Goal: Navigation & Orientation: Go to known website

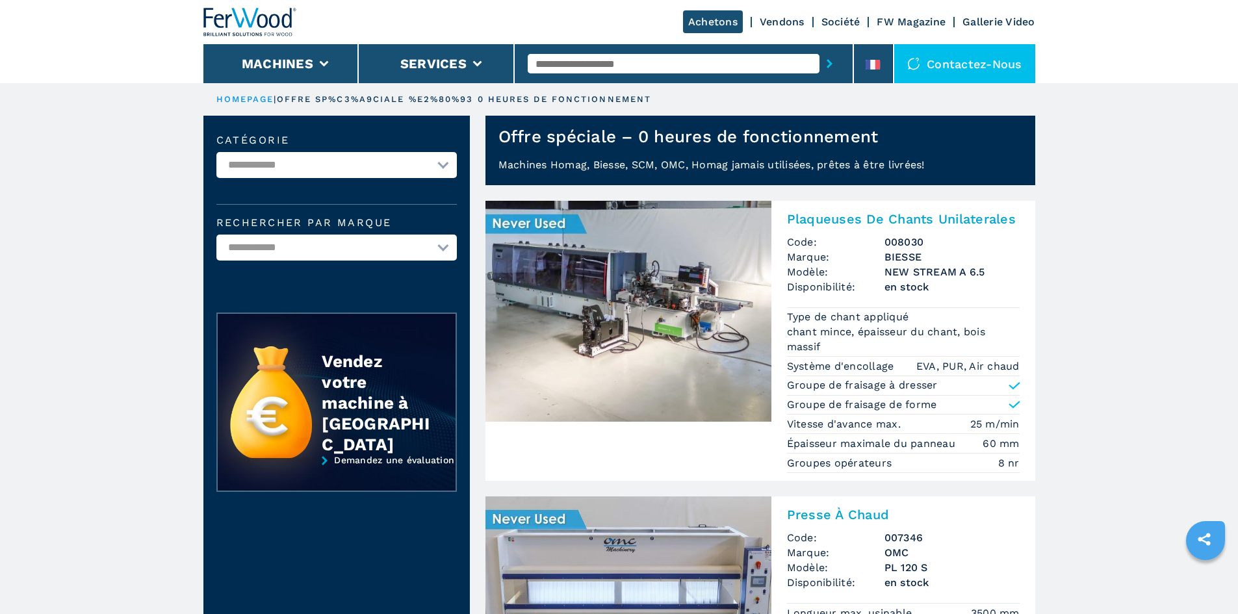
click at [249, 10] on img at bounding box center [250, 22] width 94 height 29
click at [867, 70] on div at bounding box center [872, 67] width 14 height 15
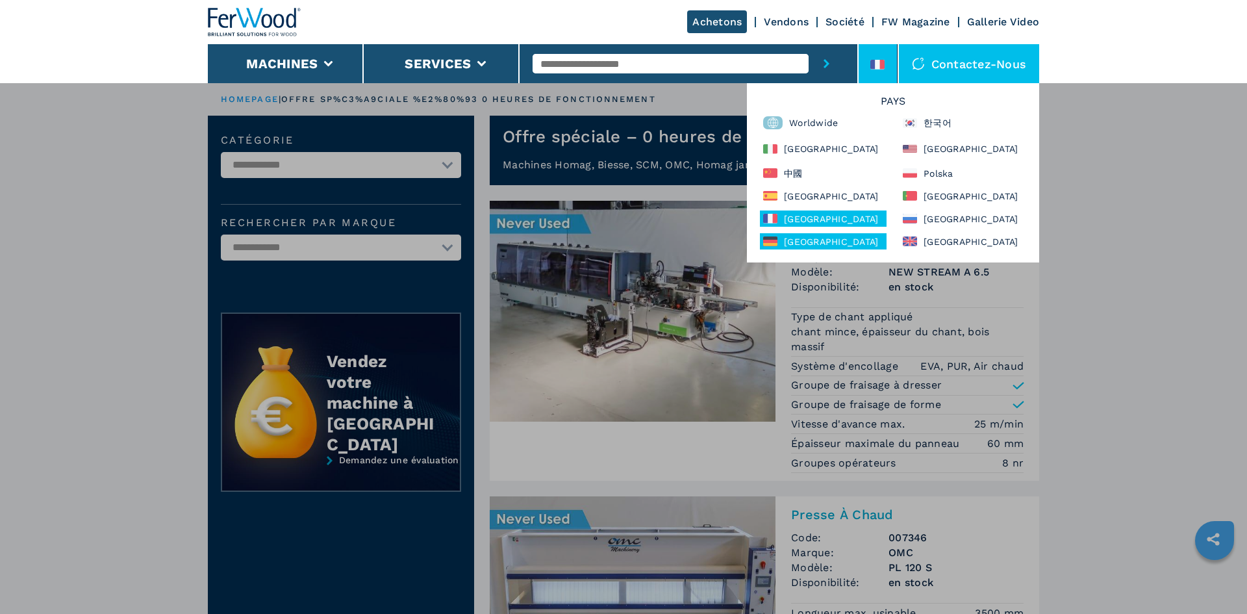
click at [847, 238] on div "Deutschland" at bounding box center [823, 241] width 127 height 16
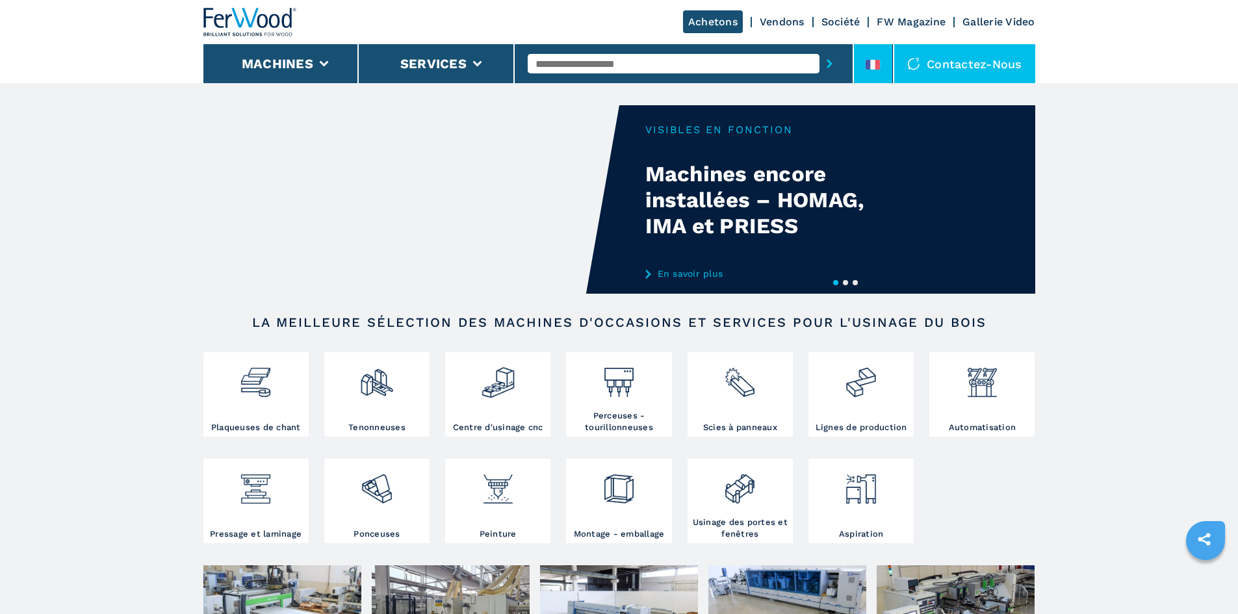
click at [870, 62] on icon at bounding box center [867, 65] width 5 height 10
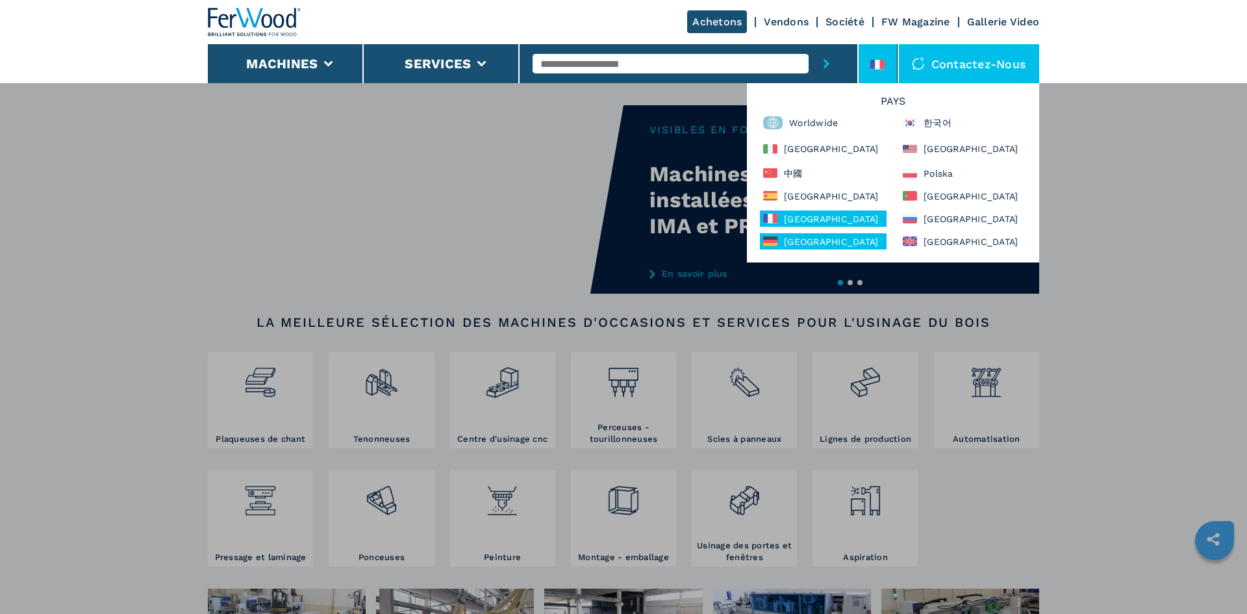
click at [798, 245] on div "[GEOGRAPHIC_DATA]" at bounding box center [823, 241] width 127 height 16
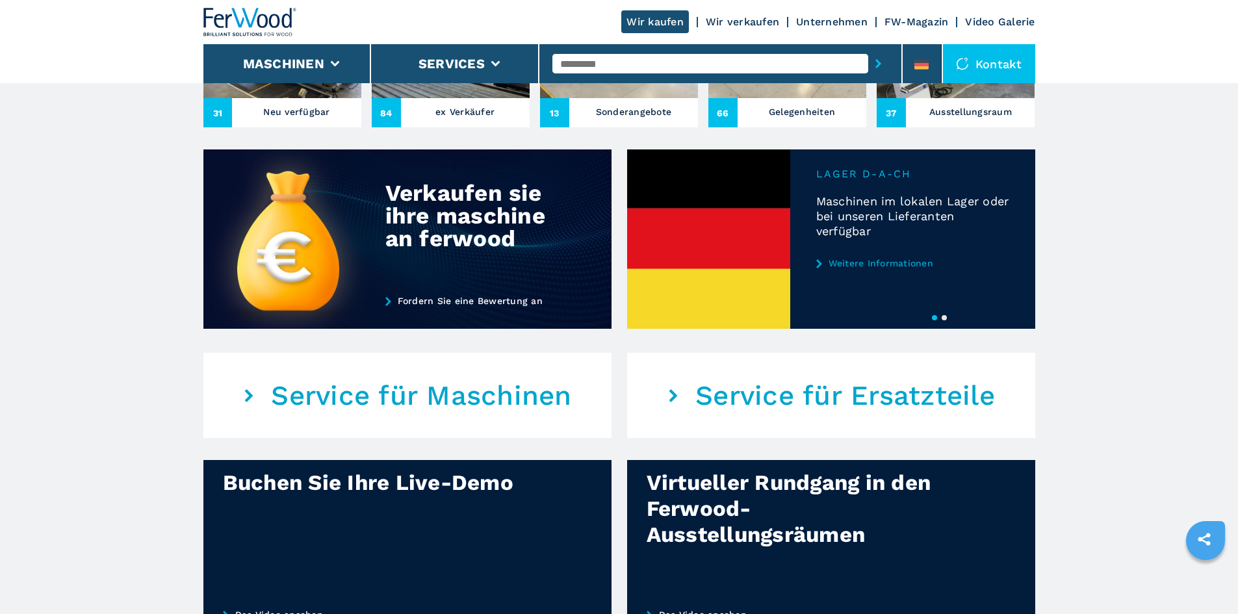
scroll to position [585, 0]
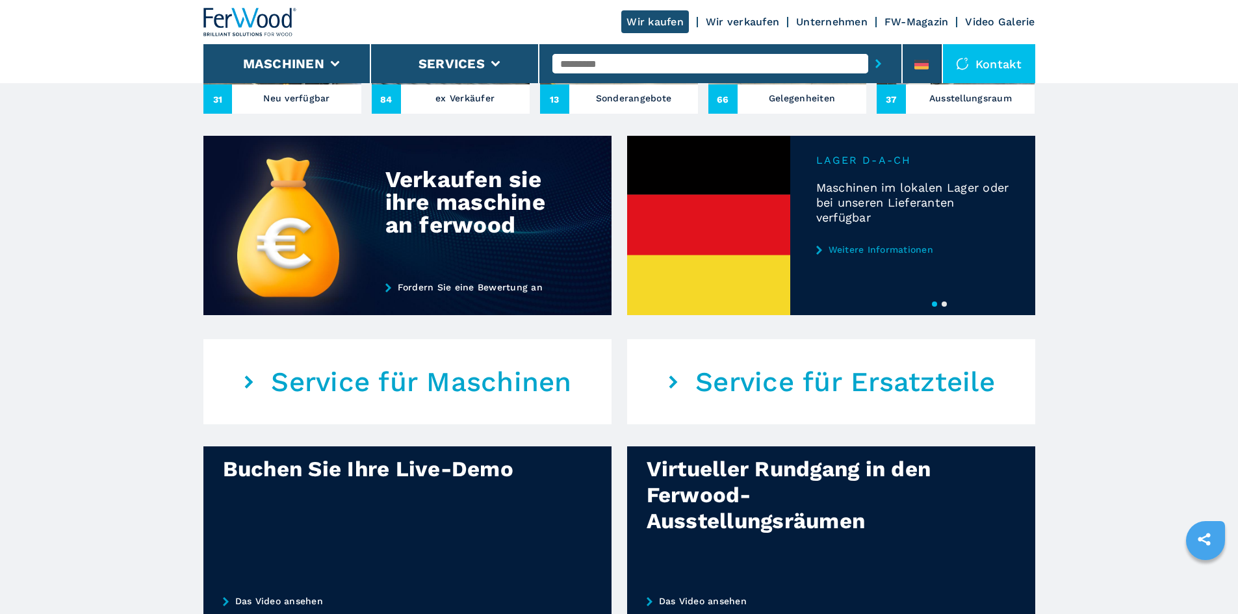
click at [945, 307] on button "2" at bounding box center [943, 303] width 5 height 5
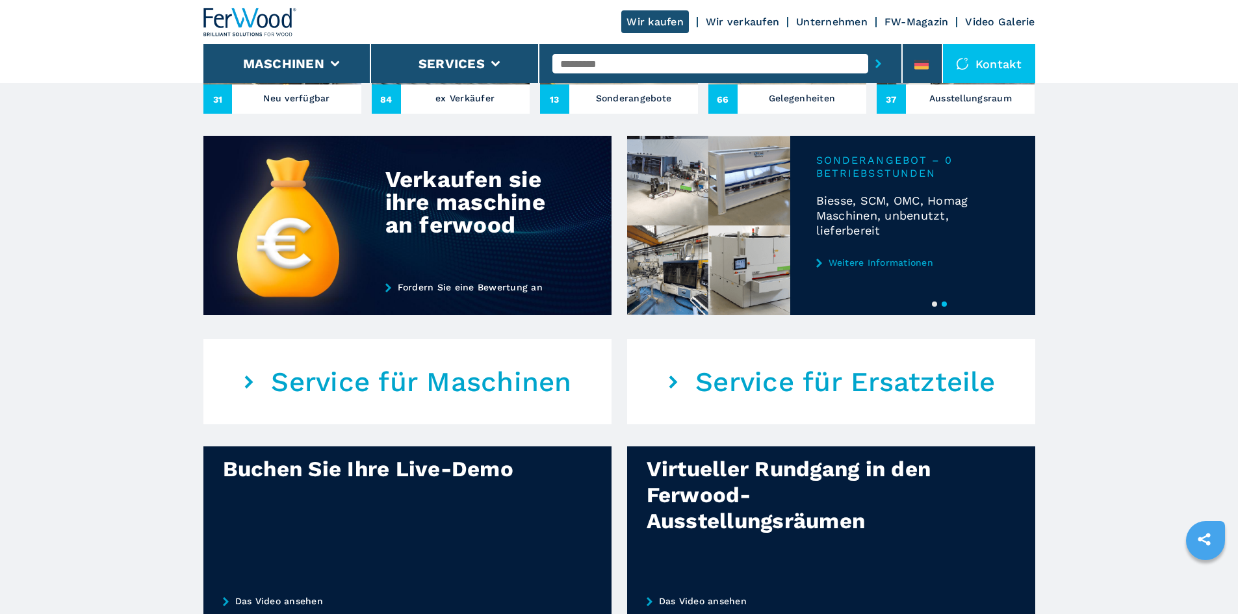
click at [915, 268] on link "Weitere Informationen" at bounding box center [912, 262] width 193 height 10
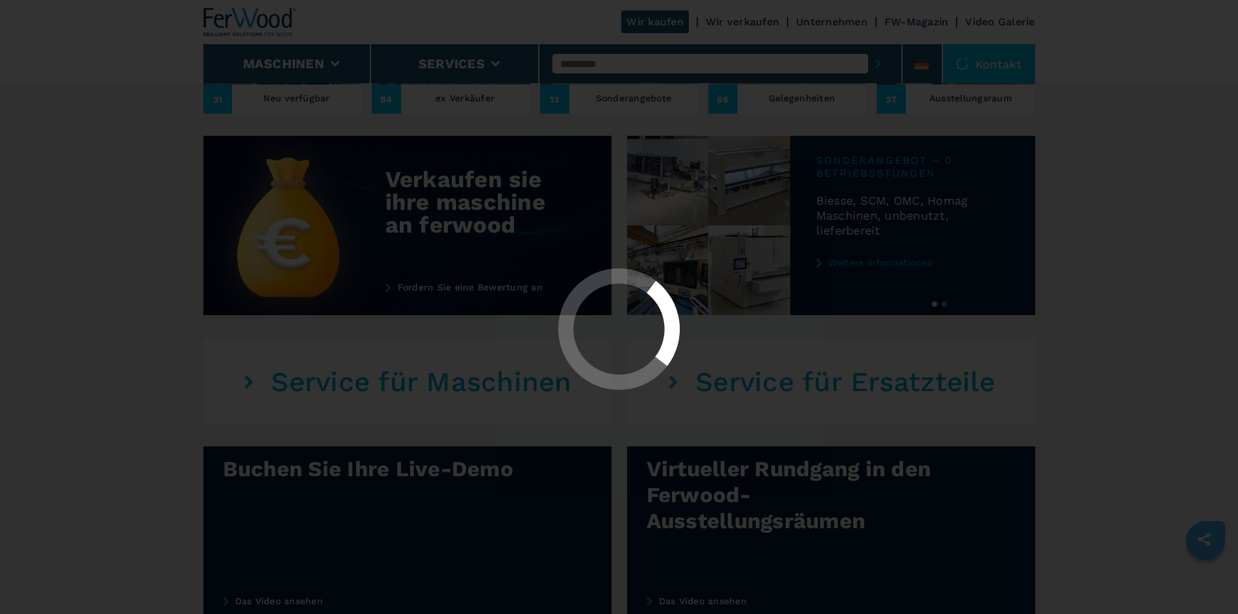
scroll to position [0, 0]
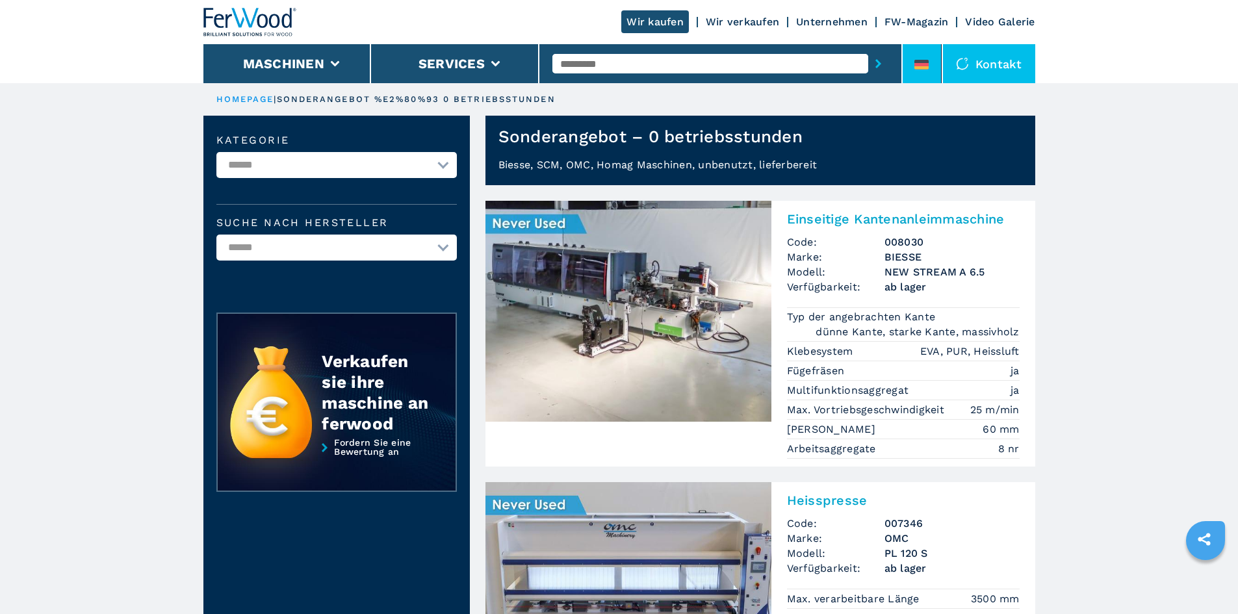
click at [926, 54] on li at bounding box center [921, 63] width 39 height 39
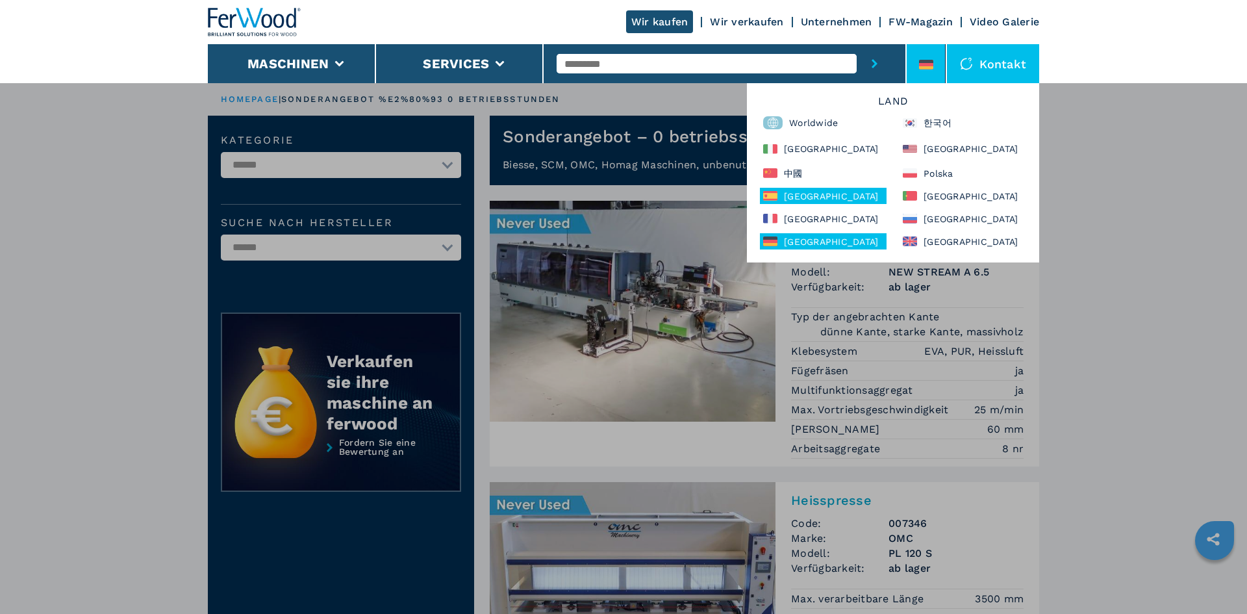
click at [810, 194] on div "[GEOGRAPHIC_DATA]" at bounding box center [823, 196] width 127 height 16
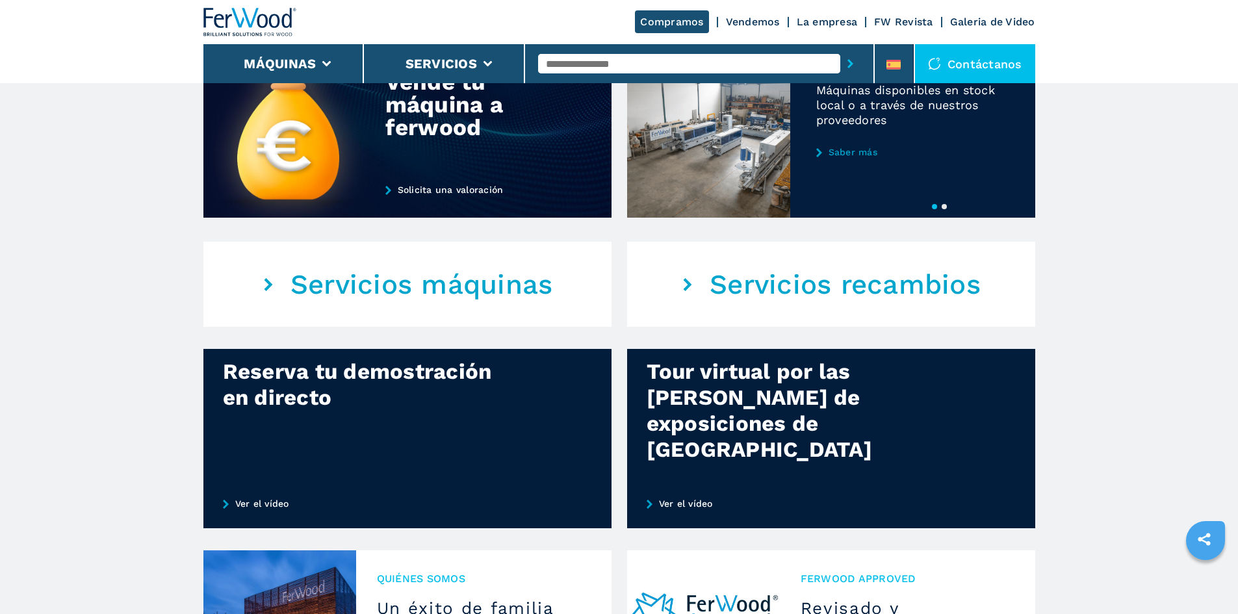
scroll to position [650, 0]
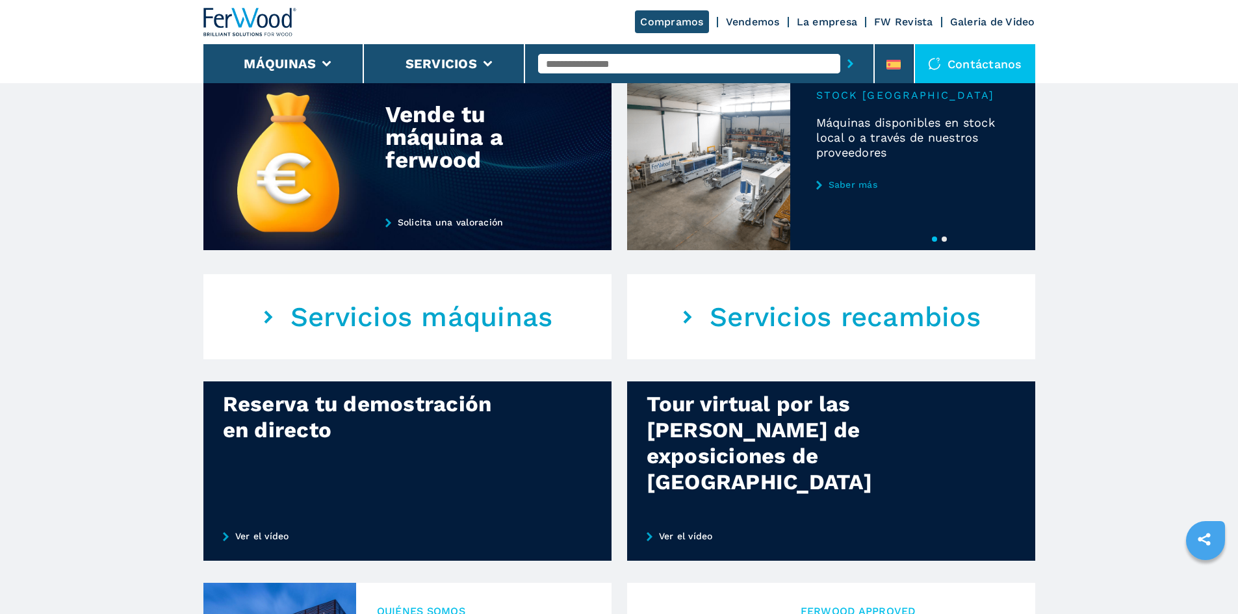
click at [941, 242] on button "2" at bounding box center [943, 238] width 5 height 5
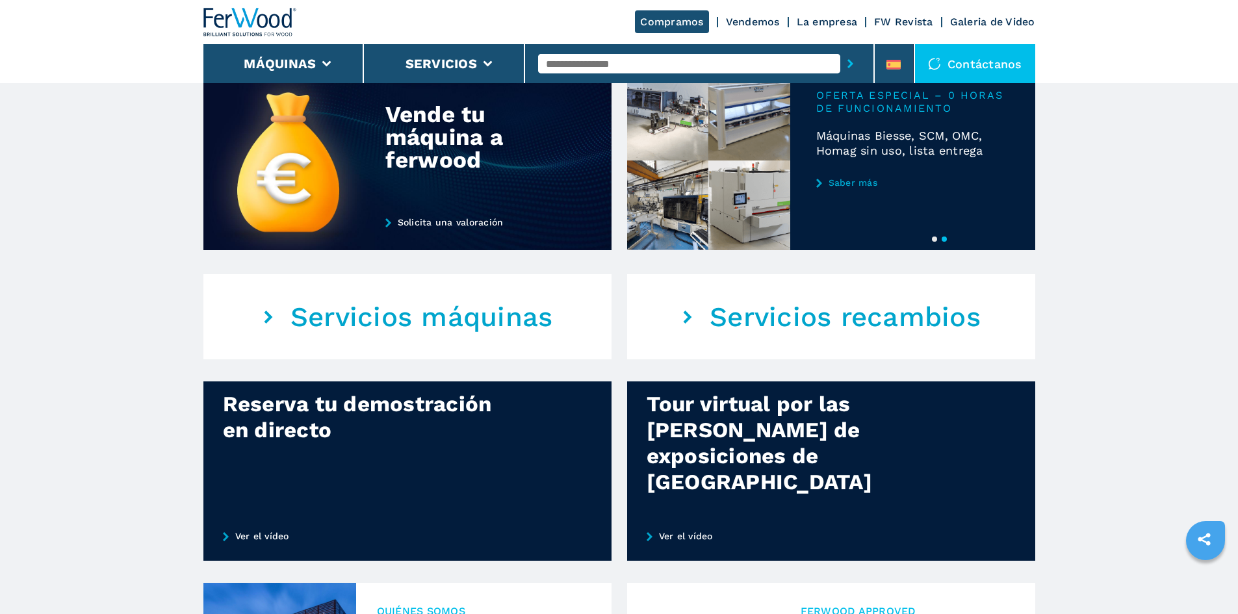
click at [841, 188] on link "Saber más" at bounding box center [912, 182] width 193 height 10
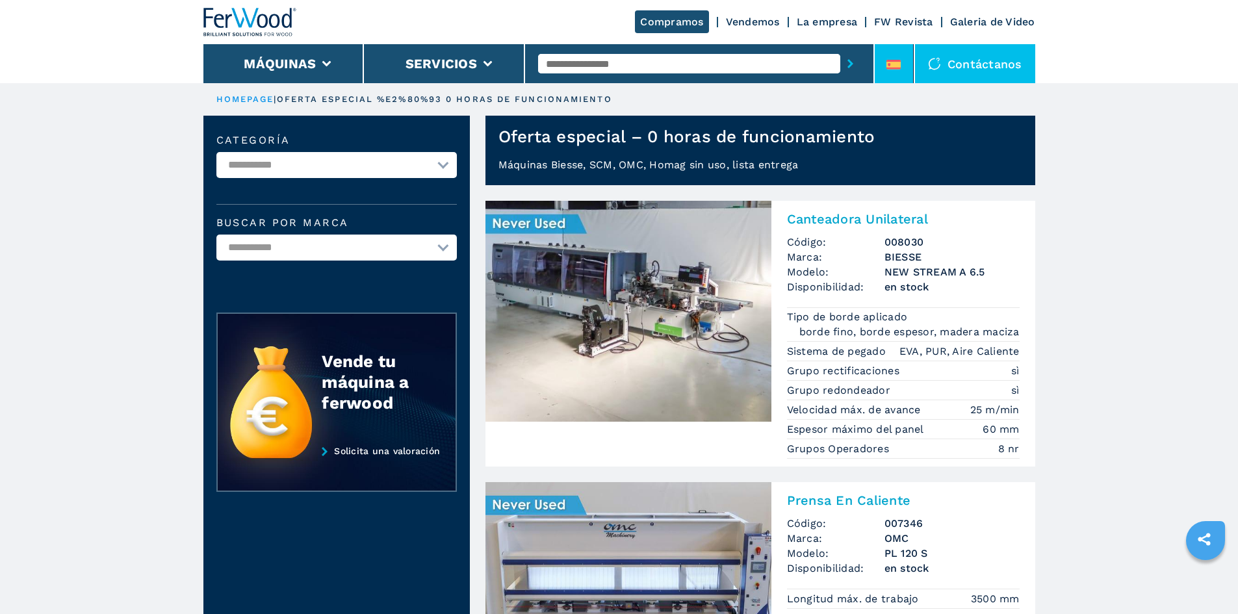
click at [895, 69] on icon at bounding box center [893, 68] width 14 height 2
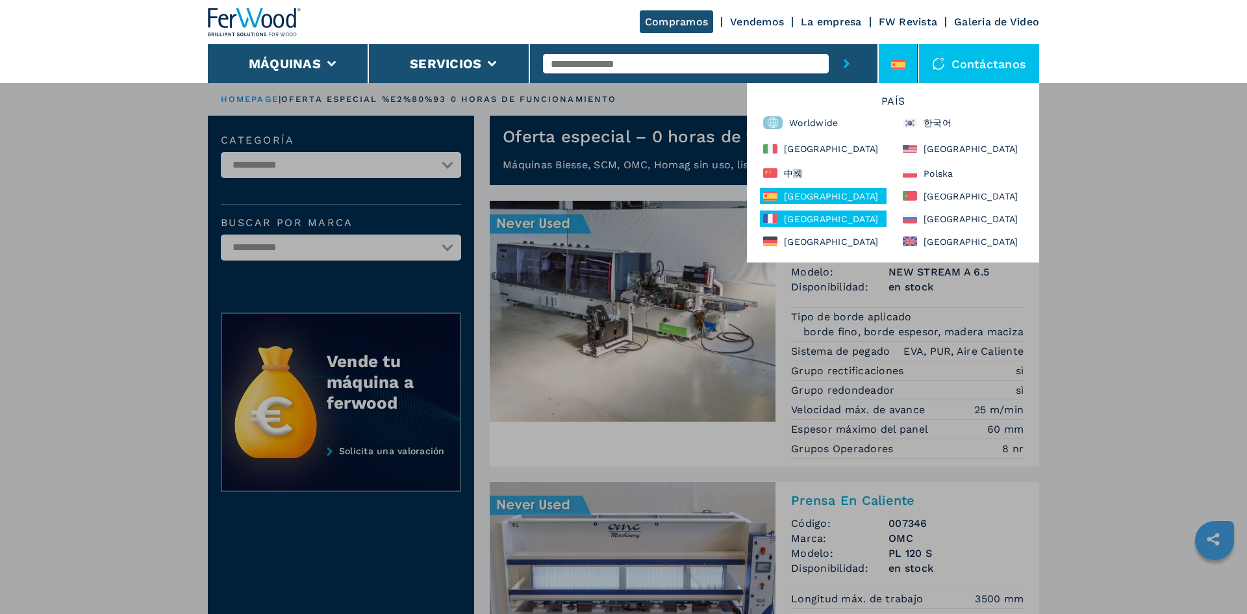
click at [806, 223] on div "France" at bounding box center [823, 218] width 127 height 16
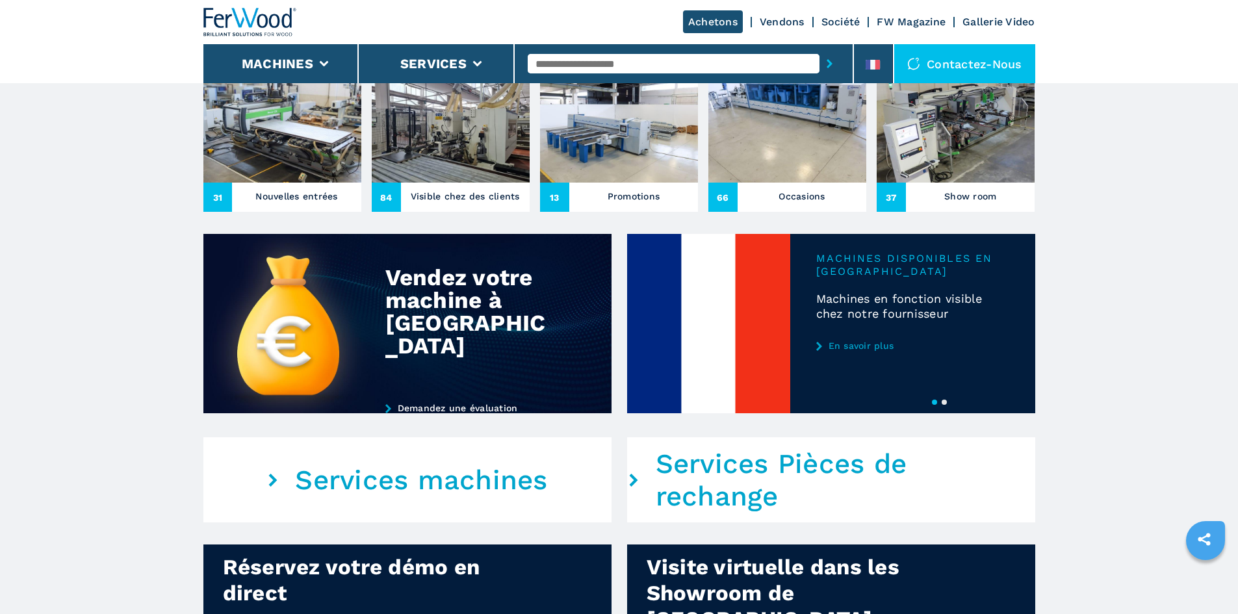
scroll to position [585, 0]
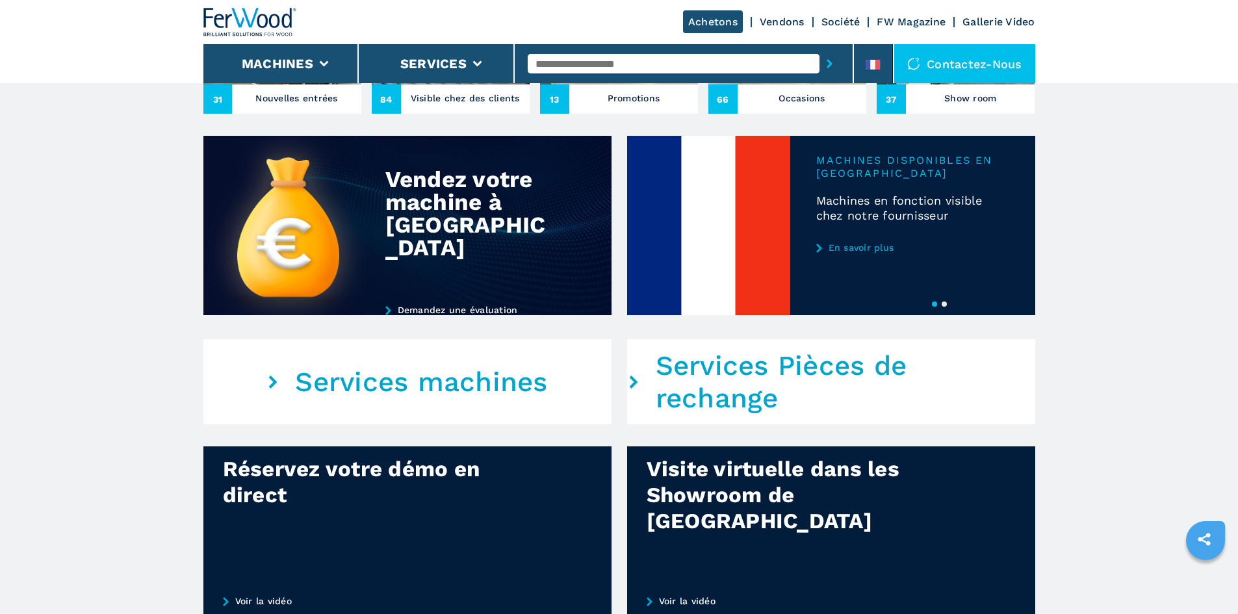
click at [944, 307] on button "2" at bounding box center [943, 303] width 5 height 5
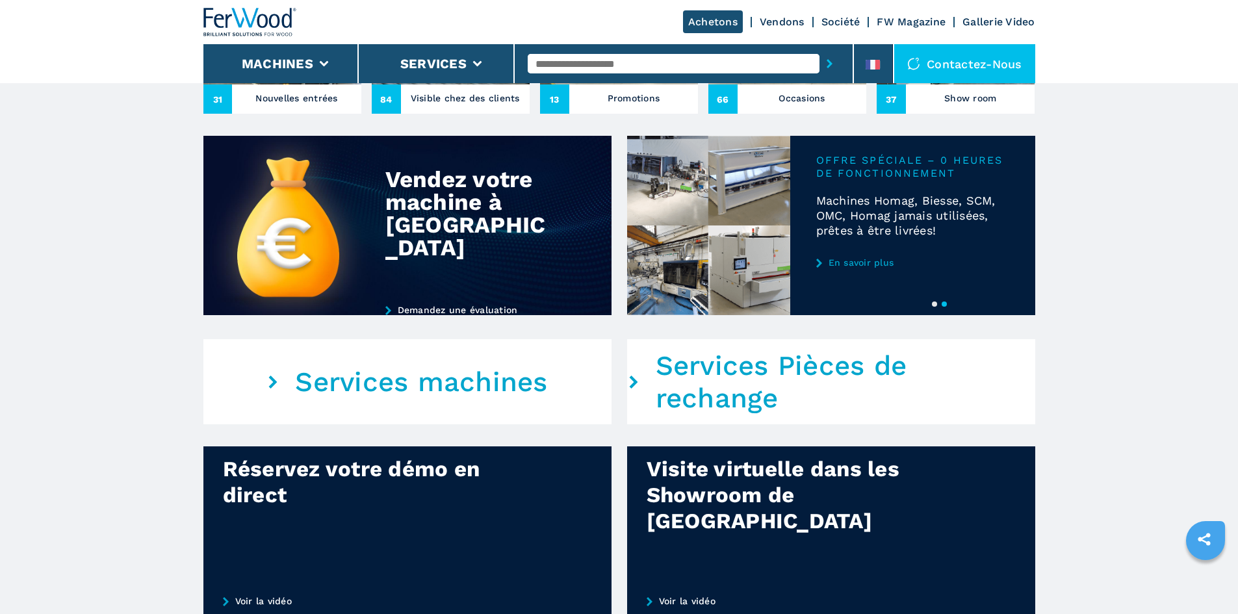
click at [851, 268] on link "En savoir plus" at bounding box center [912, 262] width 193 height 10
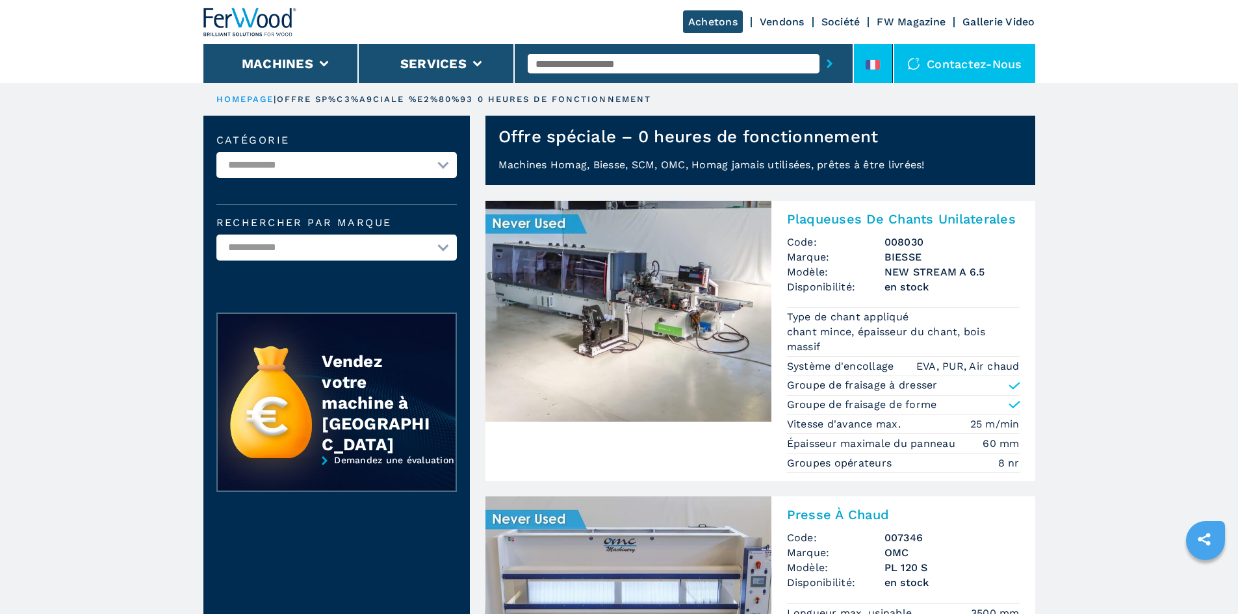
click at [885, 51] on li at bounding box center [873, 63] width 39 height 39
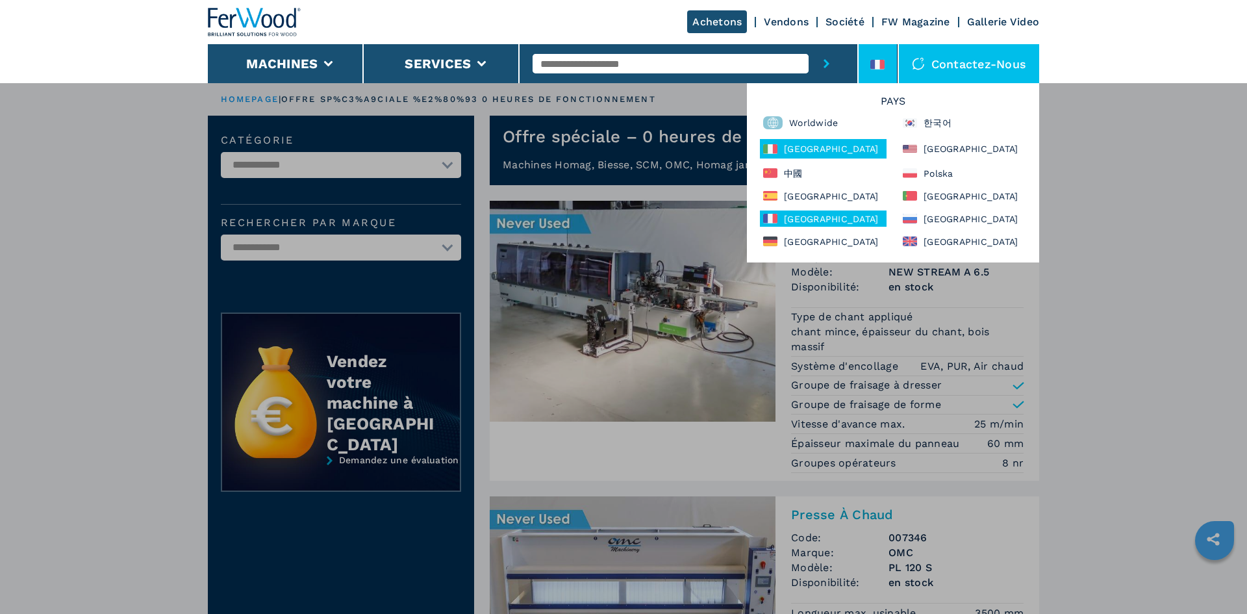
click at [798, 156] on div "[GEOGRAPHIC_DATA]" at bounding box center [823, 148] width 127 height 19
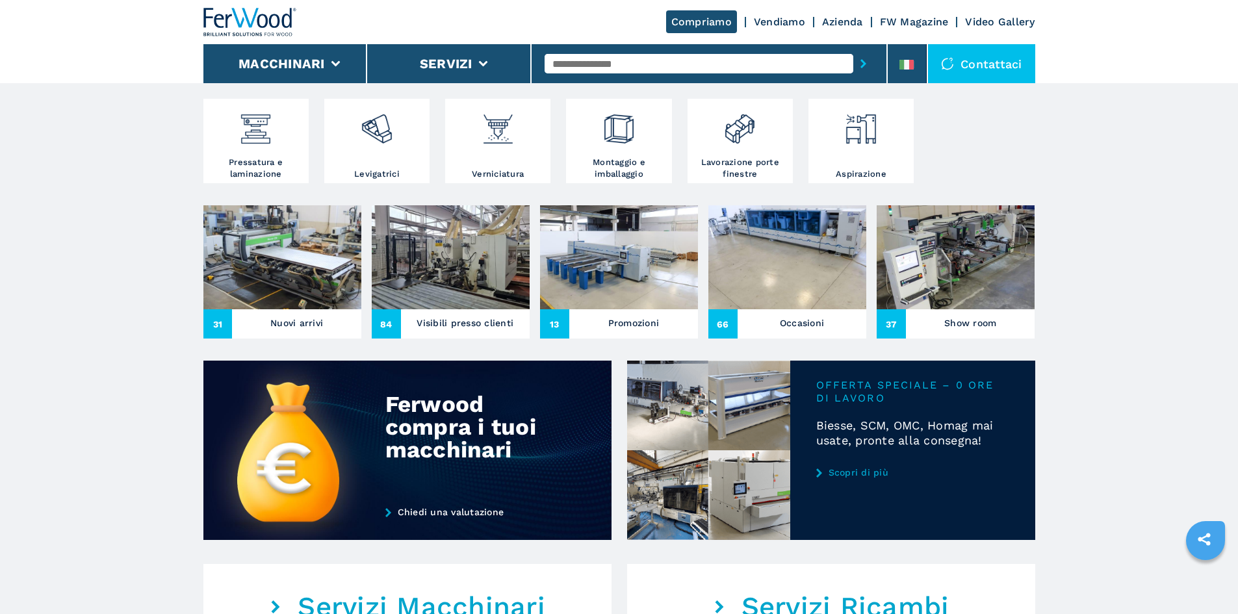
scroll to position [390, 0]
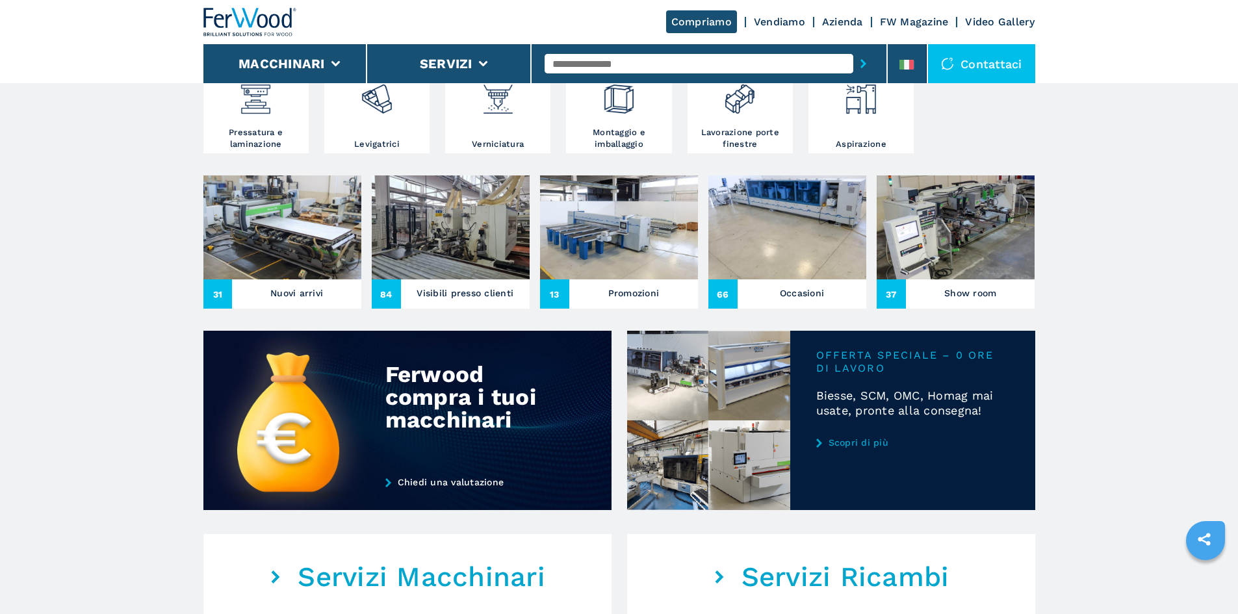
click at [868, 448] on link "Scopri di più" at bounding box center [912, 442] width 193 height 10
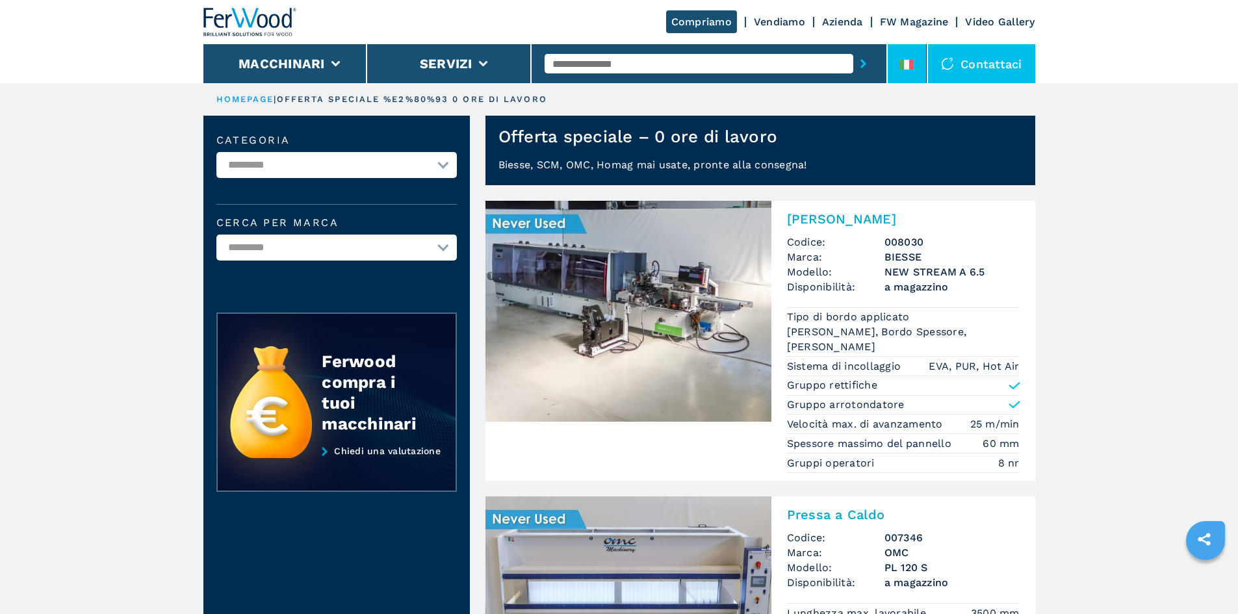
click at [907, 68] on icon at bounding box center [906, 65] width 14 height 10
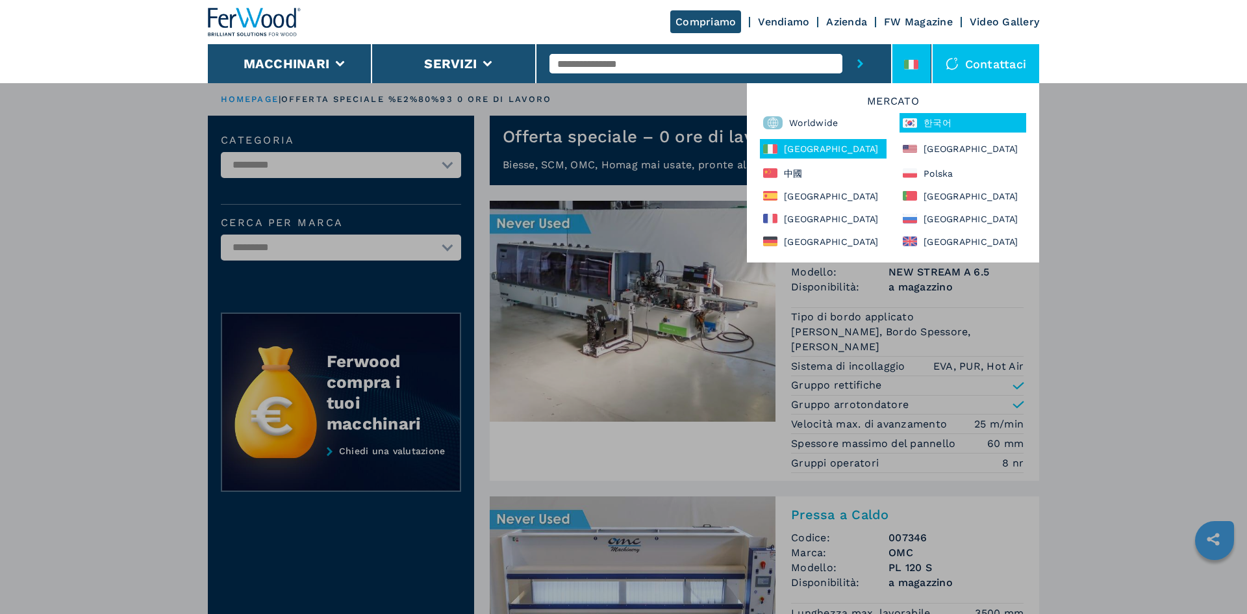
click at [991, 120] on div "한국어" at bounding box center [963, 122] width 127 height 19
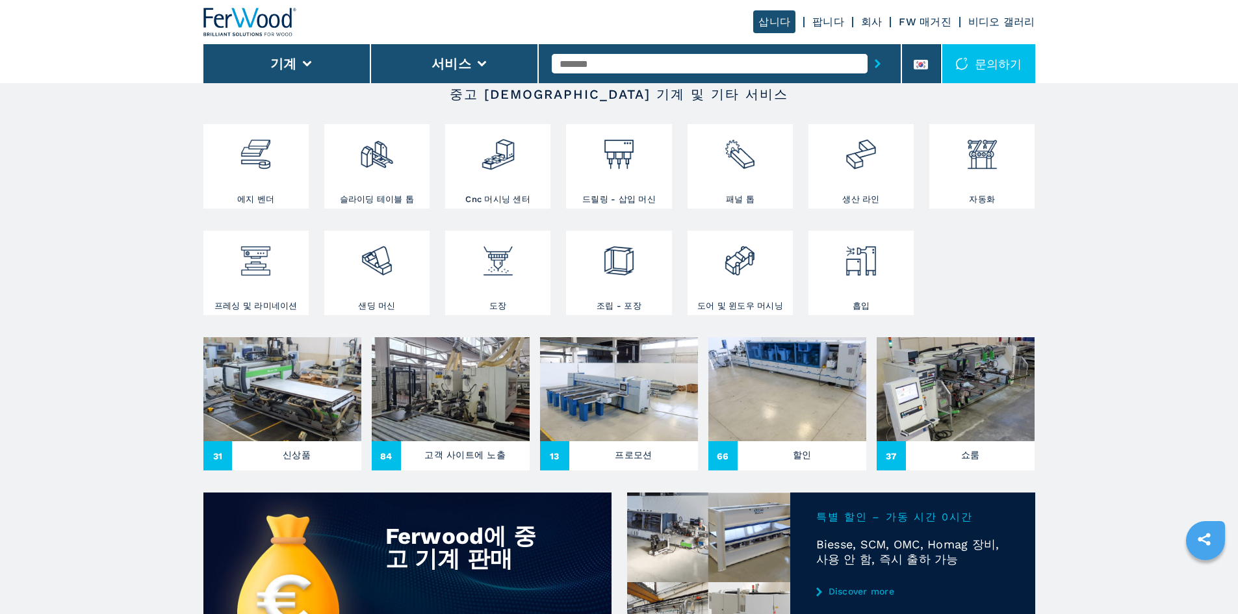
scroll to position [390, 0]
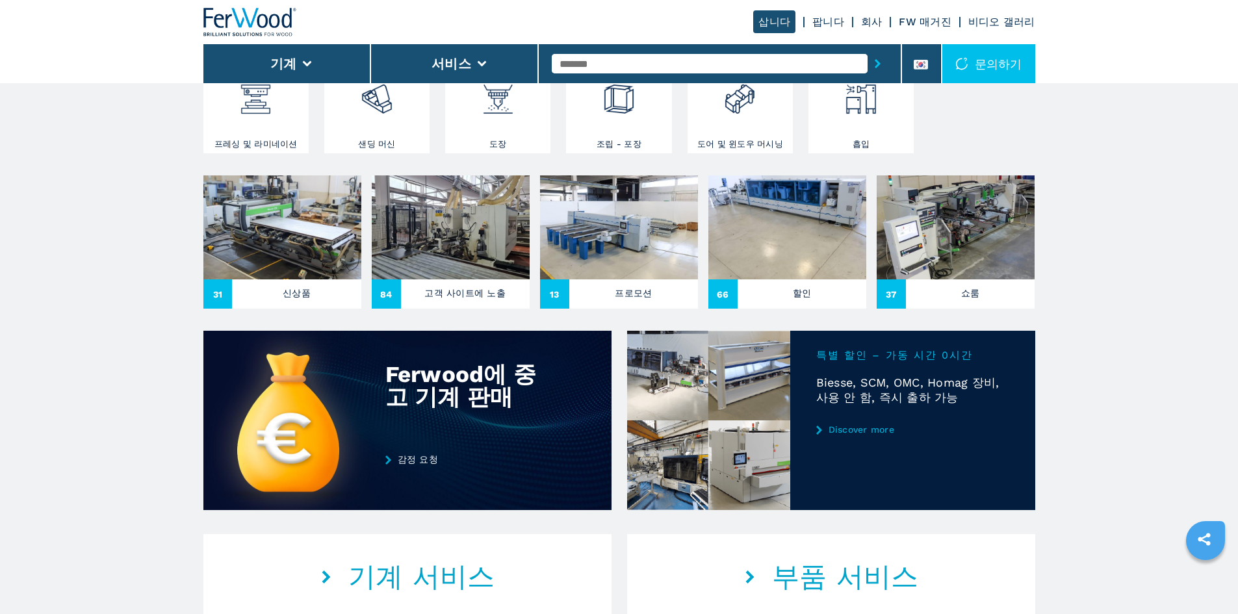
click at [871, 458] on div at bounding box center [831, 420] width 408 height 179
click at [872, 435] on link "Discover more" at bounding box center [912, 429] width 193 height 10
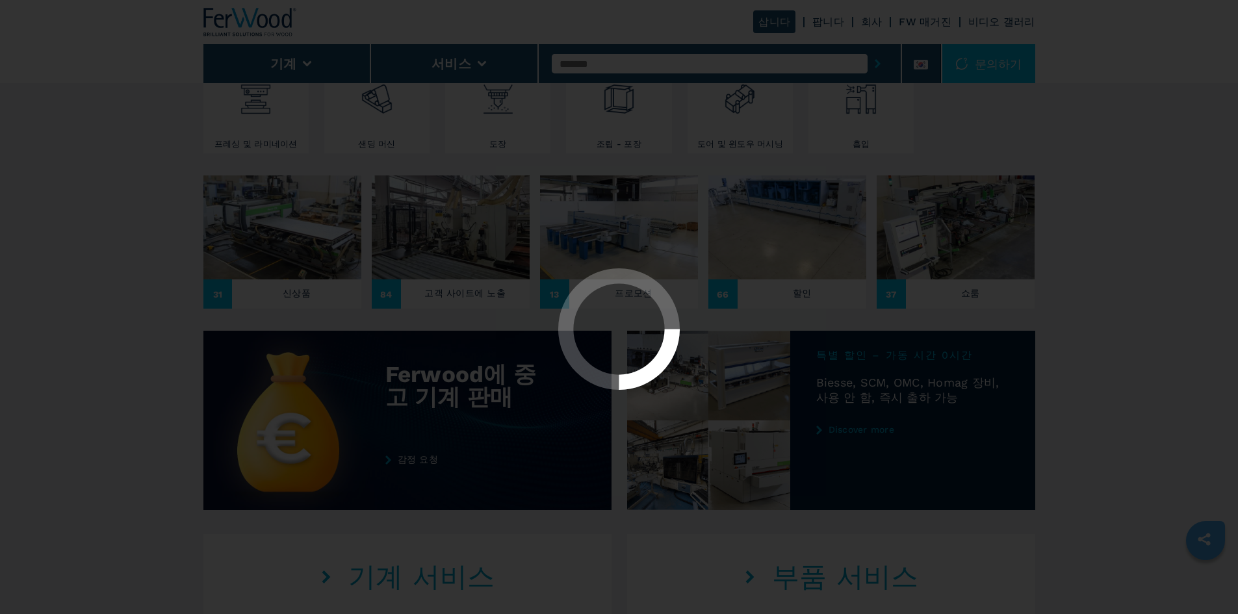
scroll to position [0, 0]
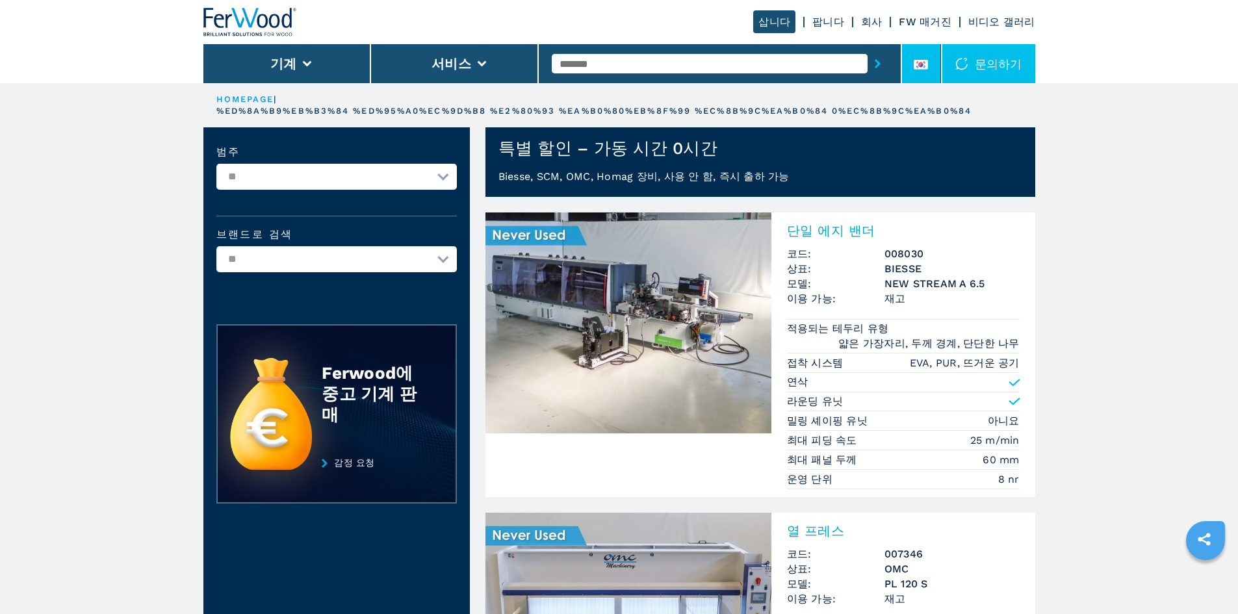
click at [919, 68] on icon at bounding box center [920, 65] width 14 height 10
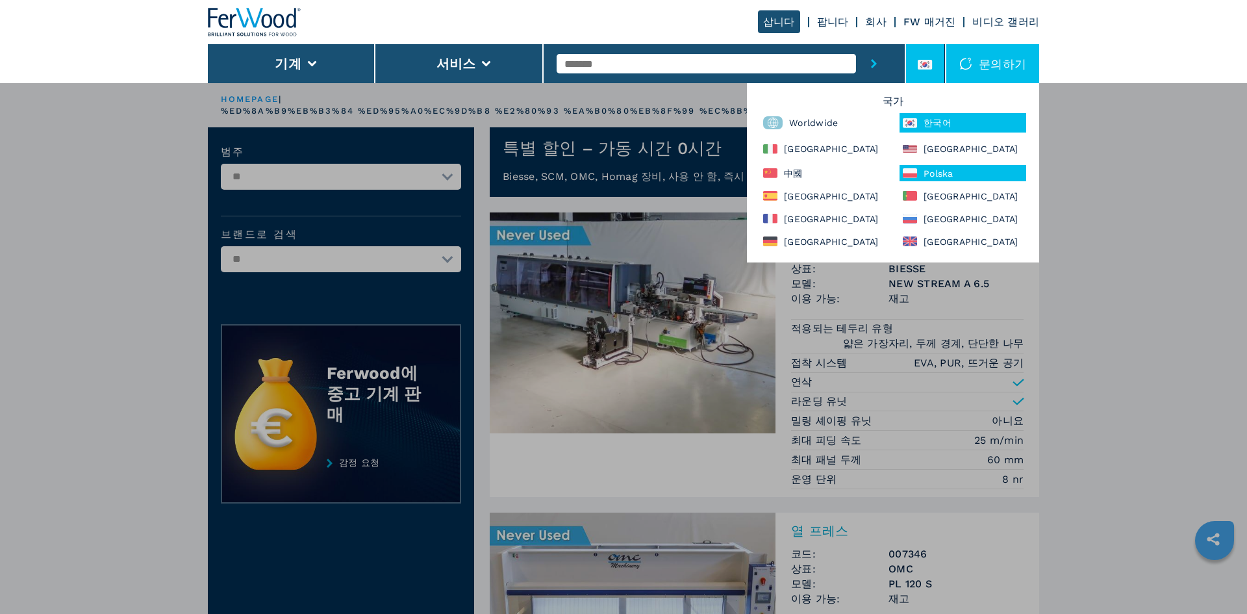
click at [952, 175] on div "Polska" at bounding box center [963, 173] width 127 height 16
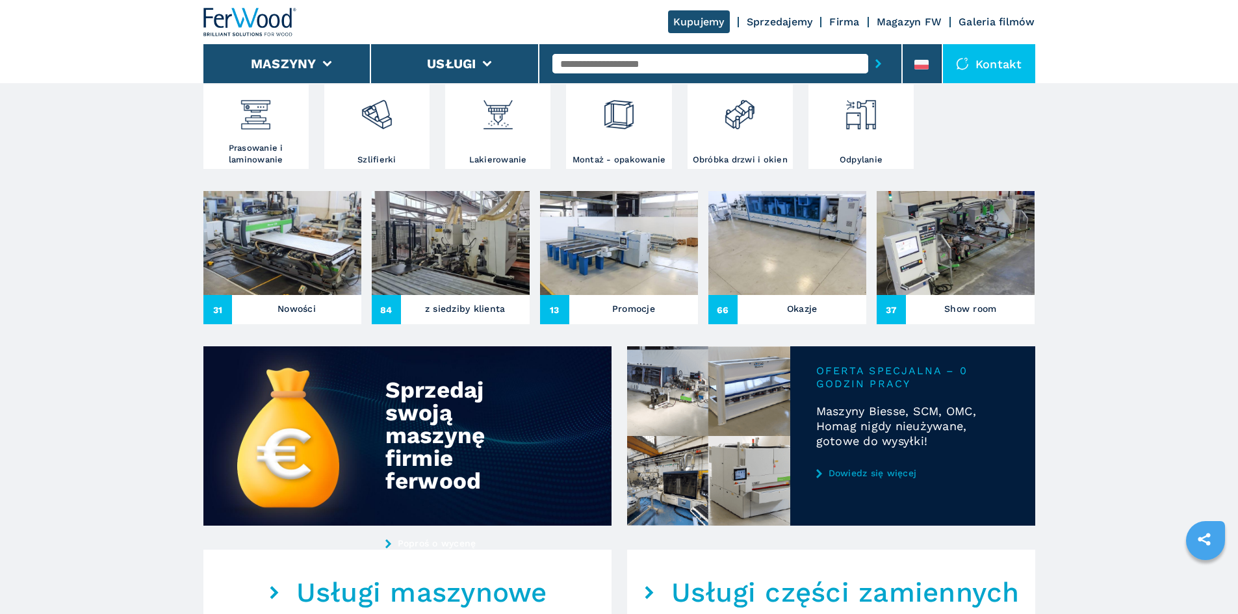
scroll to position [520, 0]
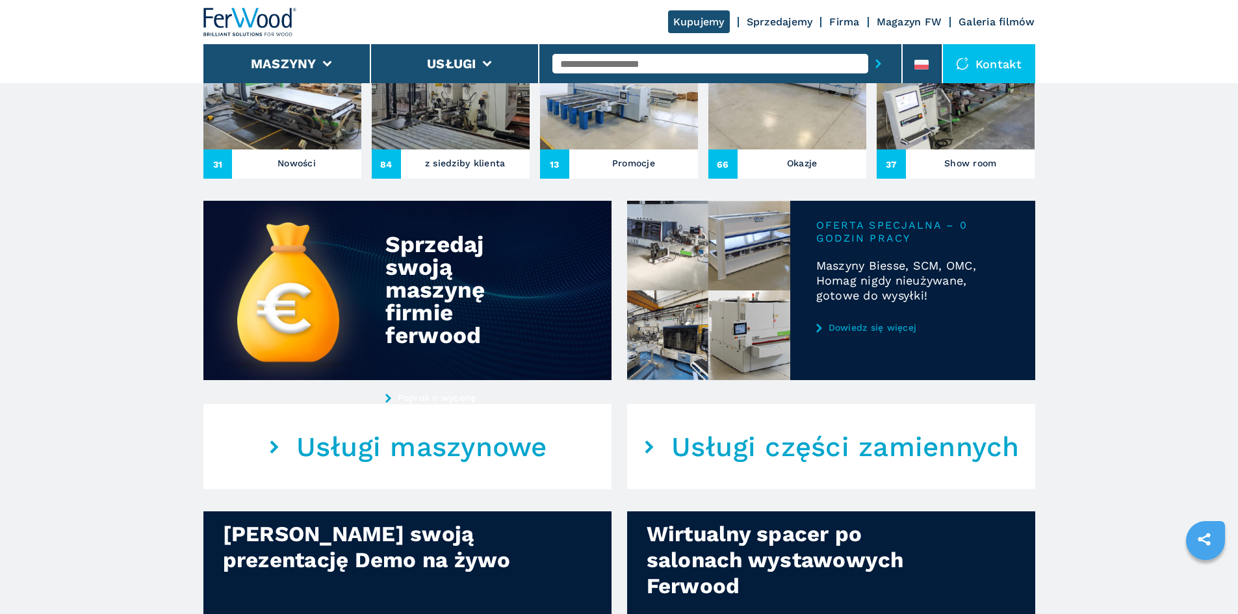
click at [846, 333] on link "Dowiedz się więcej" at bounding box center [912, 327] width 193 height 10
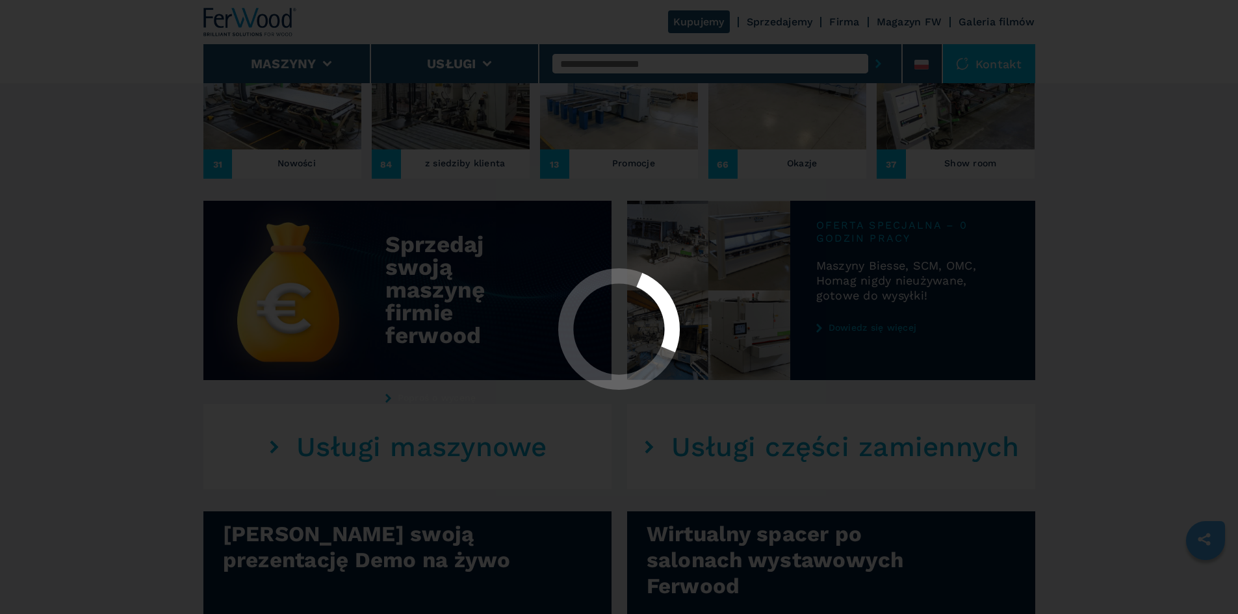
scroll to position [0, 0]
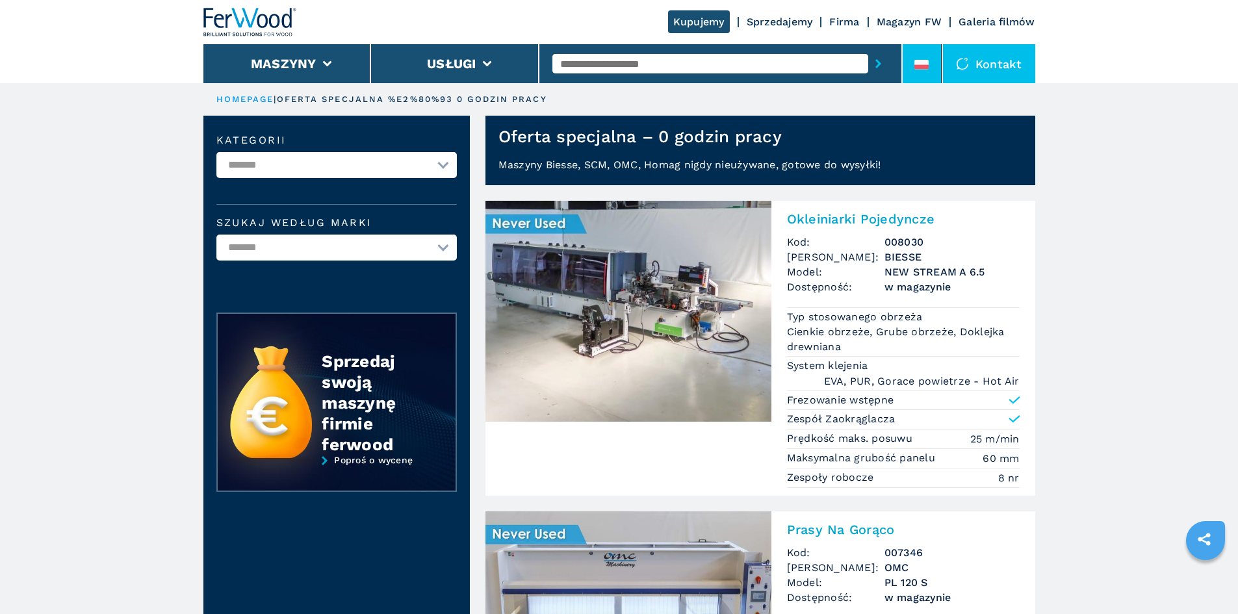
click at [926, 72] on div at bounding box center [921, 67] width 14 height 15
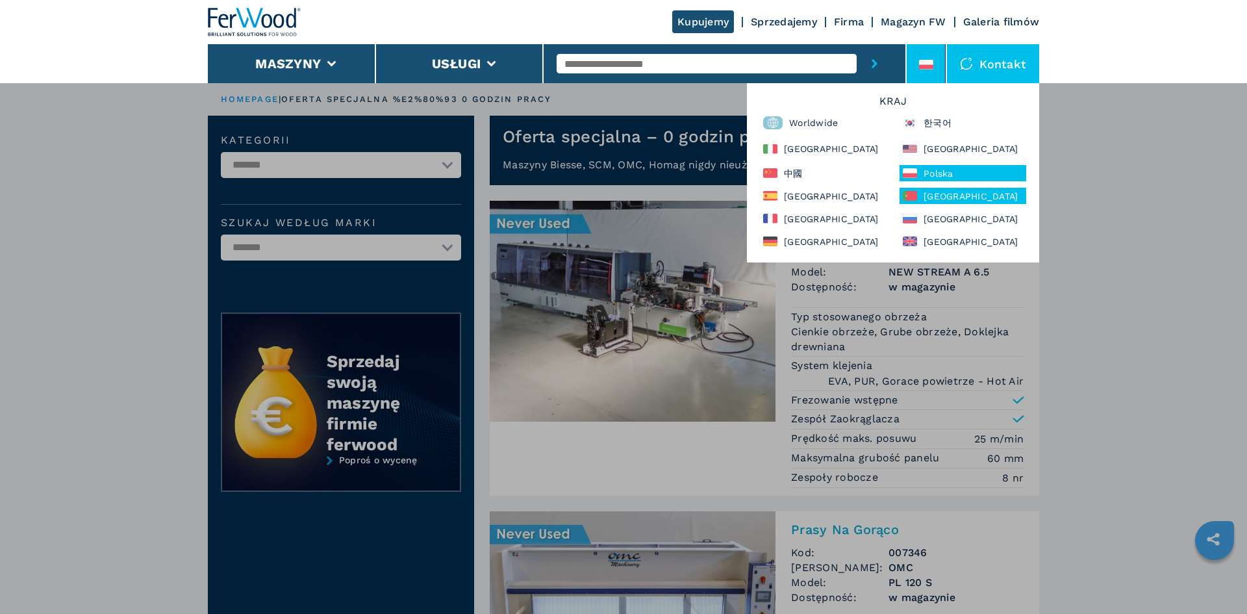
click at [928, 196] on div "[GEOGRAPHIC_DATA]" at bounding box center [963, 196] width 127 height 16
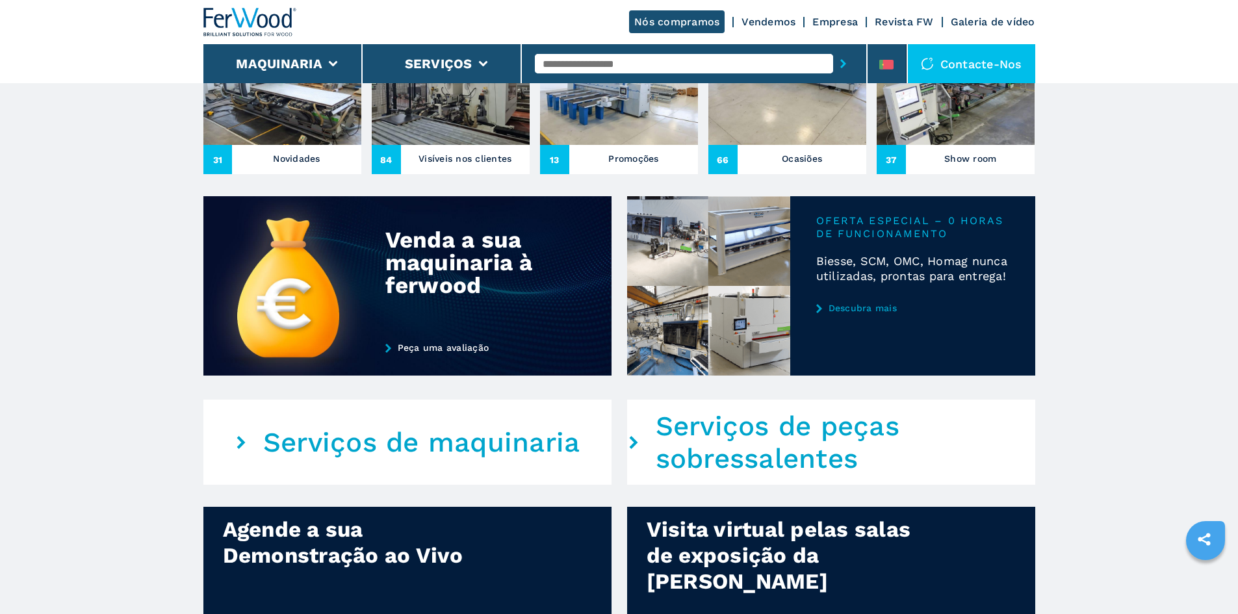
scroll to position [520, 0]
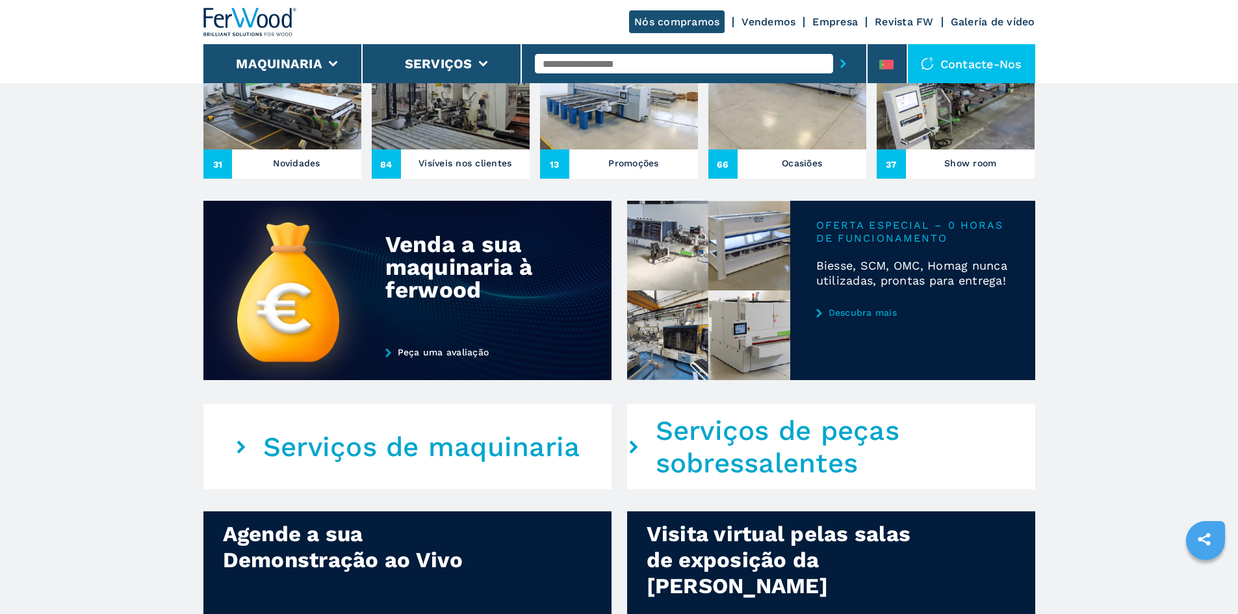
drag, startPoint x: 957, startPoint y: 259, endPoint x: 852, endPoint y: 249, distance: 105.7
click at [864, 248] on div at bounding box center [831, 290] width 408 height 179
drag, startPoint x: 817, startPoint y: 244, endPoint x: 974, endPoint y: 273, distance: 159.9
click at [974, 273] on div at bounding box center [831, 290] width 408 height 179
click at [872, 325] on div at bounding box center [831, 290] width 408 height 179
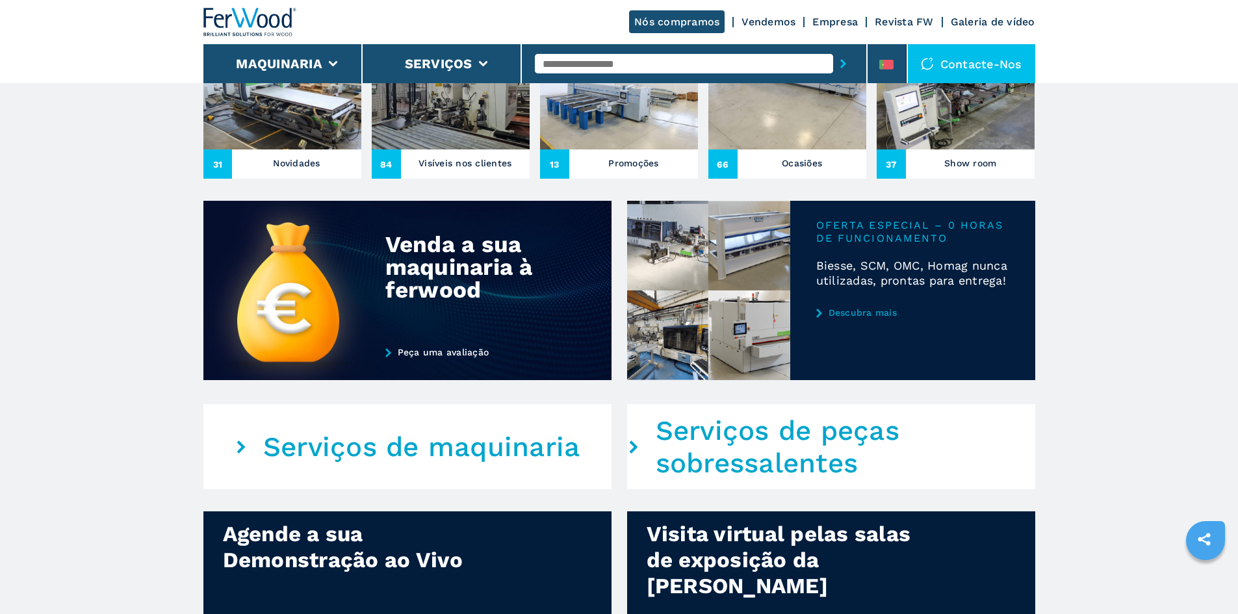
click at [872, 318] on link "Descubra mais" at bounding box center [912, 312] width 193 height 10
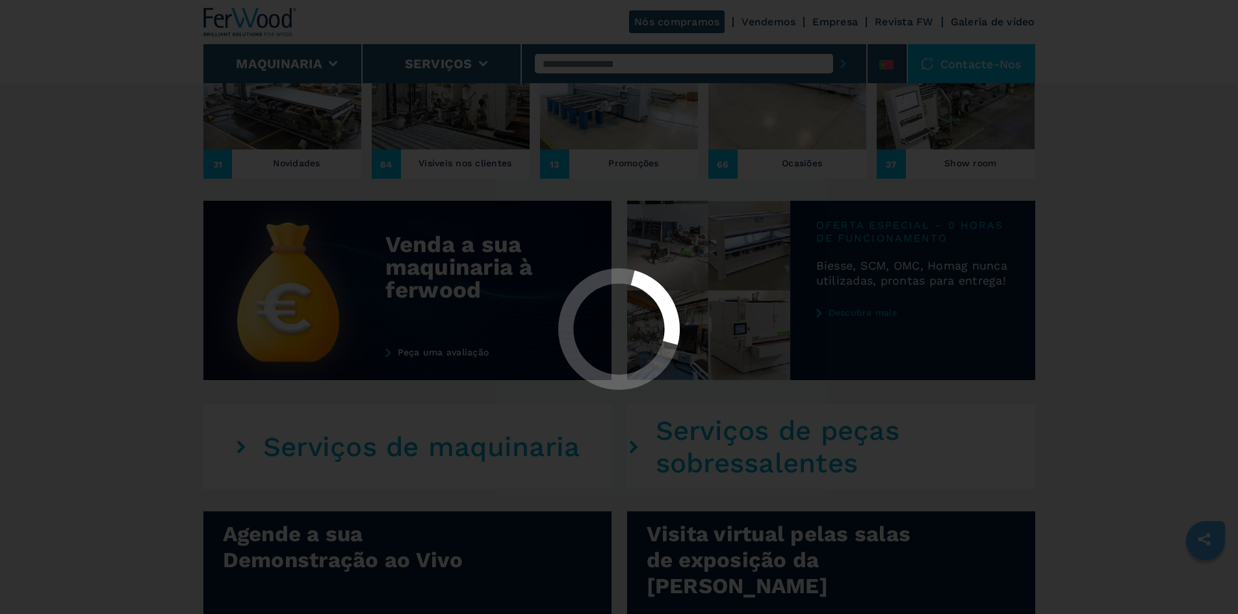
scroll to position [0, 0]
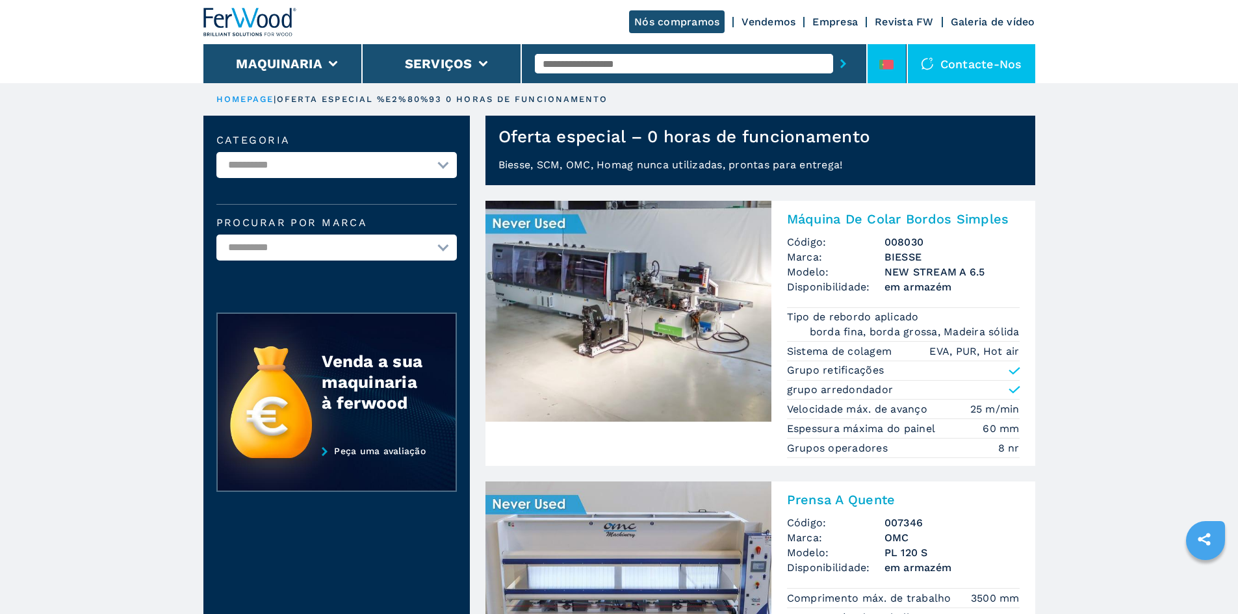
click at [886, 61] on icon at bounding box center [886, 65] width 14 height 10
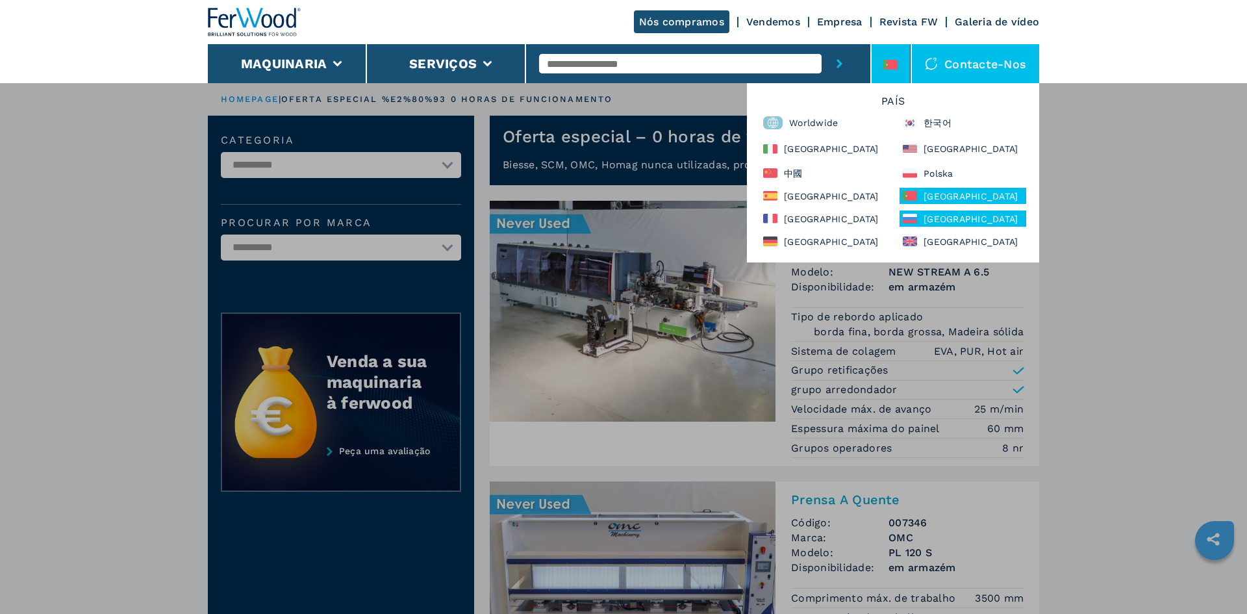
click at [951, 214] on div "[GEOGRAPHIC_DATA]" at bounding box center [963, 218] width 127 height 16
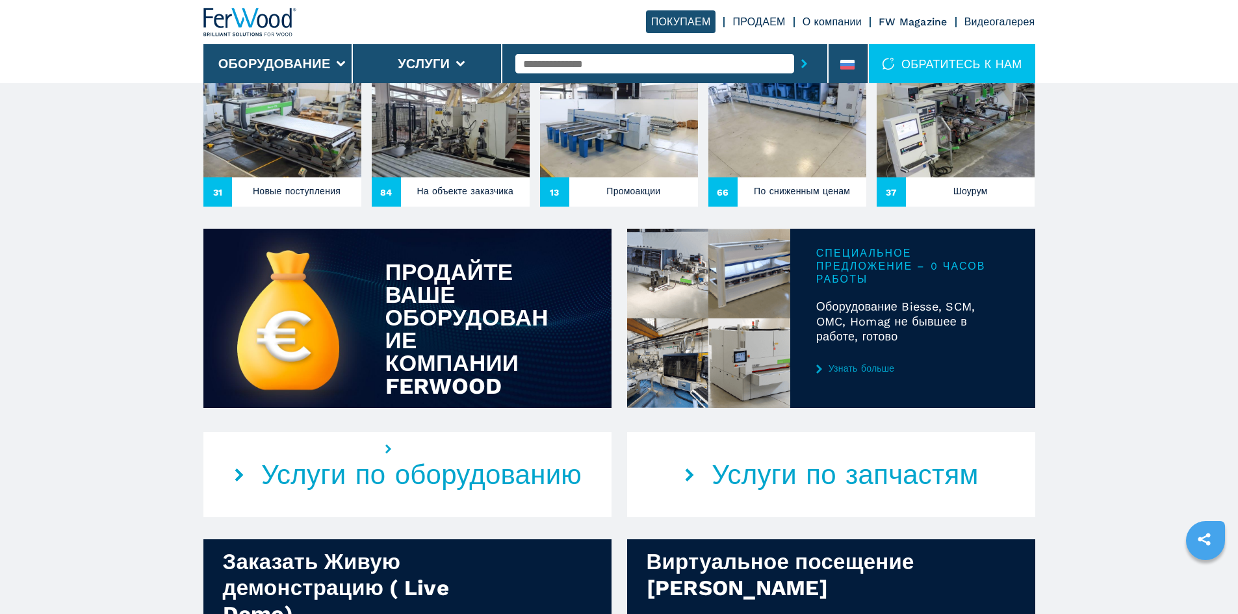
scroll to position [585, 0]
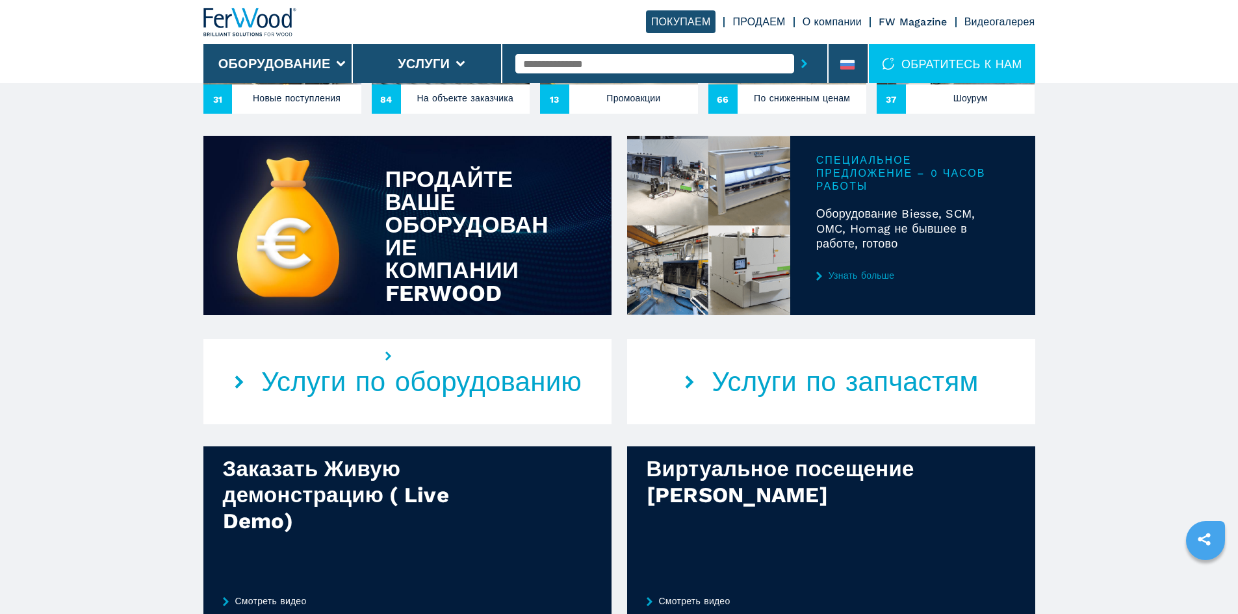
click at [852, 292] on div at bounding box center [831, 225] width 408 height 179
click at [850, 281] on link "Узнать больше" at bounding box center [912, 275] width 193 height 10
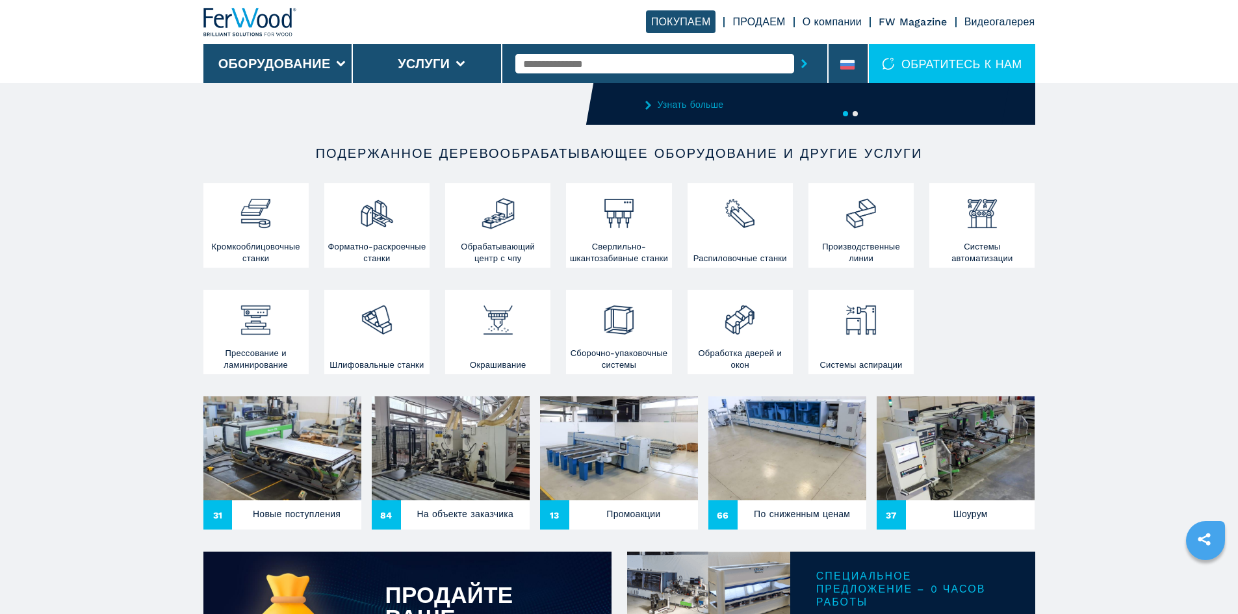
scroll to position [325, 0]
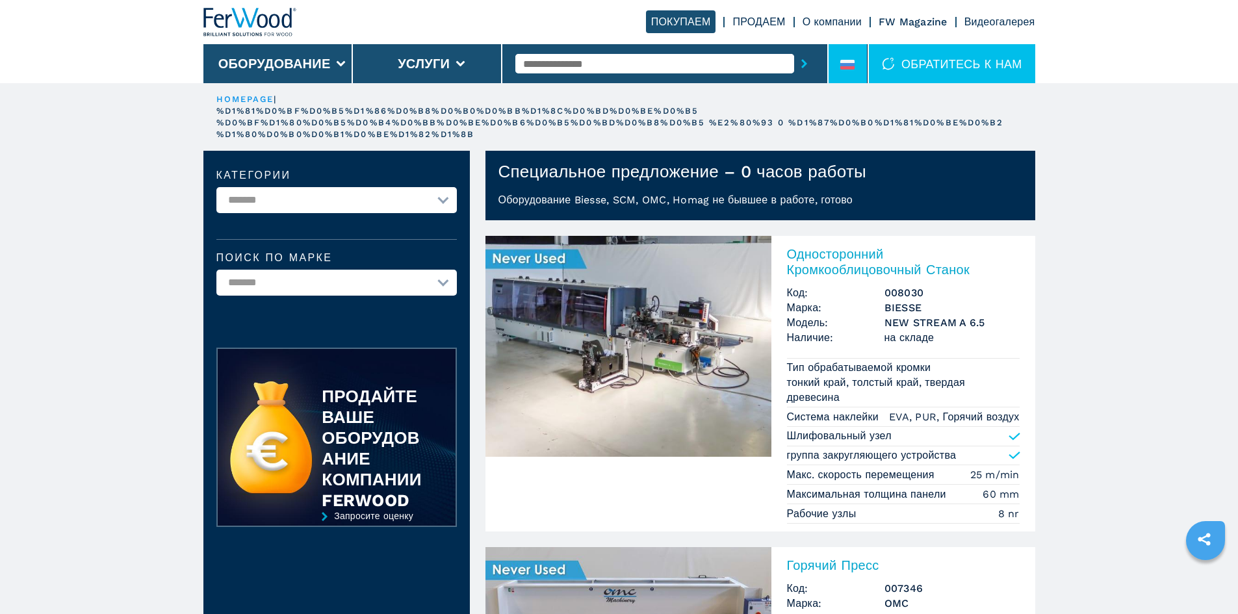
click at [835, 64] on li at bounding box center [847, 63] width 39 height 39
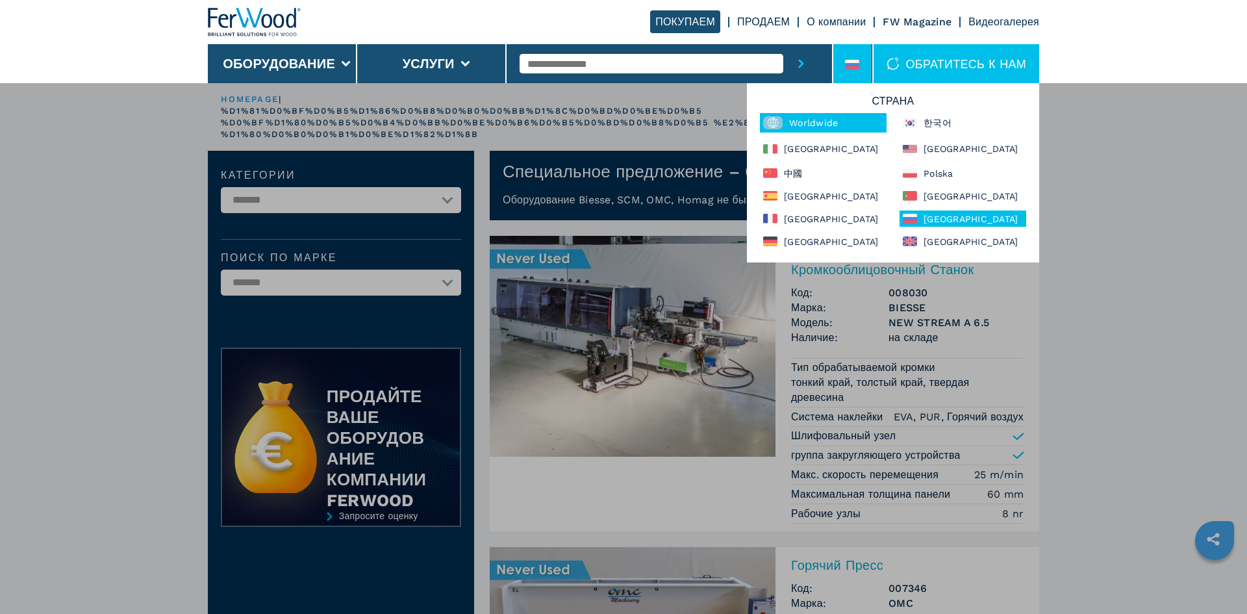
click at [780, 126] on rect at bounding box center [772, 122] width 19 height 13
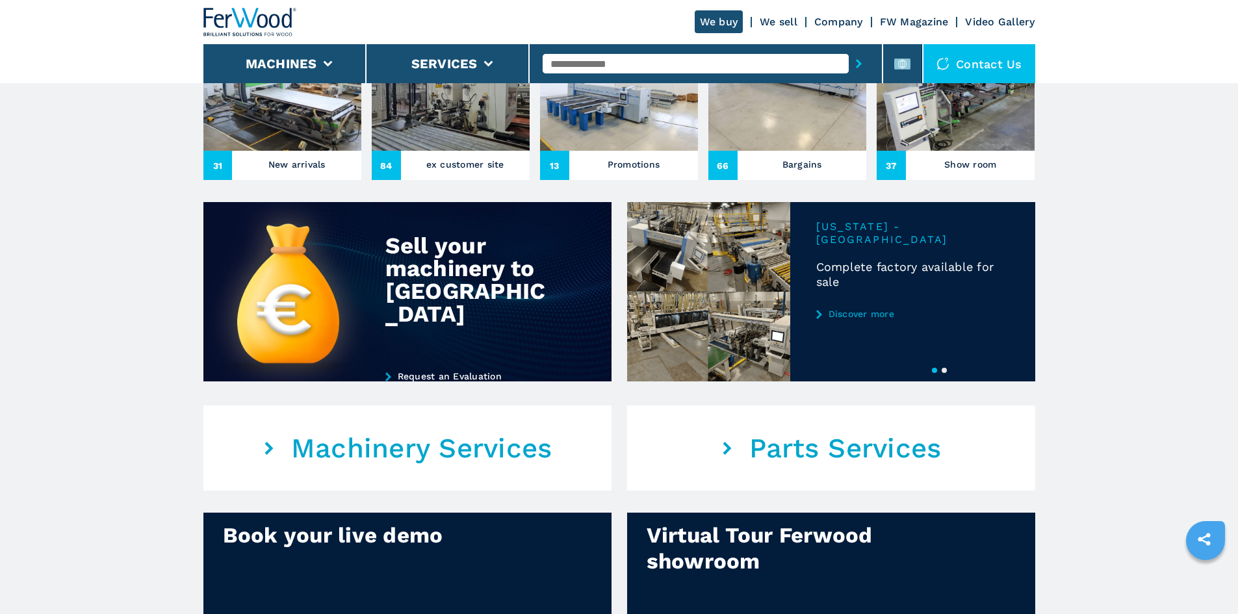
scroll to position [520, 0]
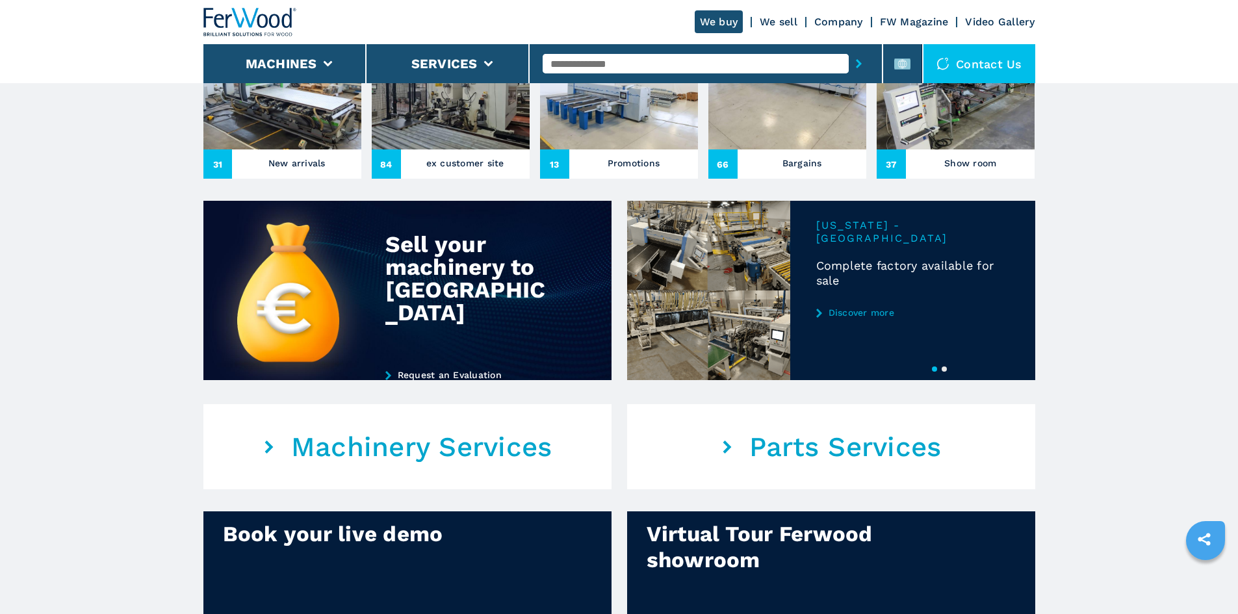
click at [944, 372] on button "2" at bounding box center [943, 368] width 5 height 5
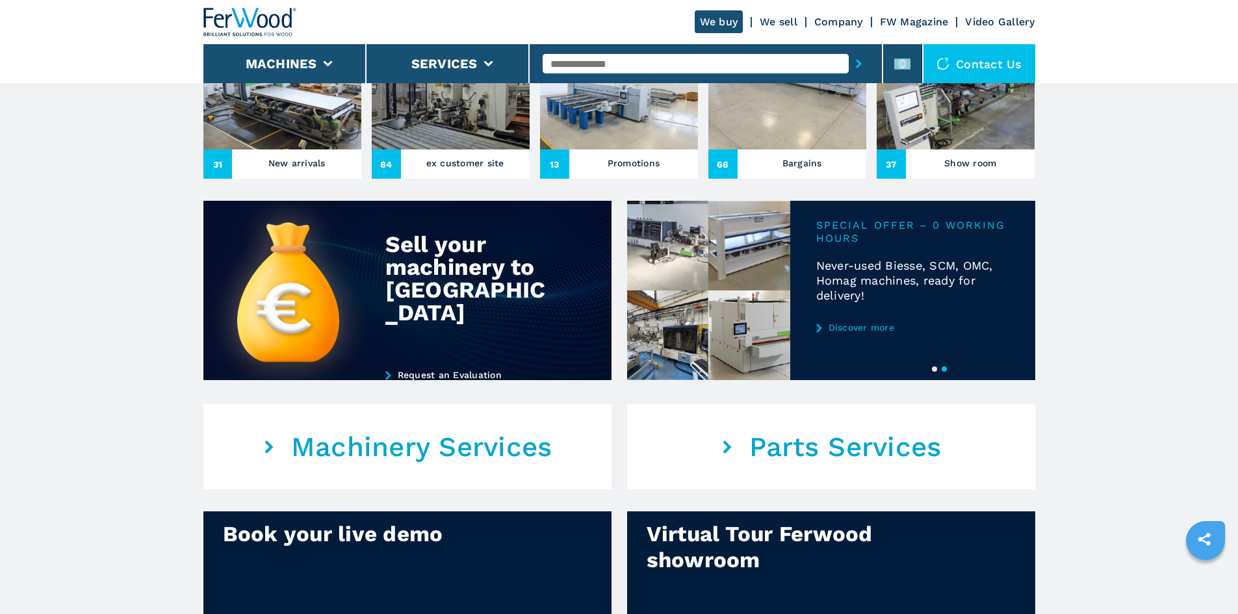
click at [873, 333] on link "Discover more" at bounding box center [912, 327] width 193 height 10
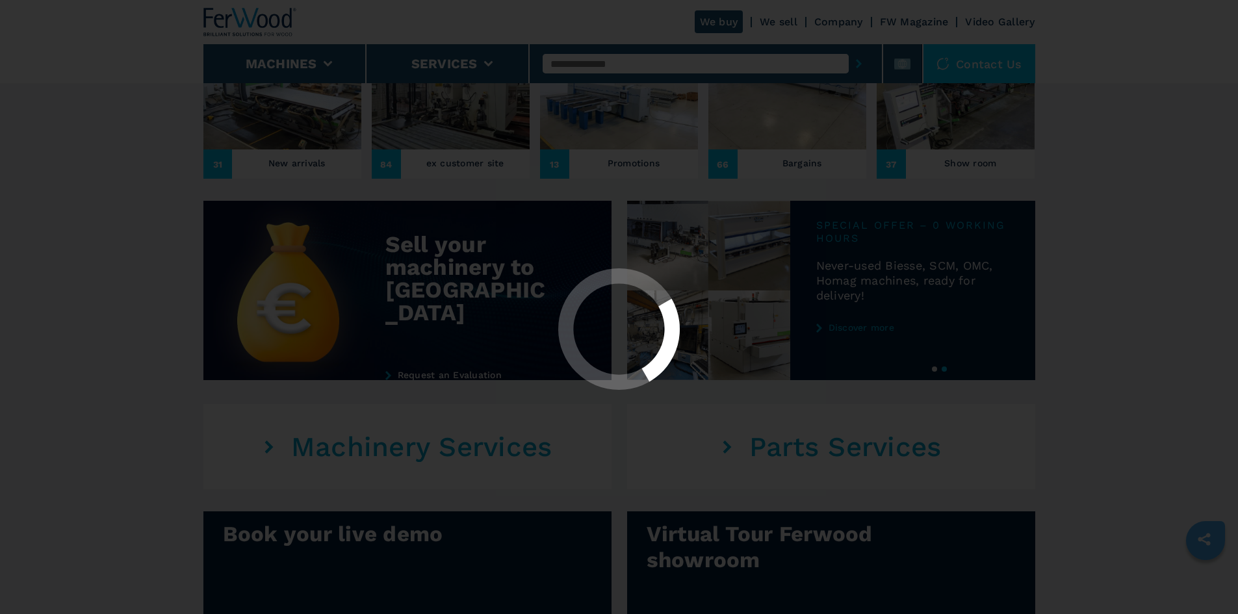
scroll to position [0, 0]
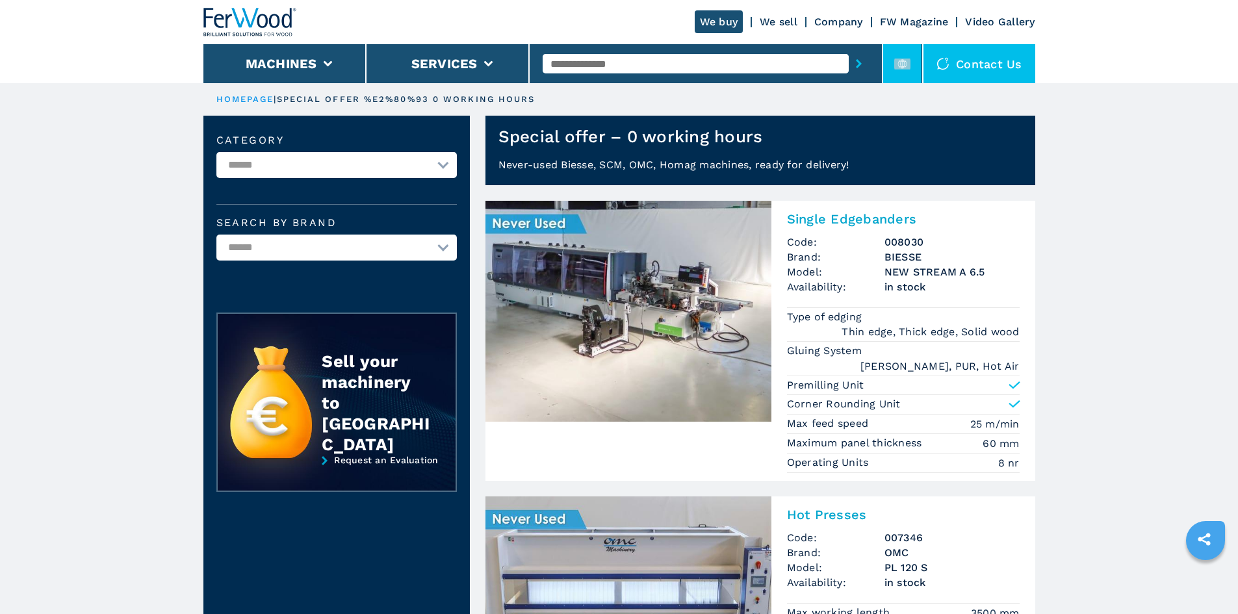
click at [889, 59] on li at bounding box center [902, 63] width 39 height 39
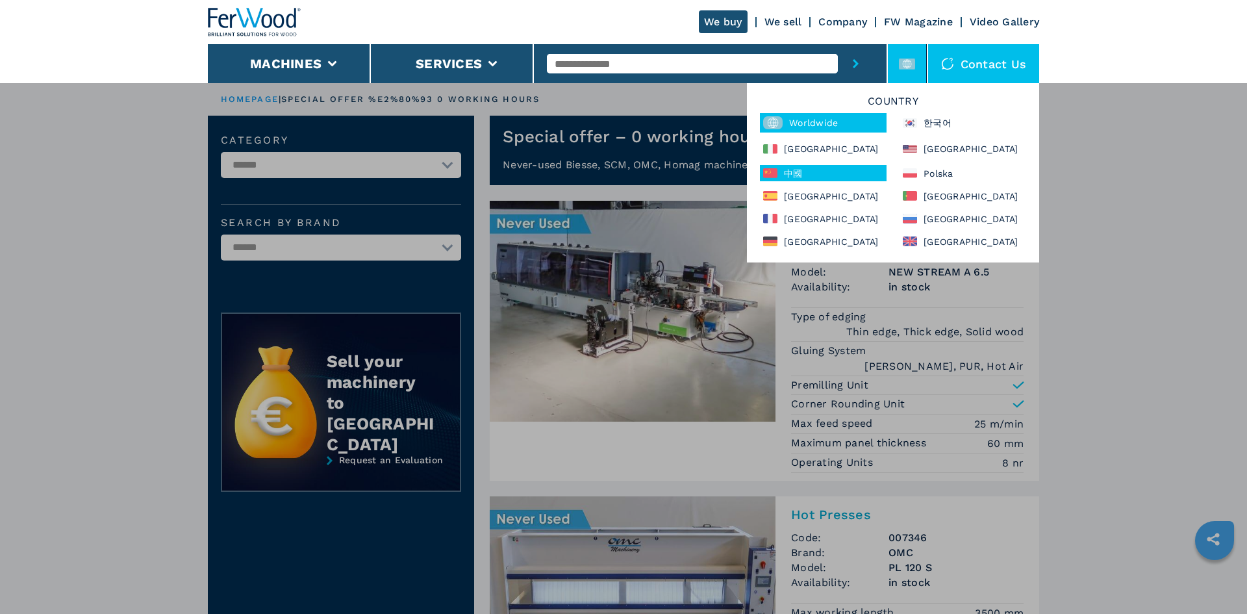
click at [871, 173] on div "中國" at bounding box center [823, 173] width 127 height 16
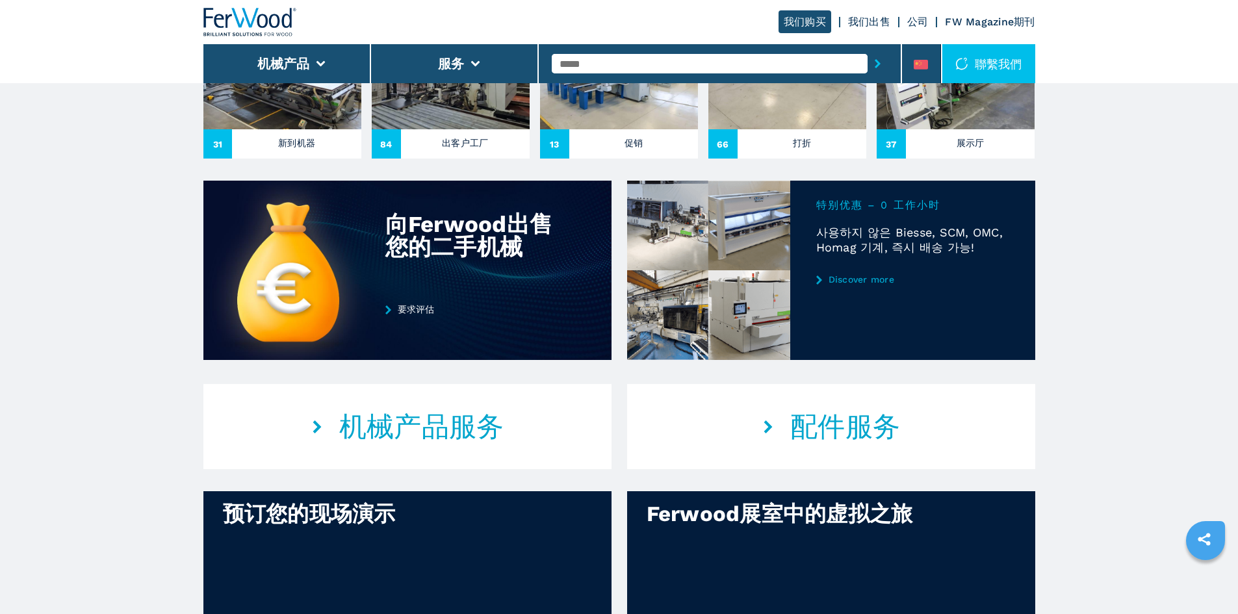
scroll to position [585, 0]
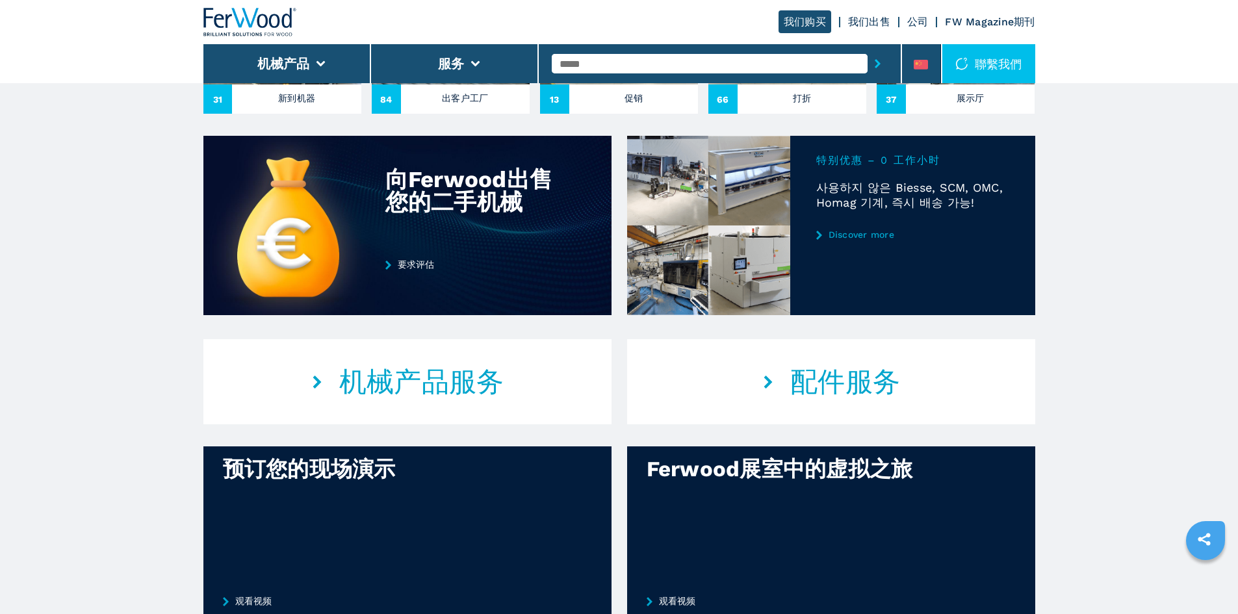
click at [848, 240] on link "Discover more" at bounding box center [912, 234] width 193 height 10
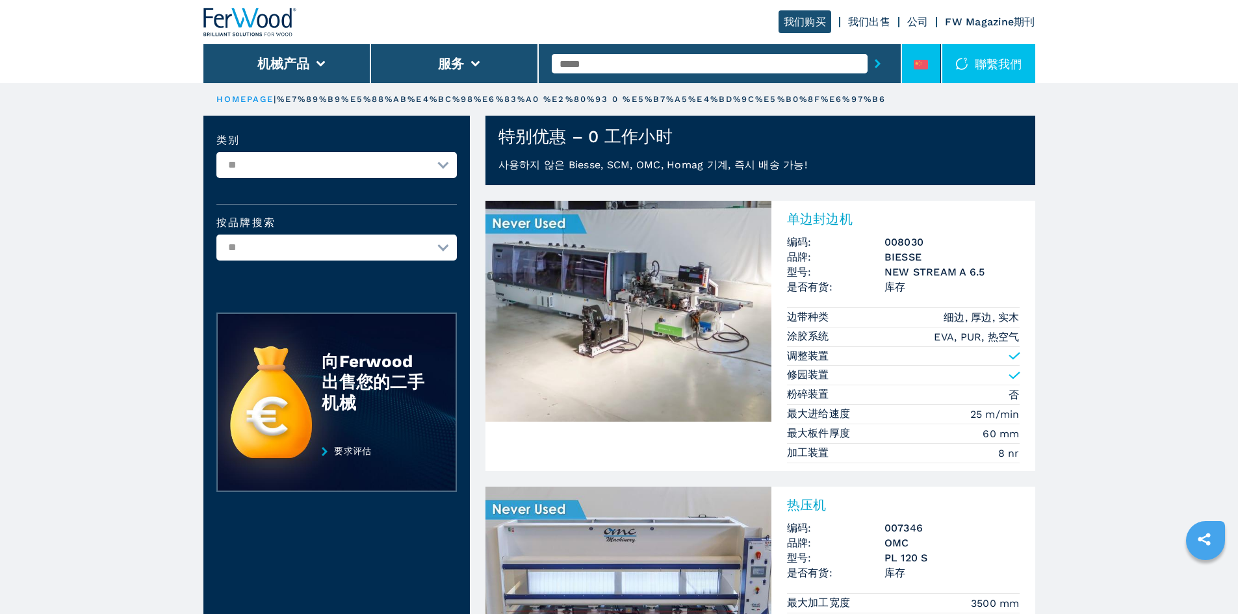
click at [915, 64] on icon at bounding box center [920, 65] width 14 height 10
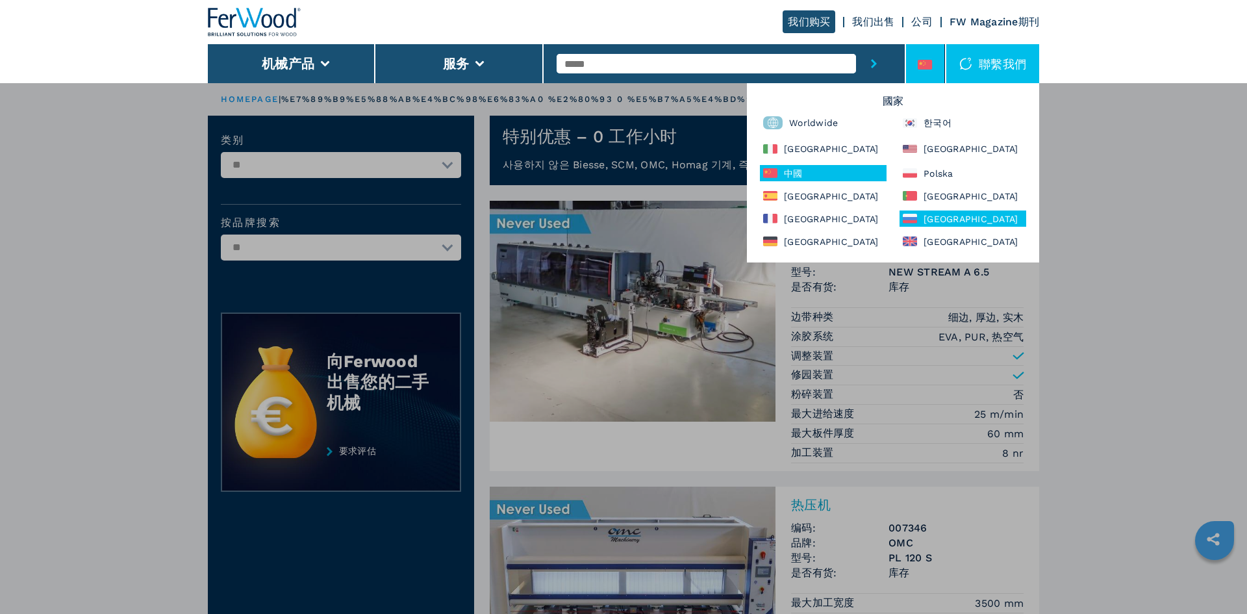
click at [919, 216] on div "Россия" at bounding box center [963, 218] width 127 height 16
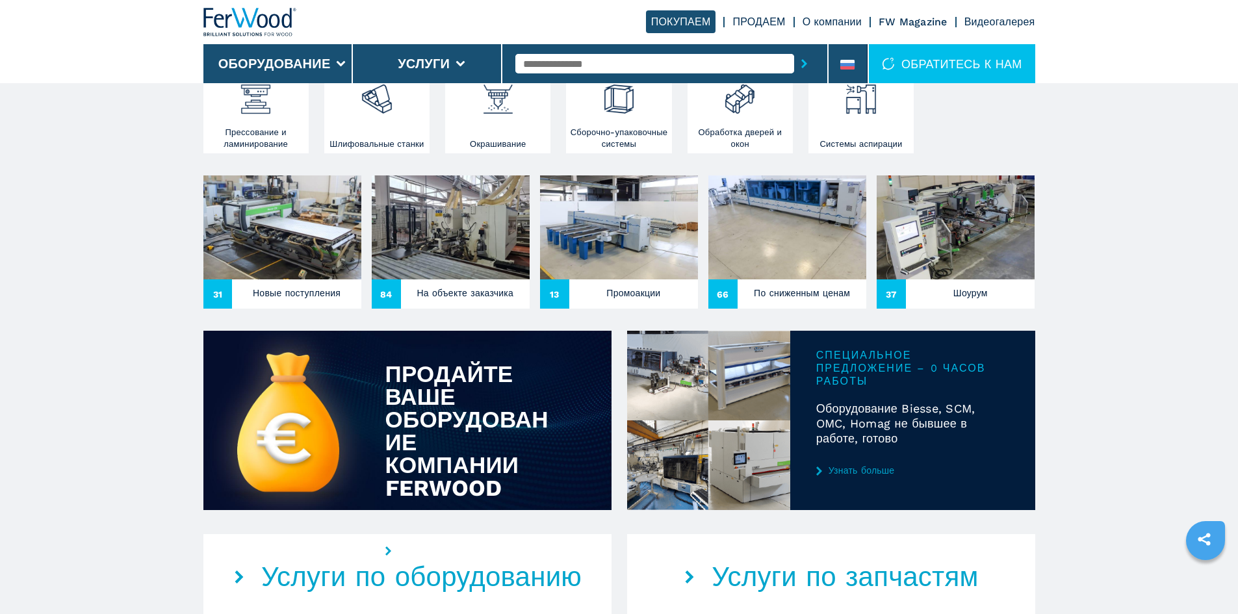
scroll to position [715, 0]
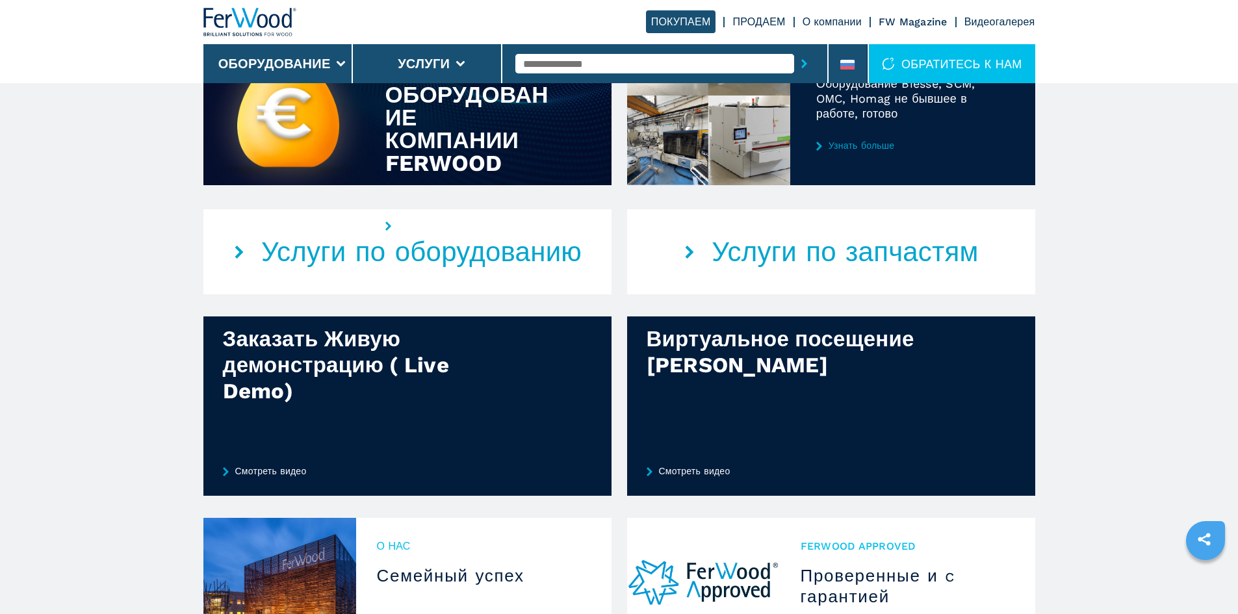
click at [867, 151] on link "Узнать больше" at bounding box center [912, 145] width 193 height 10
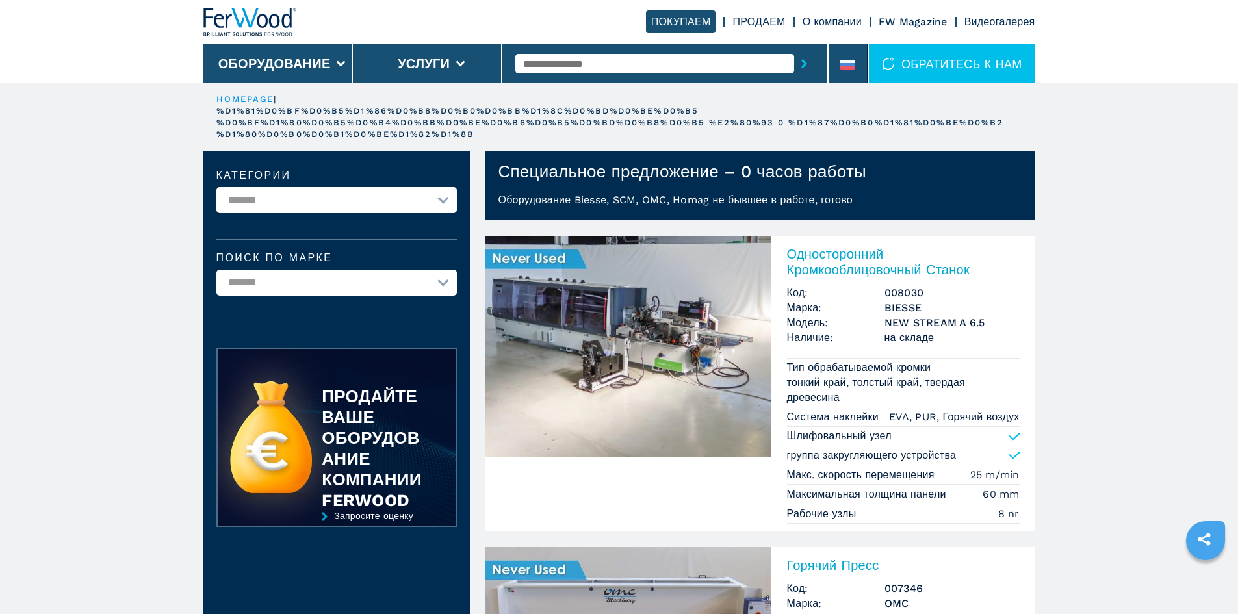
click at [241, 21] on img at bounding box center [250, 22] width 94 height 29
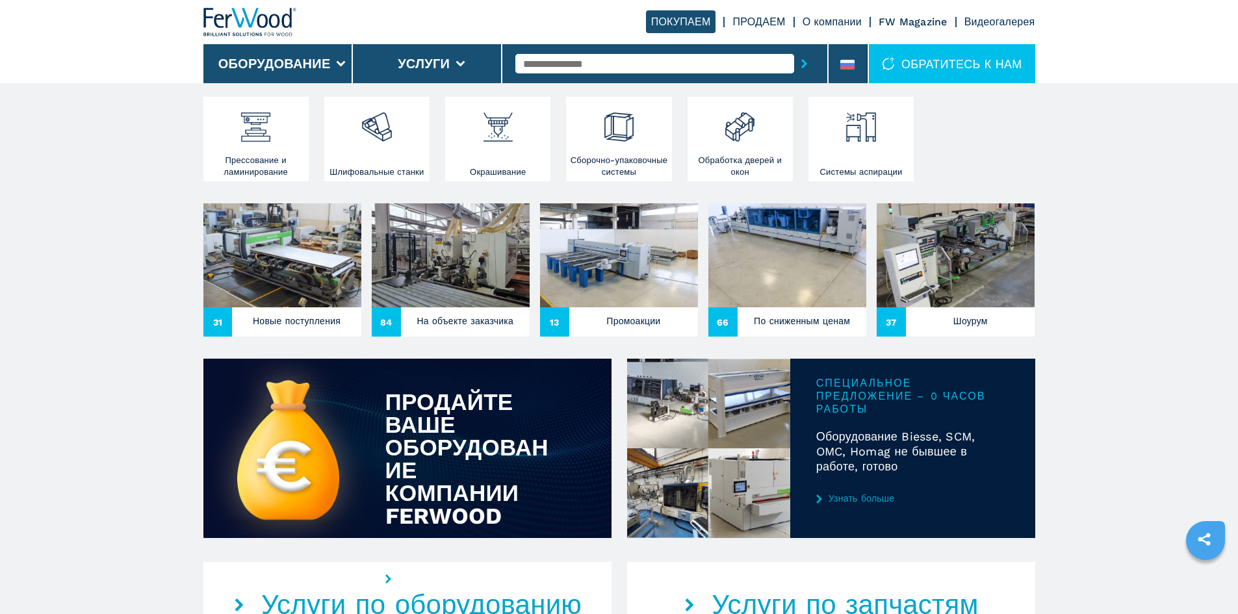
scroll to position [520, 0]
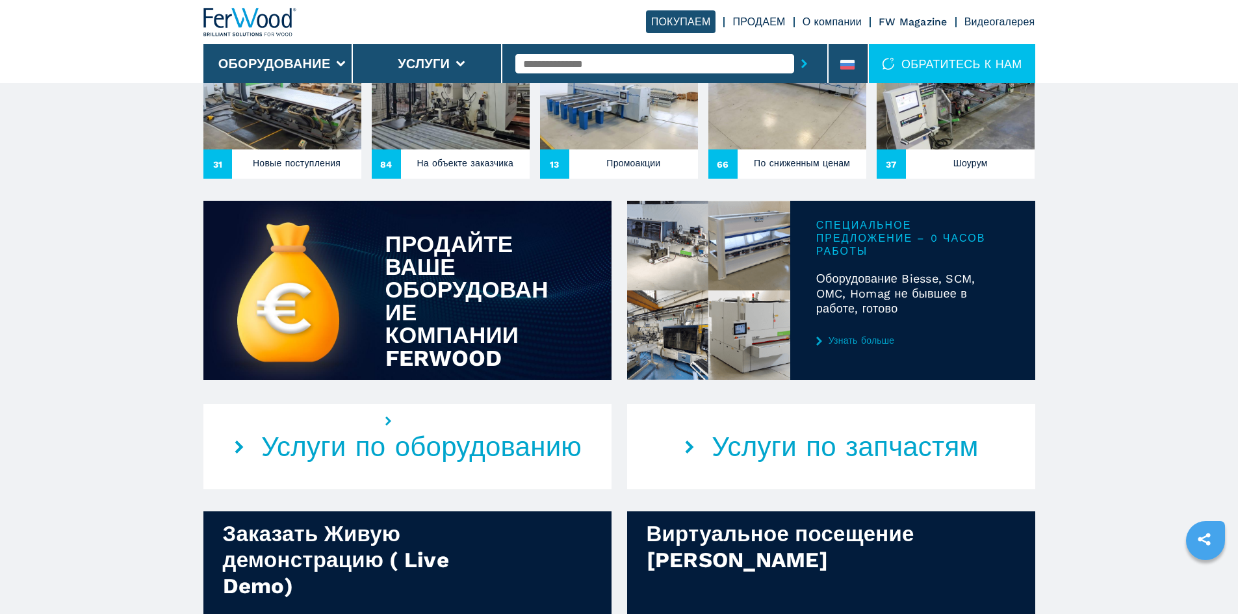
click at [826, 346] on link "Узнать больше" at bounding box center [912, 340] width 193 height 10
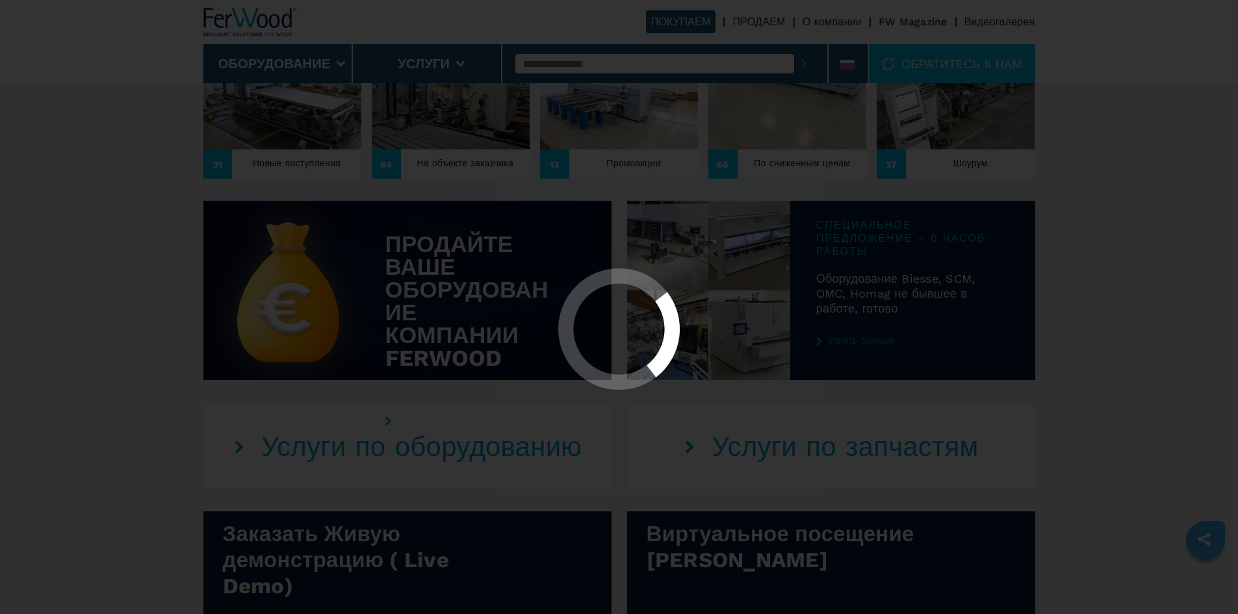
scroll to position [0, 0]
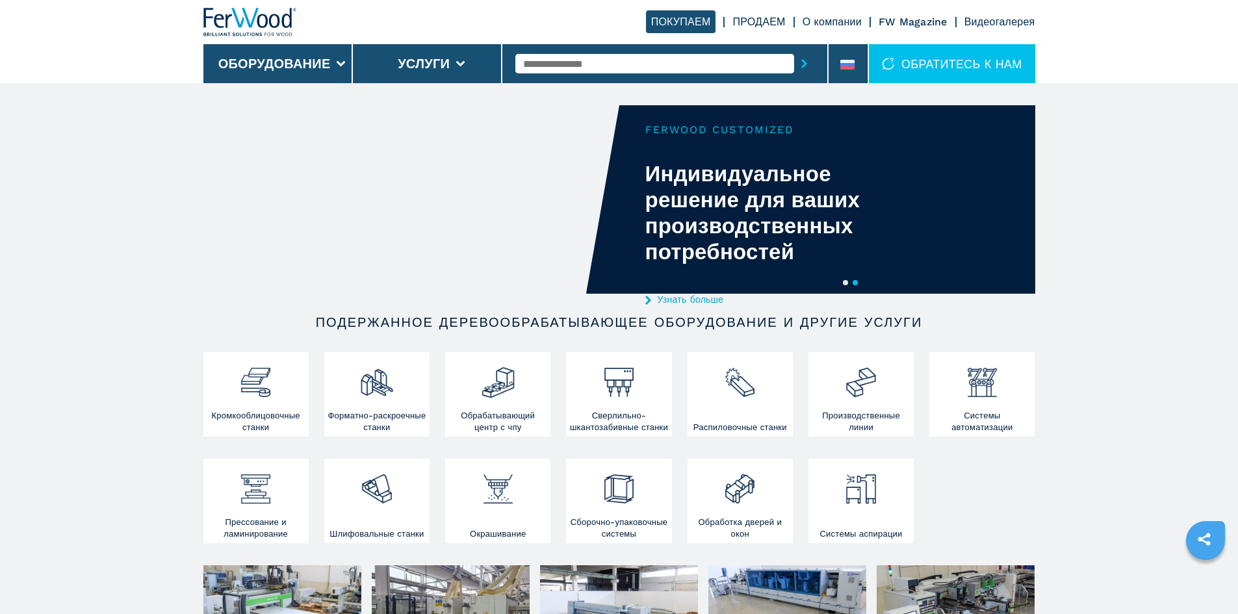
click at [846, 283] on button "1" at bounding box center [845, 282] width 5 height 5
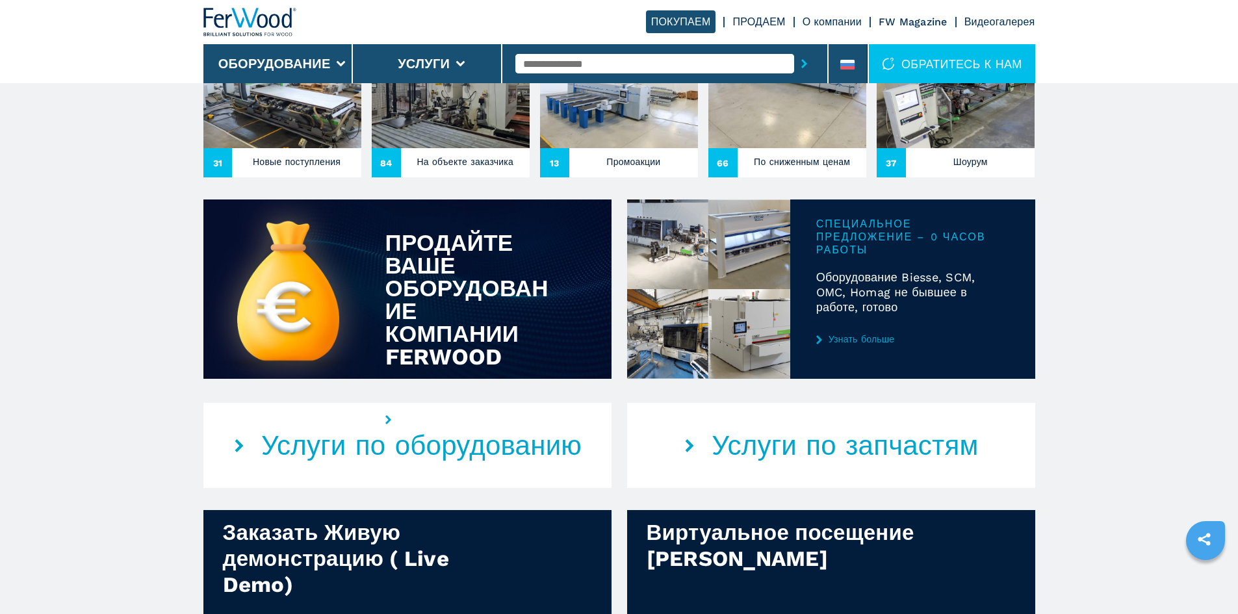
scroll to position [520, 0]
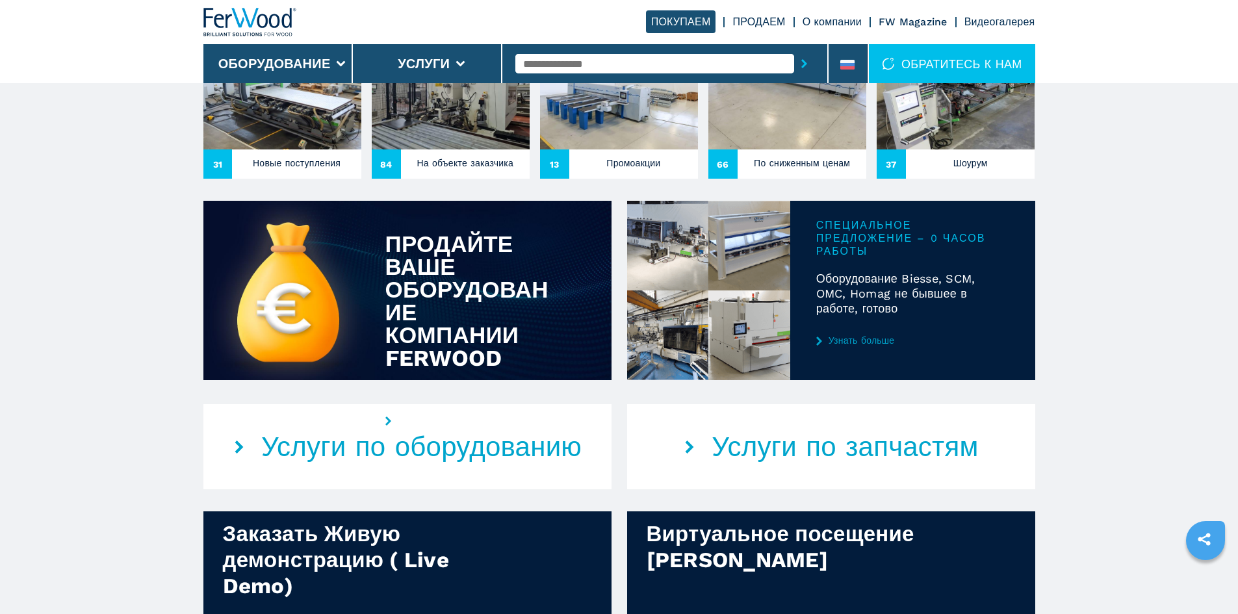
click at [845, 346] on link "Узнать больше" at bounding box center [912, 340] width 193 height 10
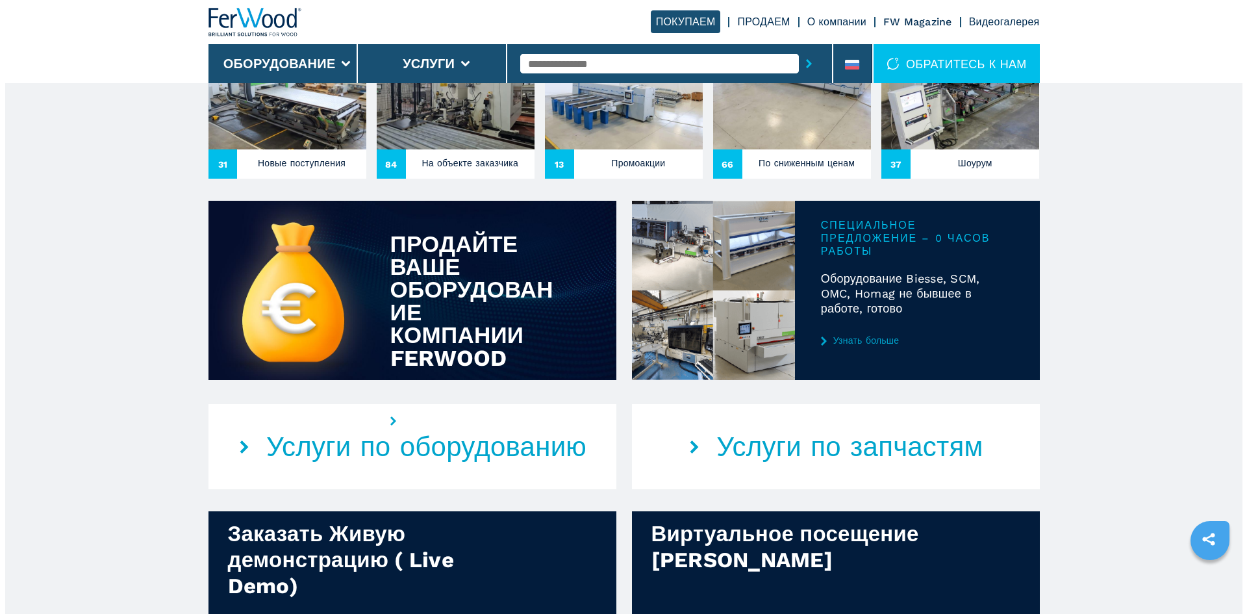
scroll to position [0, 0]
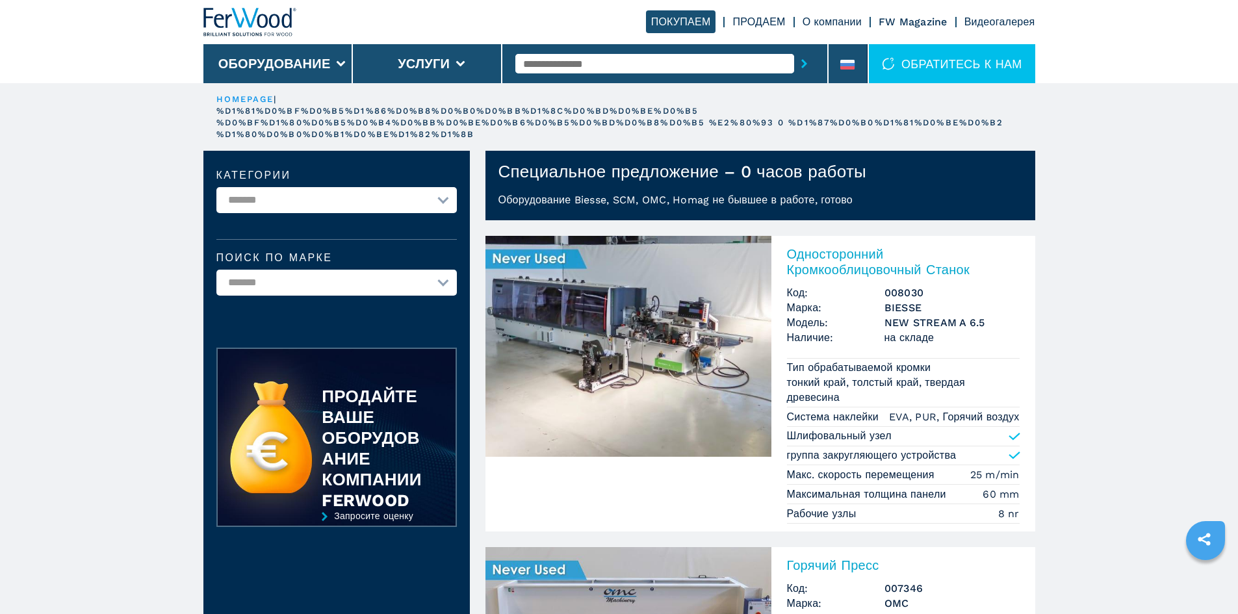
click at [246, 12] on img at bounding box center [250, 22] width 94 height 29
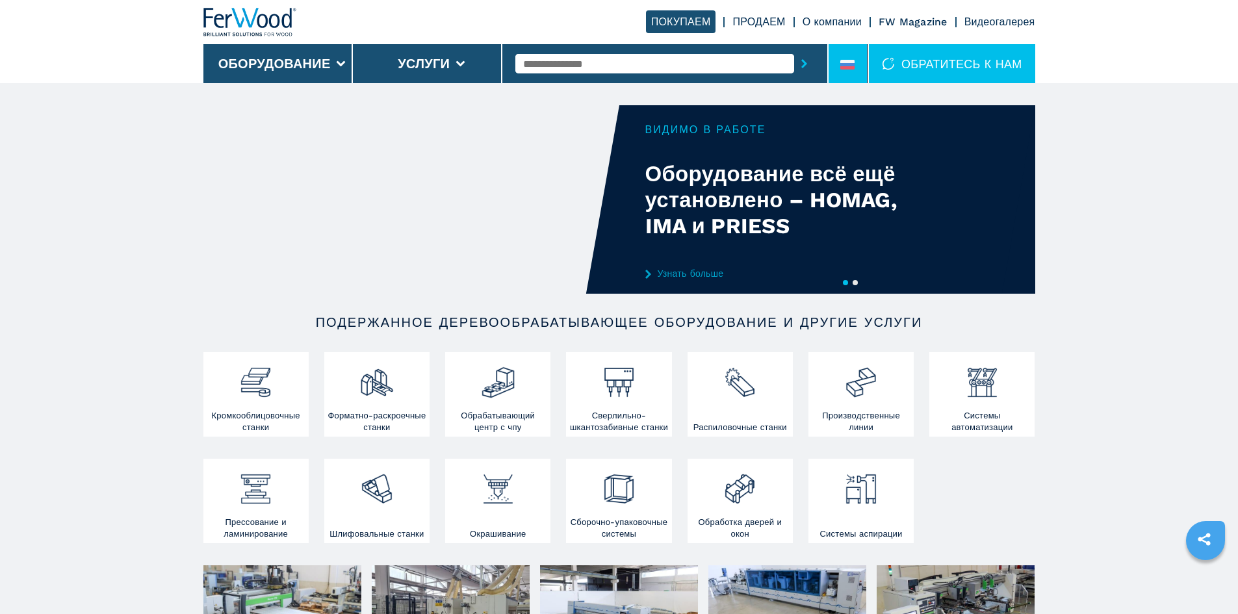
click at [847, 78] on li at bounding box center [847, 63] width 39 height 39
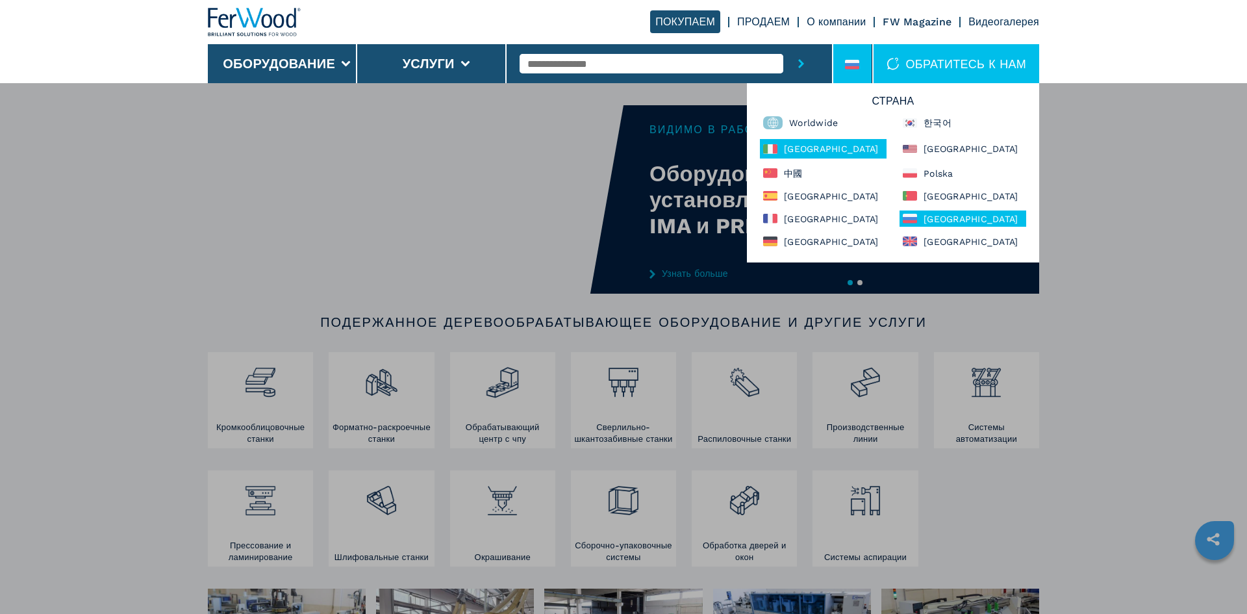
click at [799, 149] on div "[GEOGRAPHIC_DATA]" at bounding box center [823, 148] width 127 height 19
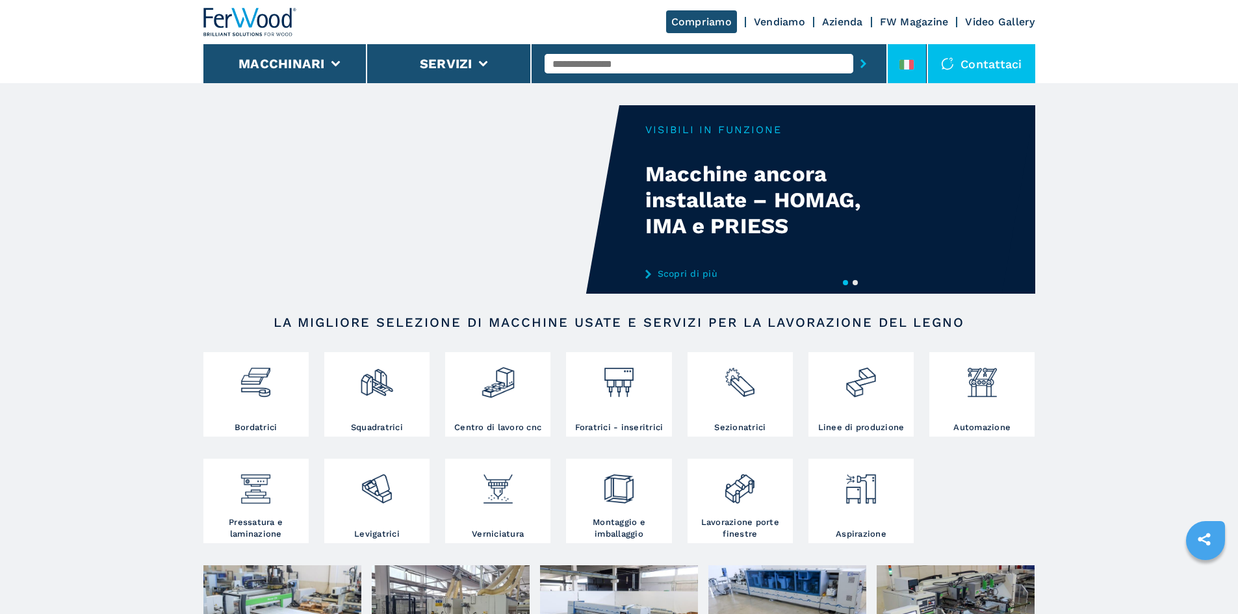
click at [896, 55] on li at bounding box center [906, 63] width 39 height 39
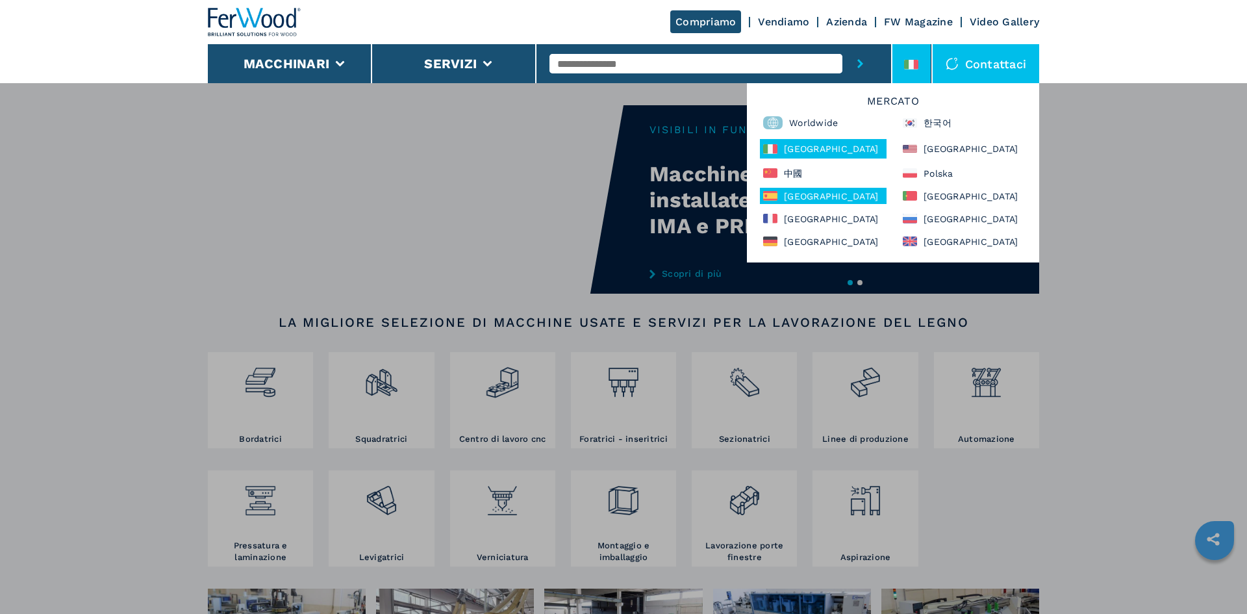
click at [836, 192] on div "España" at bounding box center [823, 196] width 127 height 16
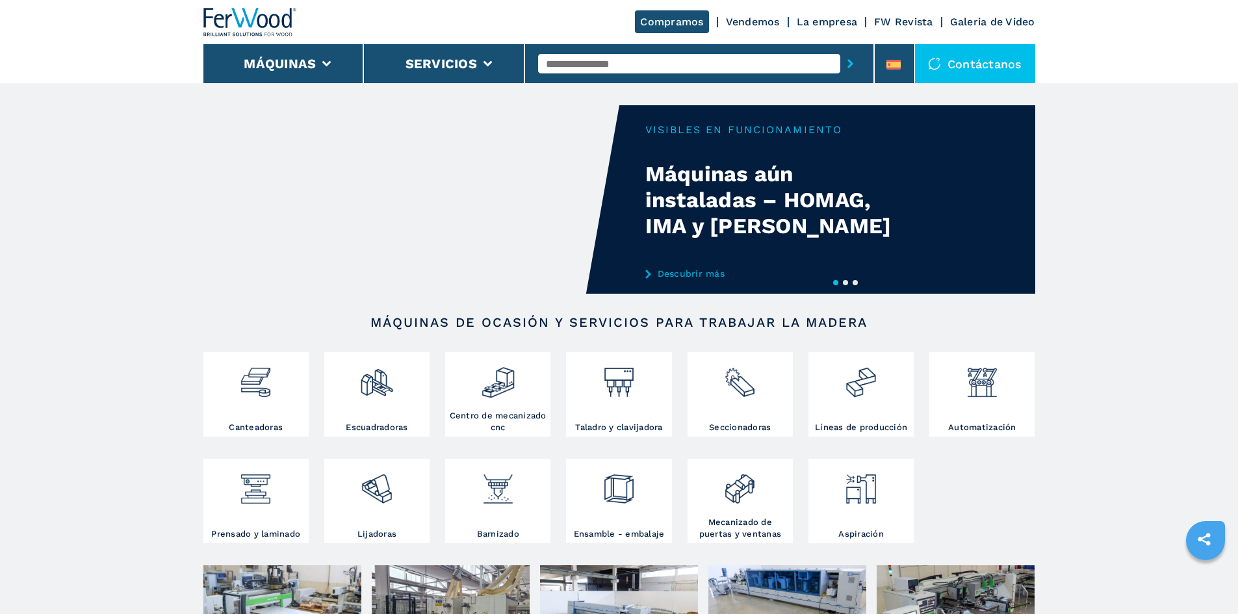
click at [846, 283] on button "2" at bounding box center [845, 282] width 5 height 5
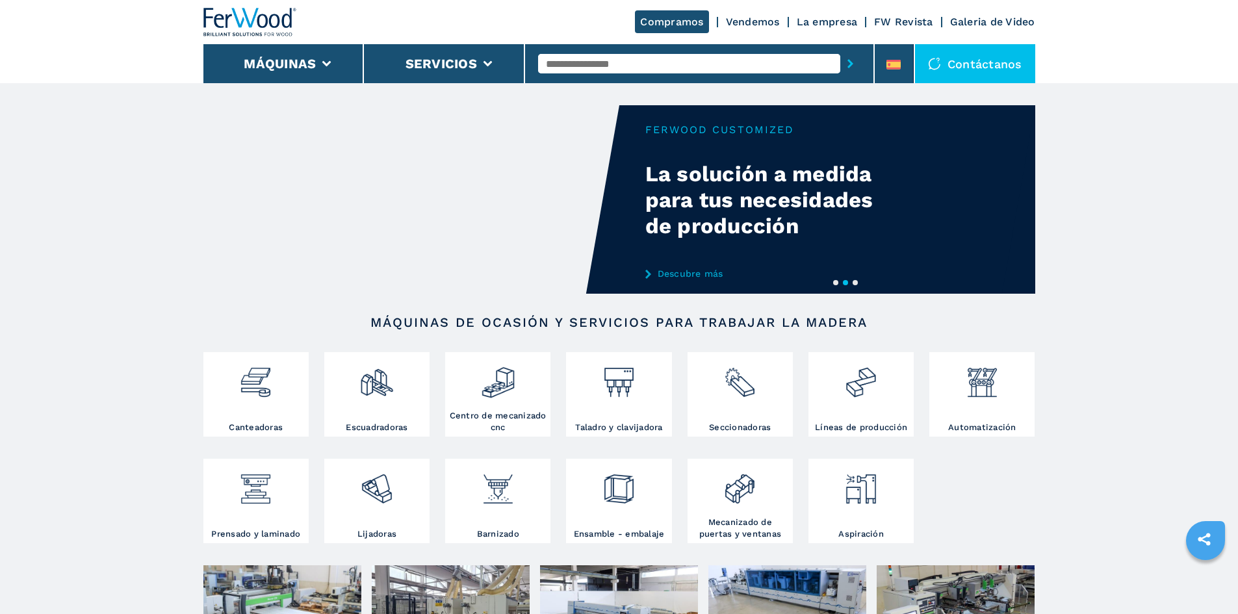
click at [854, 283] on button "3" at bounding box center [854, 282] width 5 height 5
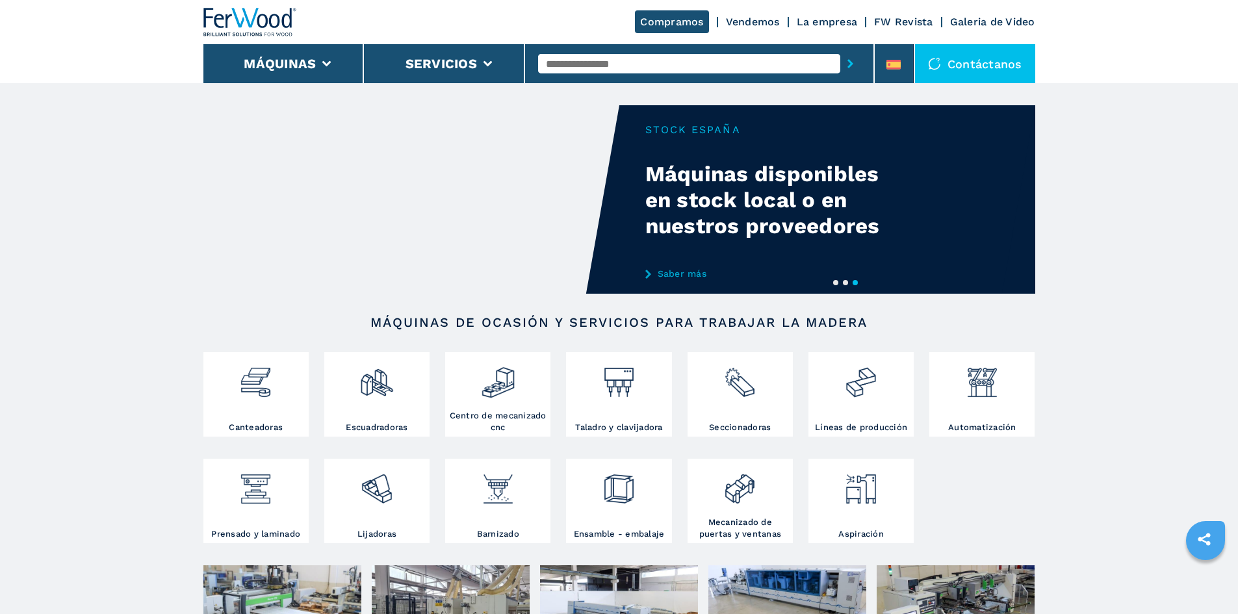
click at [833, 285] on button "1" at bounding box center [835, 282] width 5 height 5
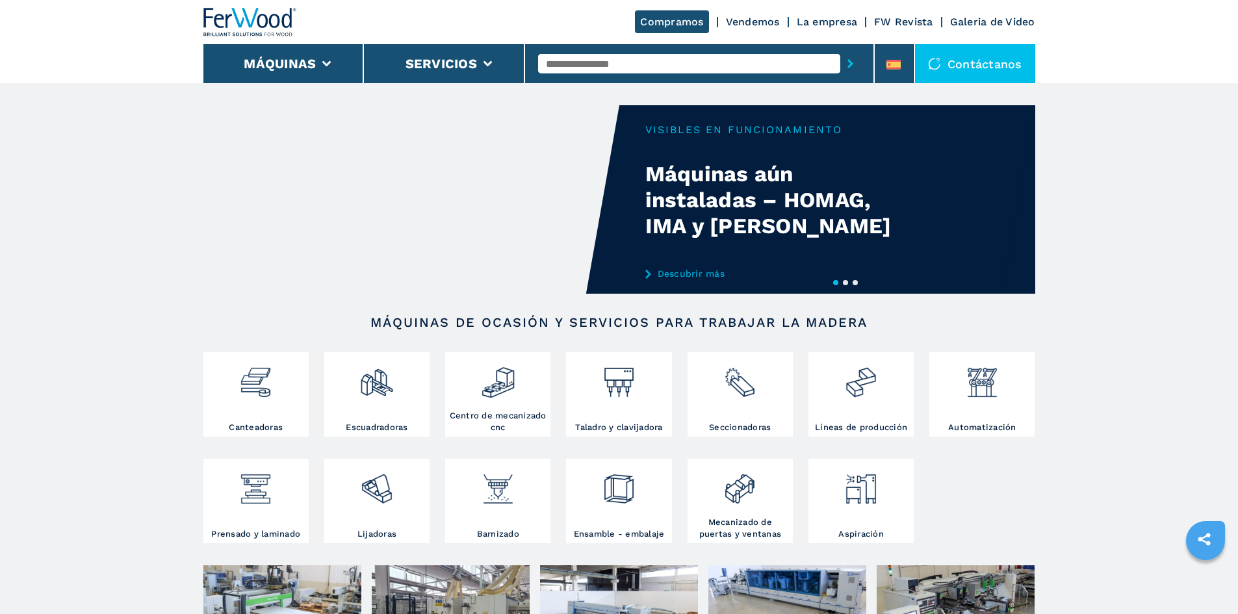
click at [703, 273] on link "Descubrir más" at bounding box center [772, 273] width 255 height 10
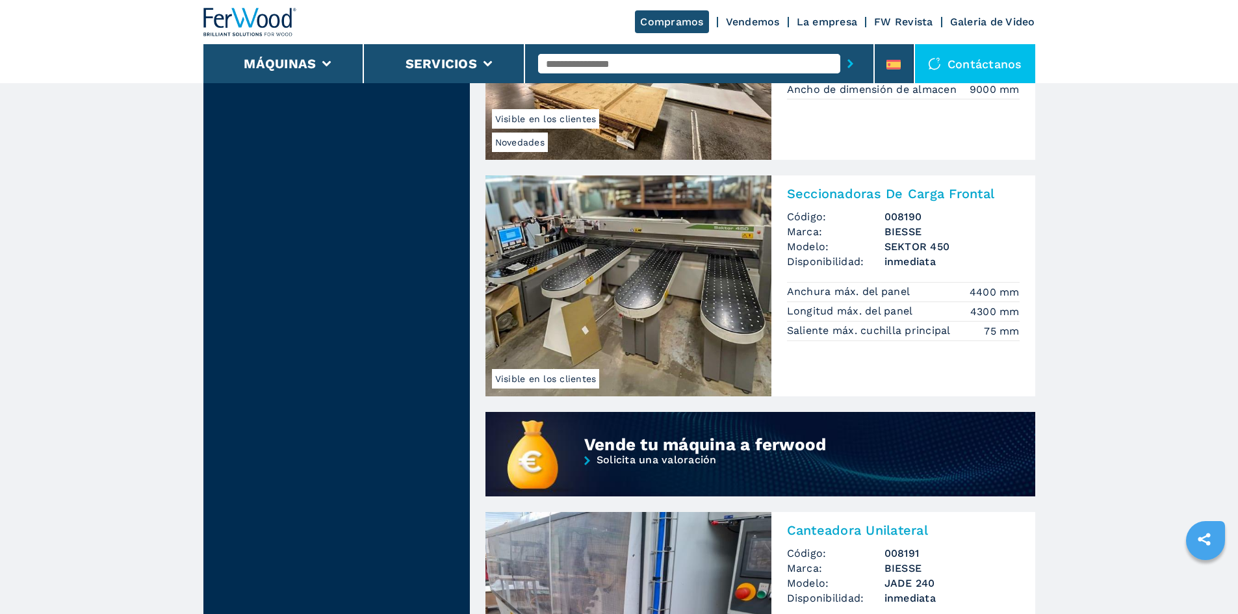
scroll to position [520, 0]
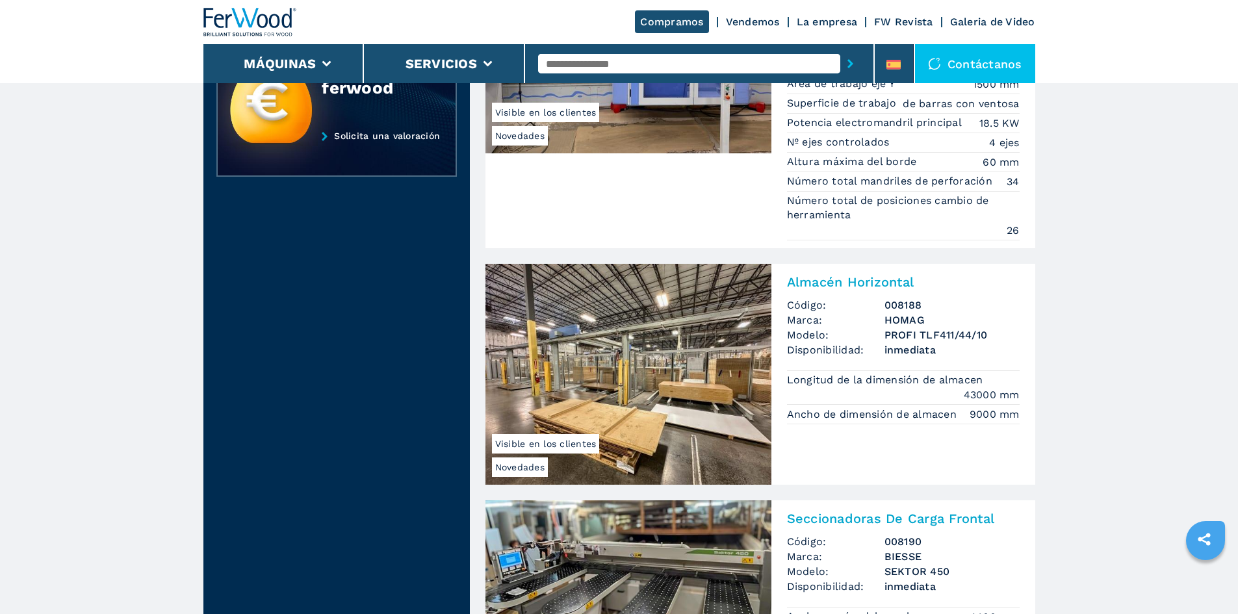
click at [273, 22] on img at bounding box center [250, 22] width 94 height 29
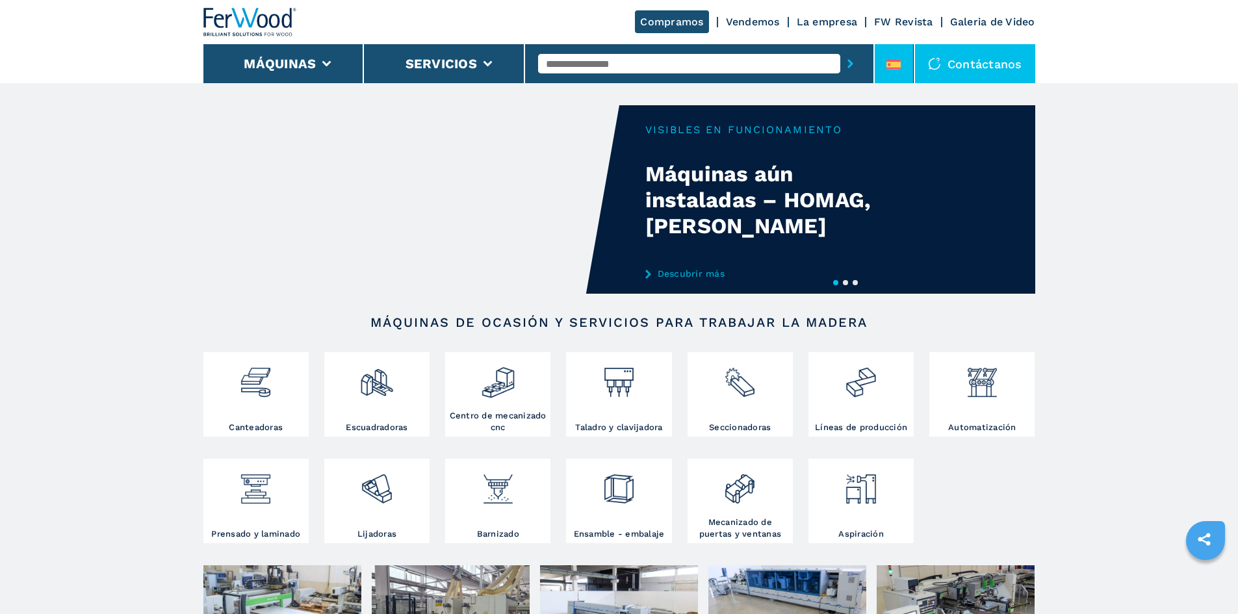
click at [888, 72] on div at bounding box center [893, 67] width 14 height 15
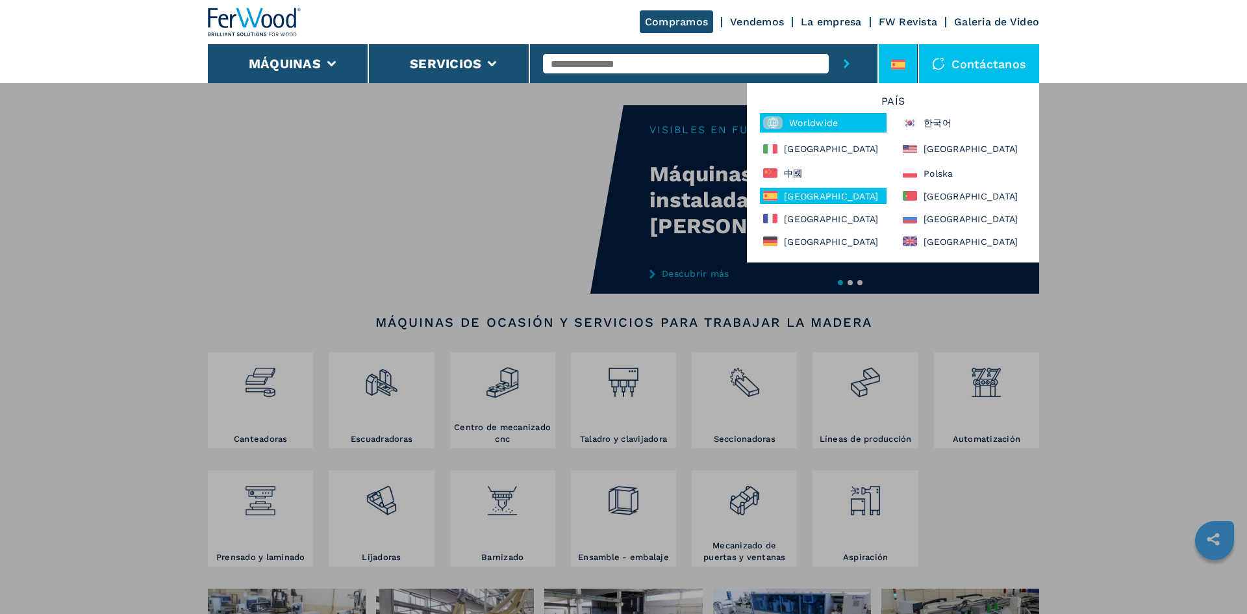
click at [800, 127] on div "Worldwide" at bounding box center [823, 122] width 127 height 19
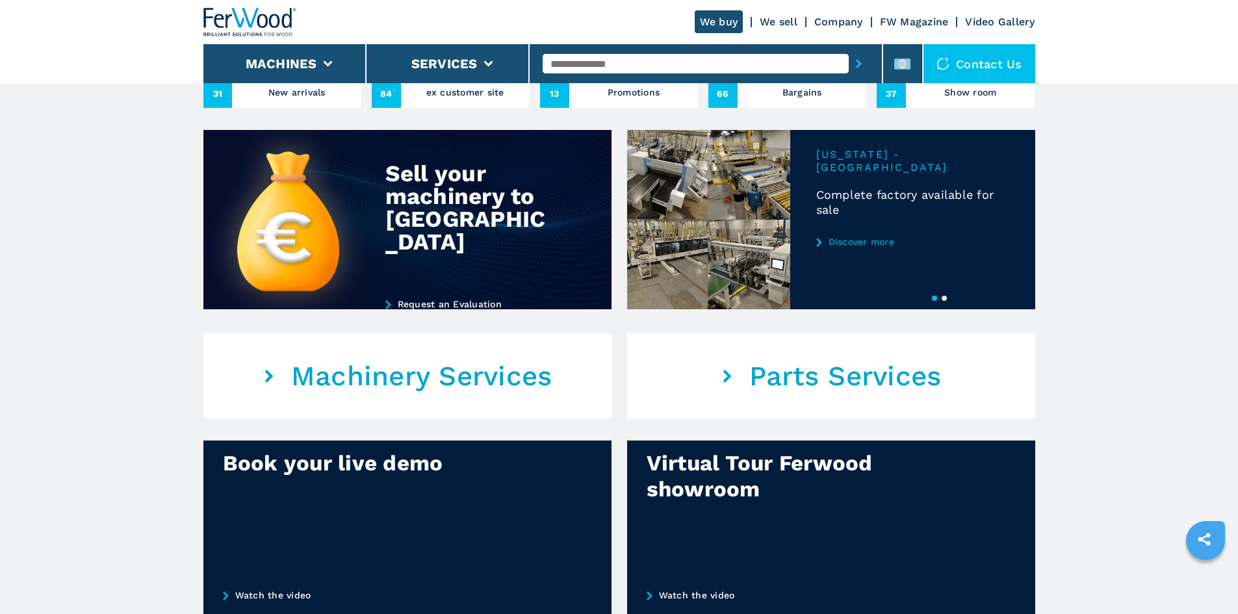
scroll to position [585, 0]
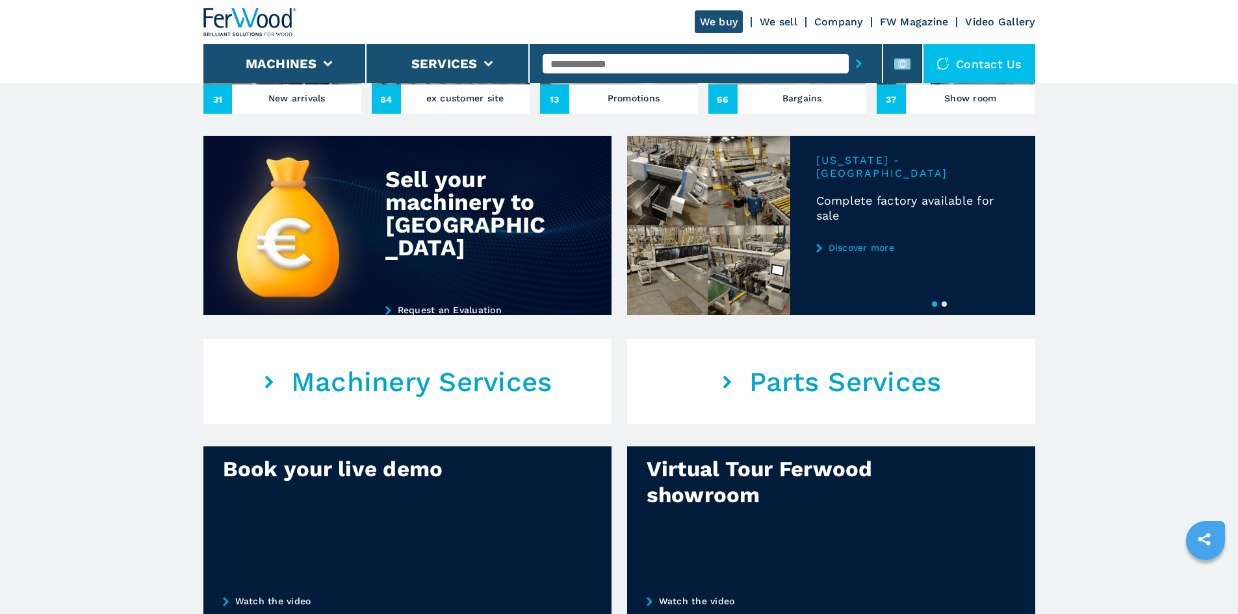
click at [943, 307] on button "2" at bounding box center [943, 303] width 5 height 5
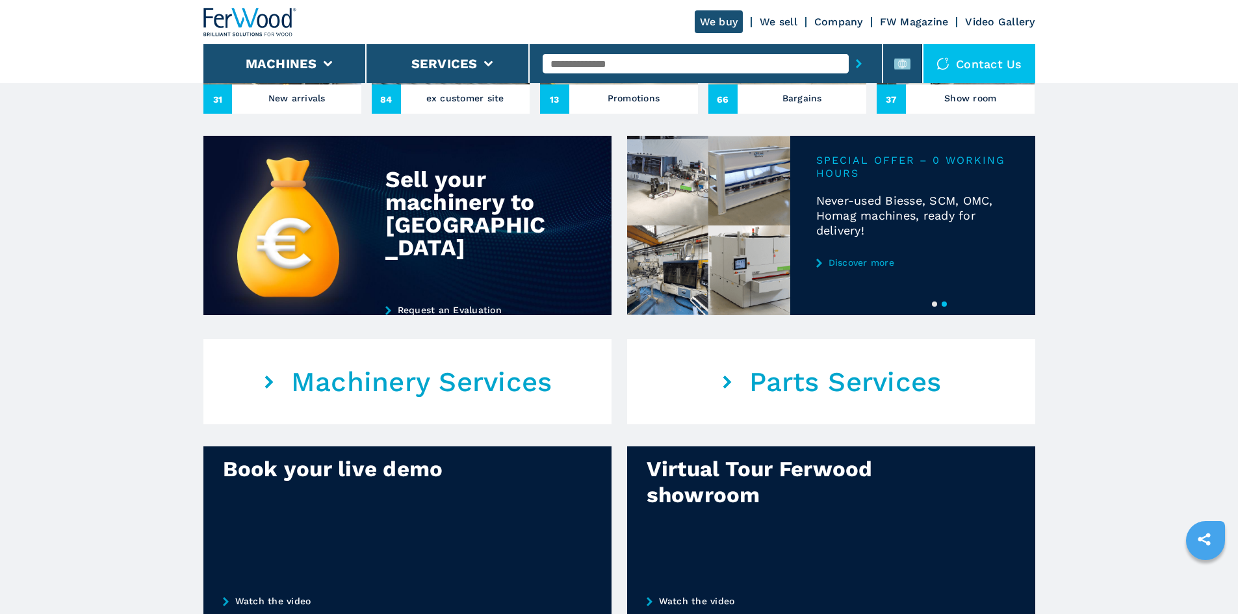
click at [884, 268] on link "Discover more" at bounding box center [912, 262] width 193 height 10
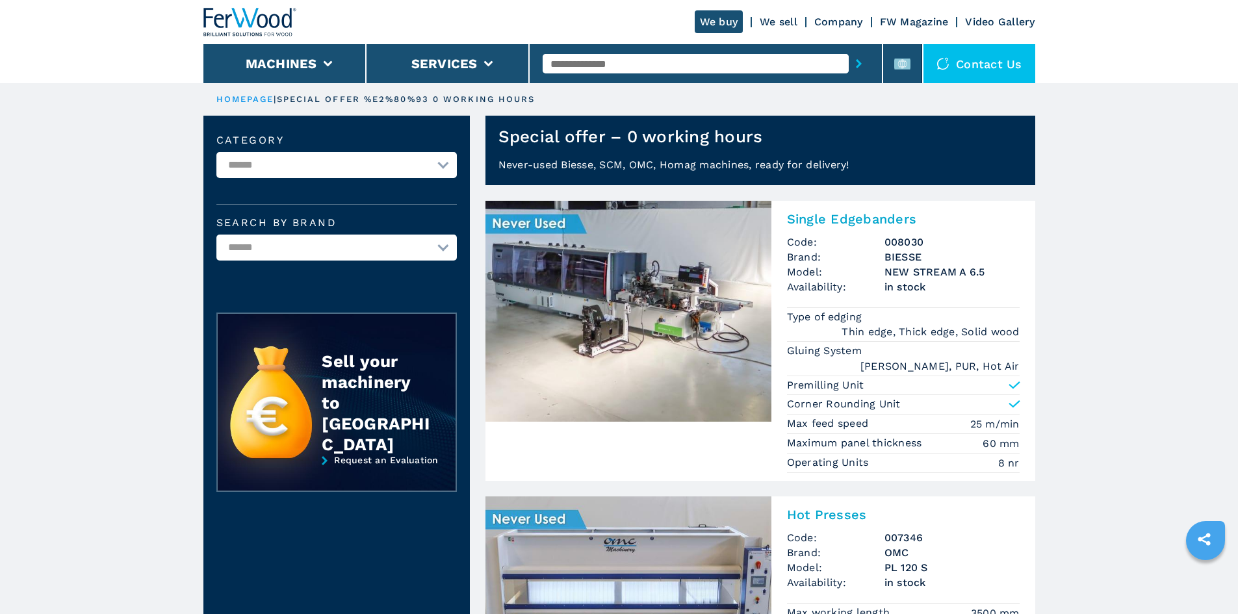
click at [249, 11] on img at bounding box center [250, 22] width 94 height 29
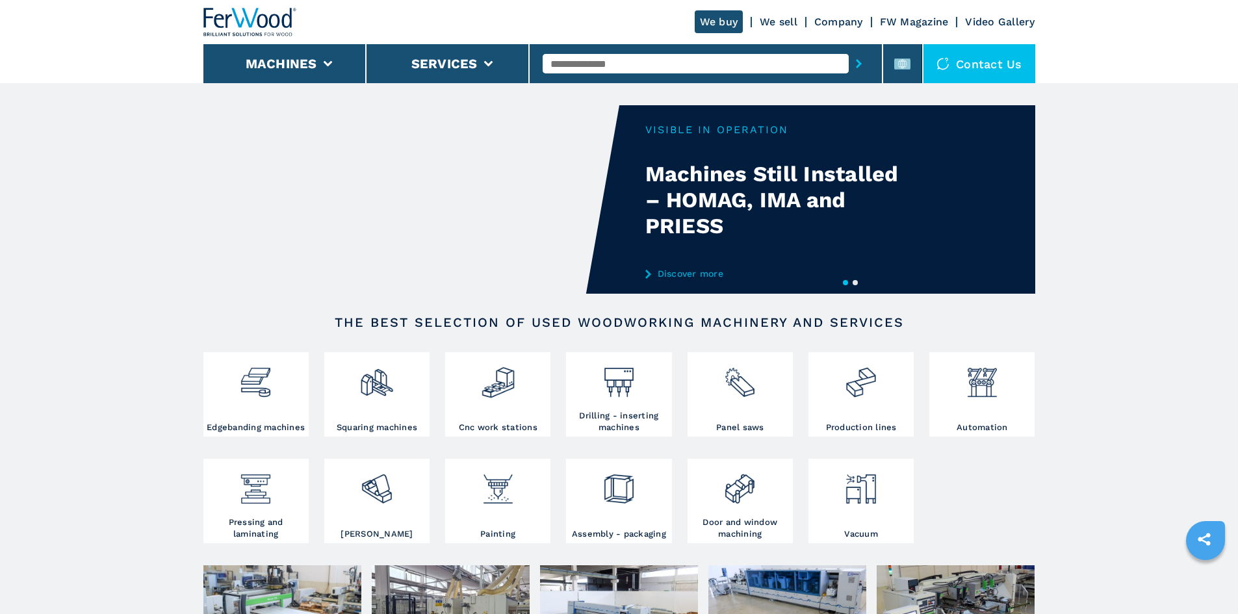
click at [854, 280] on button "2" at bounding box center [854, 282] width 5 height 5
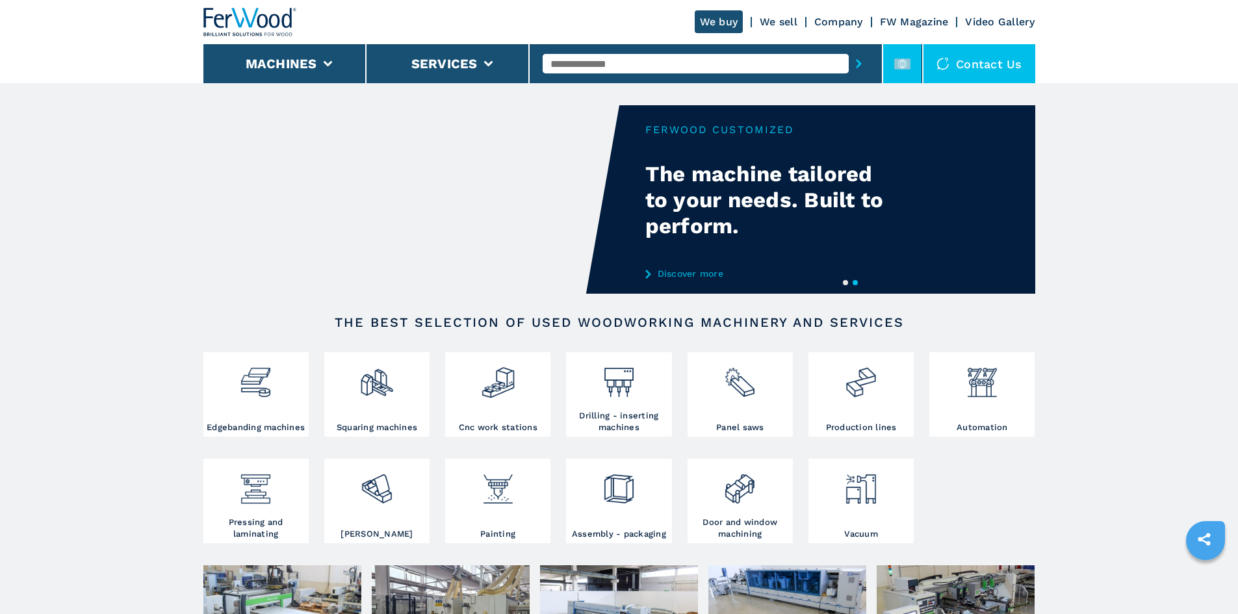
click at [908, 68] on rect at bounding box center [902, 63] width 16 height 11
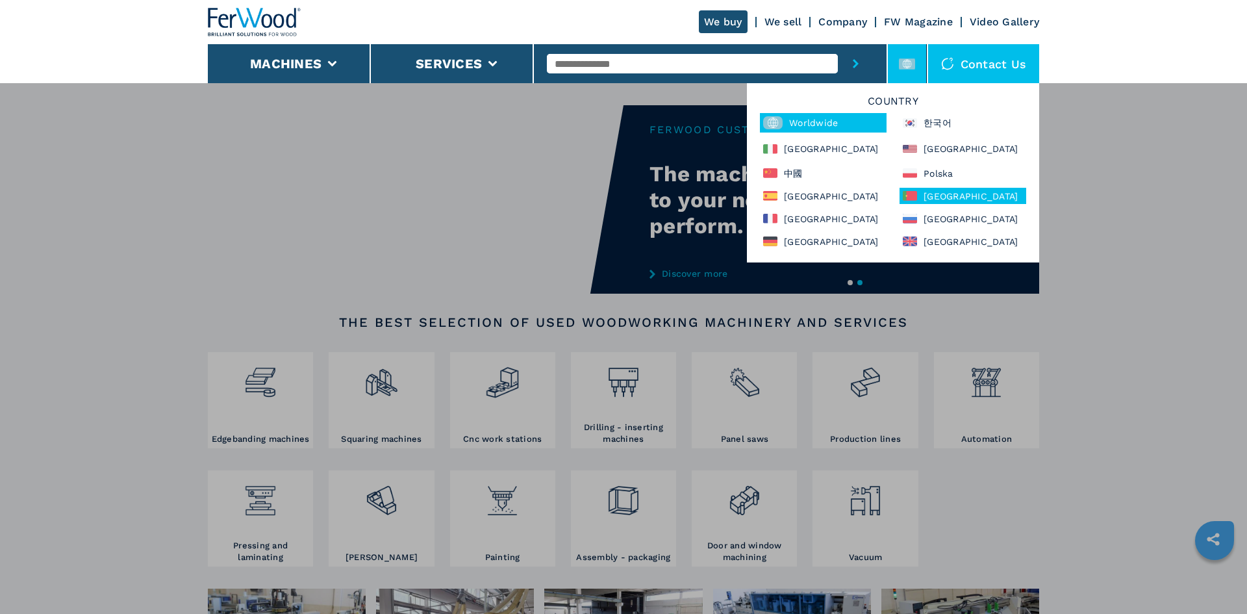
click at [938, 195] on div "[GEOGRAPHIC_DATA]" at bounding box center [963, 196] width 127 height 16
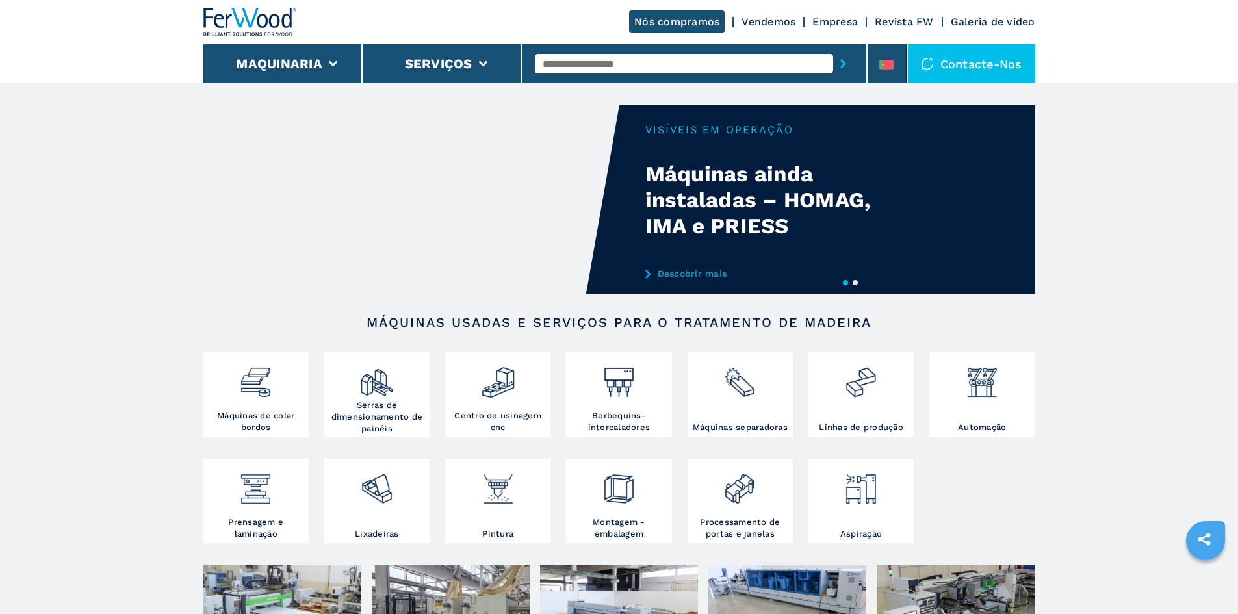
click at [852, 284] on button "2" at bounding box center [854, 282] width 5 height 5
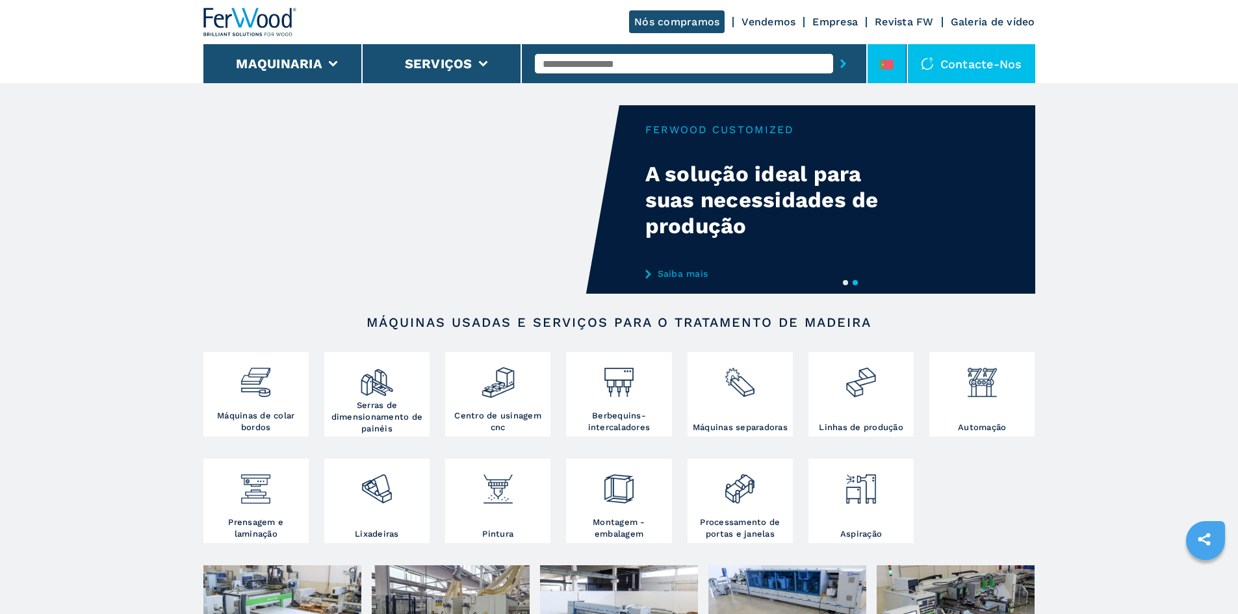
click at [902, 71] on li at bounding box center [886, 63] width 39 height 39
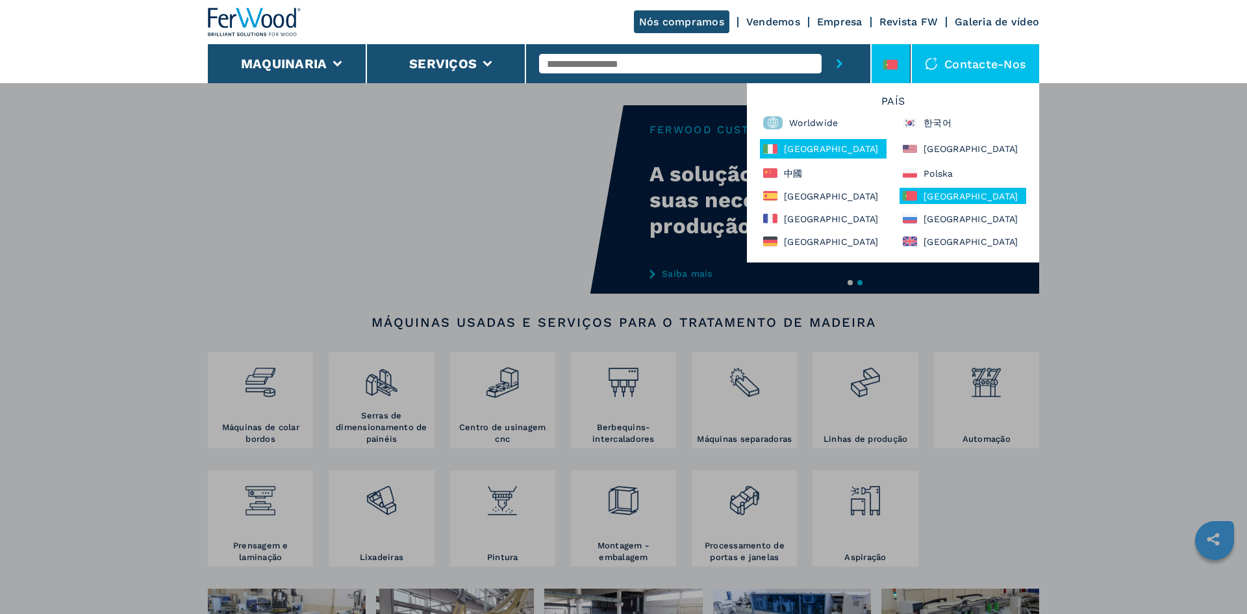
click at [787, 146] on div "[GEOGRAPHIC_DATA]" at bounding box center [823, 148] width 127 height 19
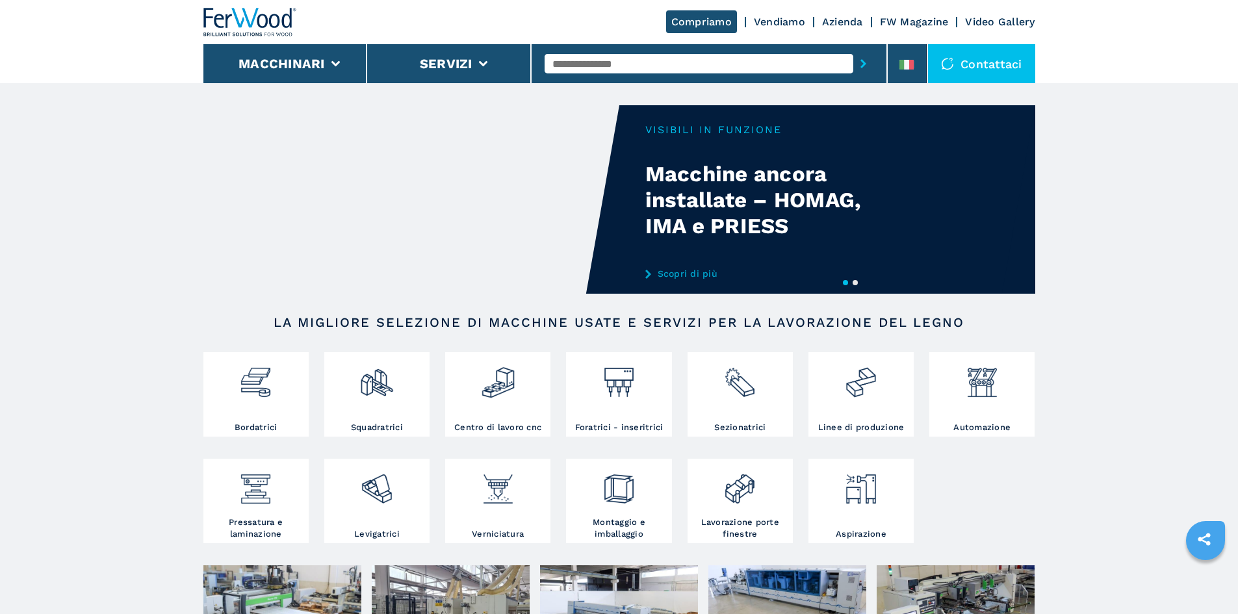
click at [854, 283] on button "2" at bounding box center [854, 282] width 5 height 5
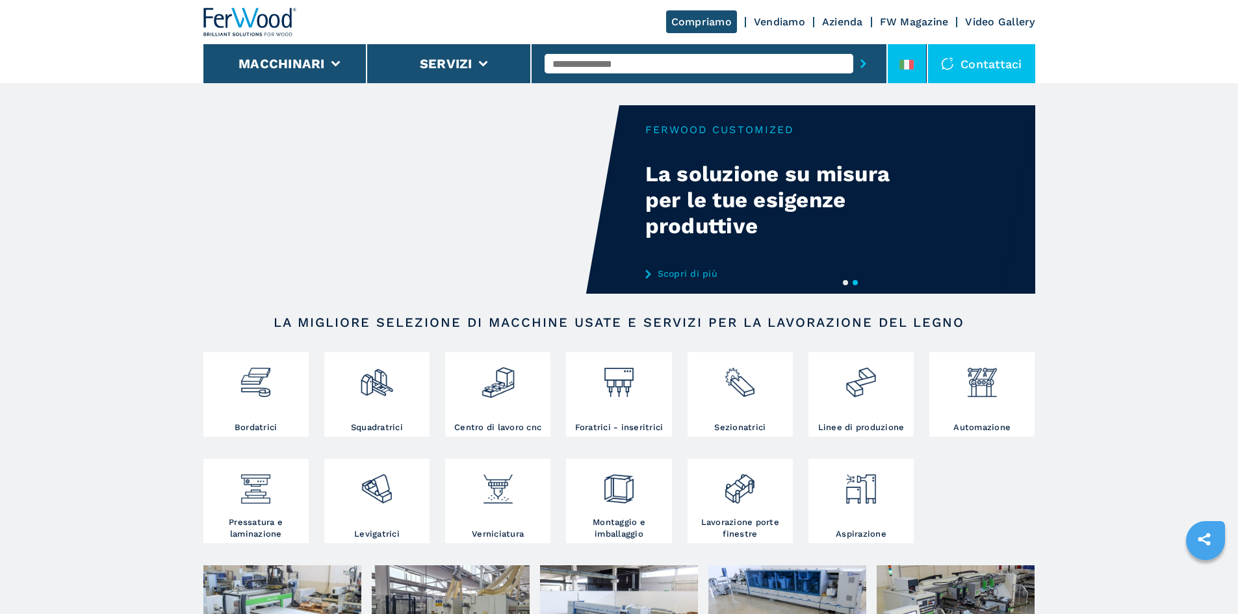
click at [913, 58] on li at bounding box center [906, 63] width 39 height 39
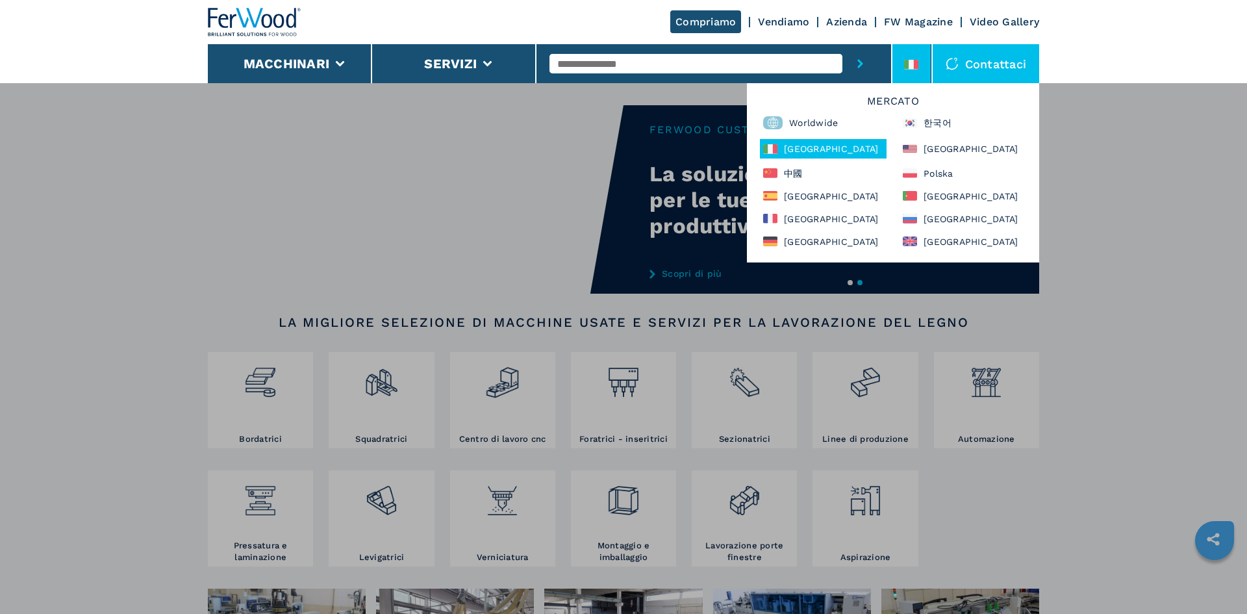
click at [809, 229] on div "Mercato Worldwide 한국어 [GEOGRAPHIC_DATA] [GEOGRAPHIC_DATA] 中國 [GEOGRAPHIC_DATA] …" at bounding box center [893, 172] width 292 height 179
click at [809, 220] on div "[GEOGRAPHIC_DATA]" at bounding box center [823, 218] width 127 height 16
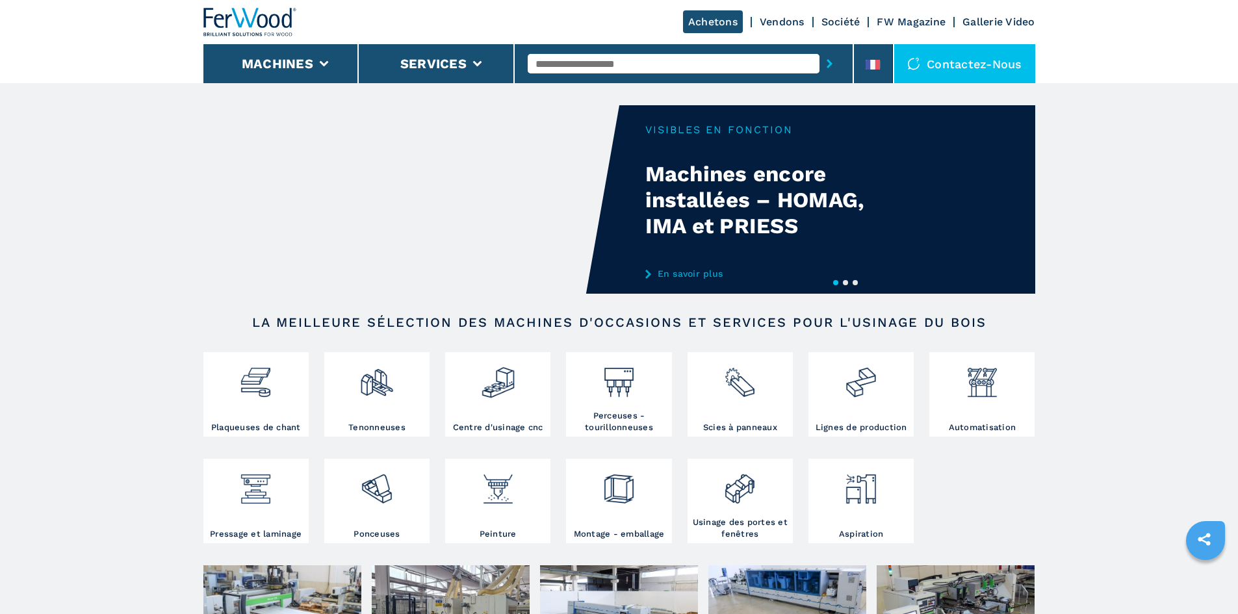
click at [853, 282] on button "3" at bounding box center [854, 282] width 5 height 5
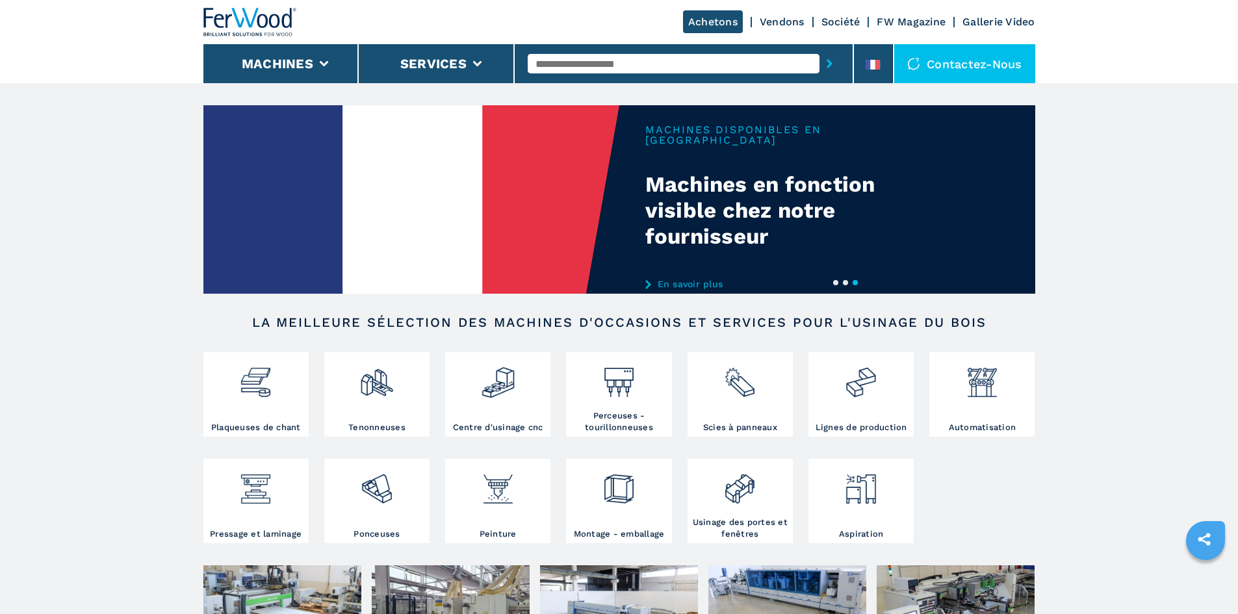
click at [843, 282] on button "2" at bounding box center [845, 282] width 5 height 5
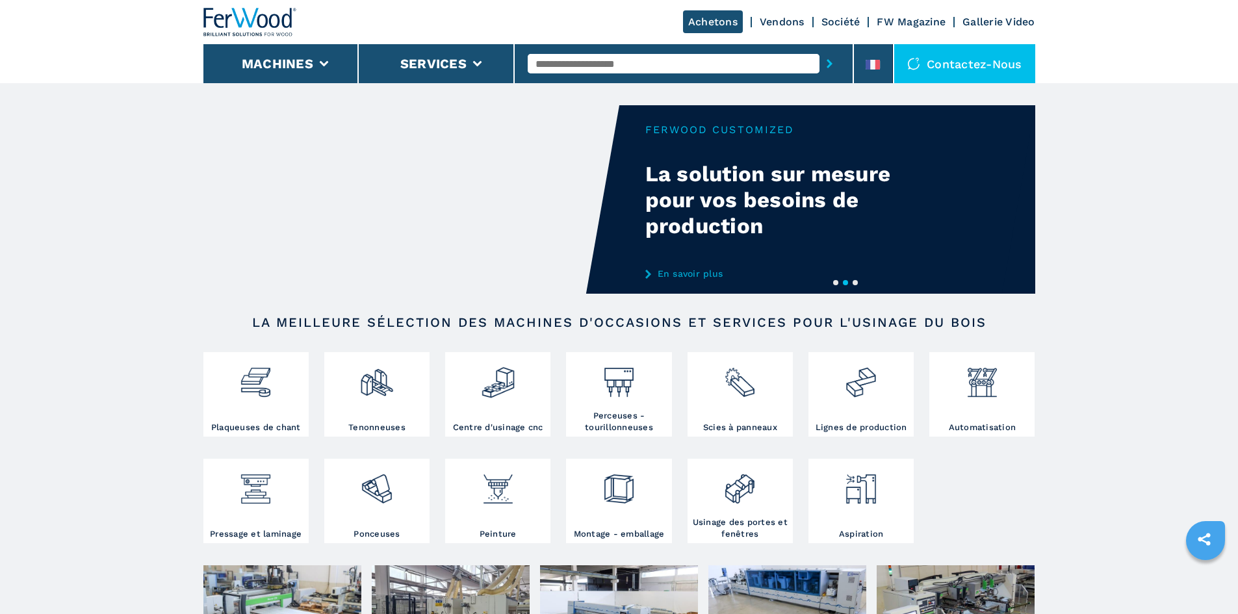
click at [833, 280] on button "1" at bounding box center [835, 282] width 5 height 5
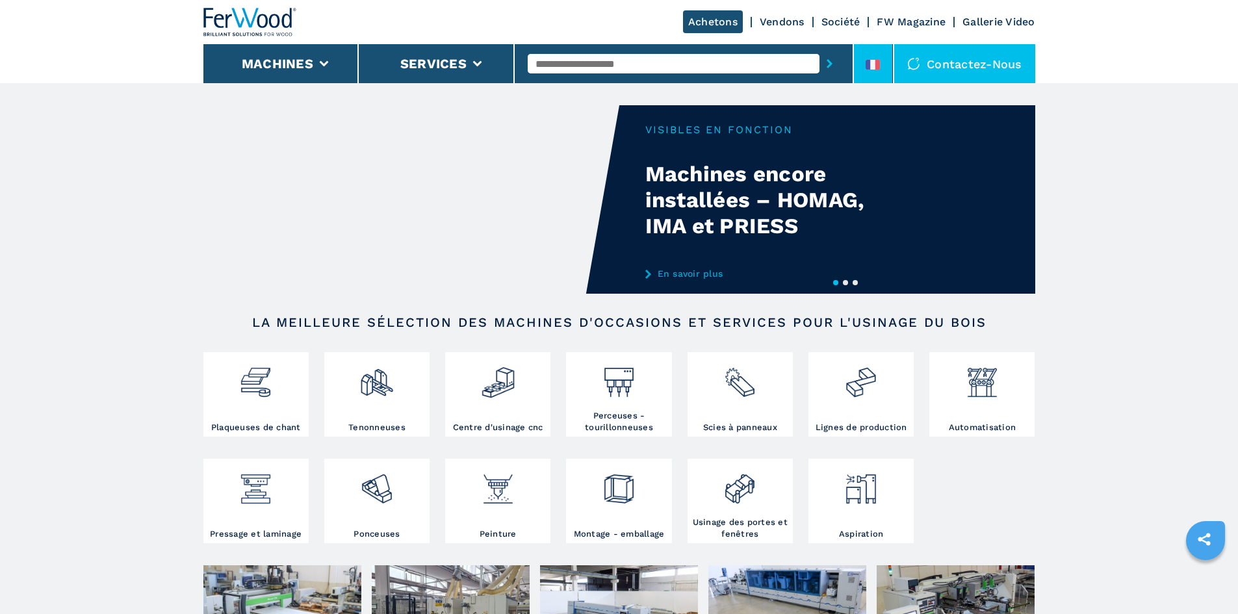
click at [878, 68] on icon at bounding box center [877, 65] width 5 height 10
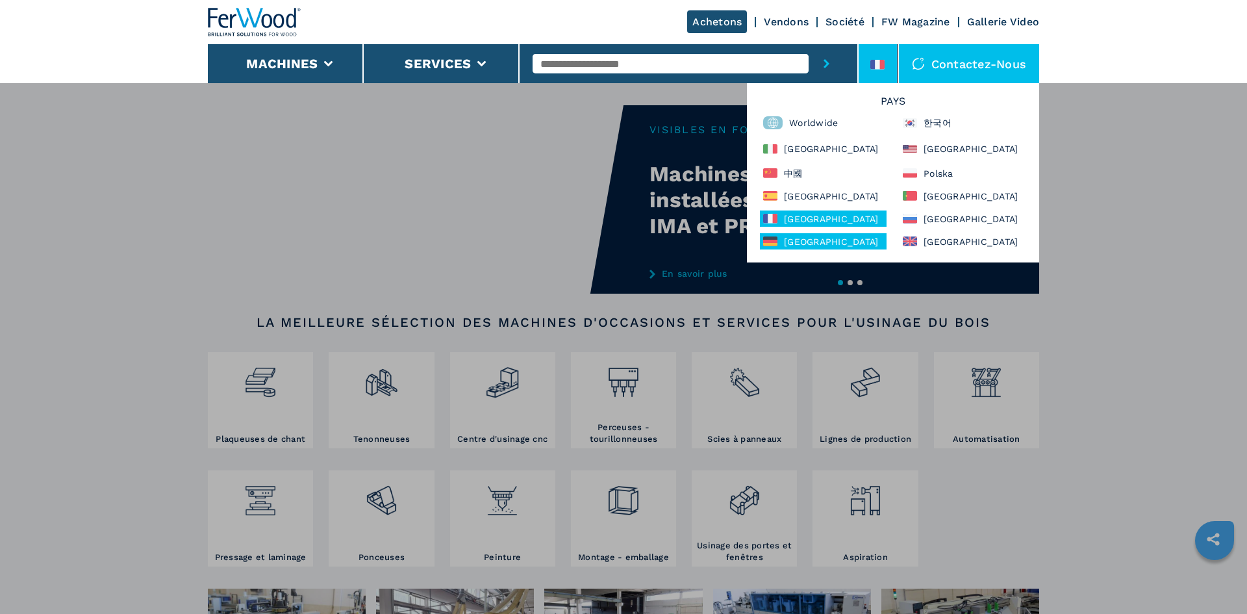
click at [826, 246] on div "Deutschland" at bounding box center [823, 241] width 127 height 16
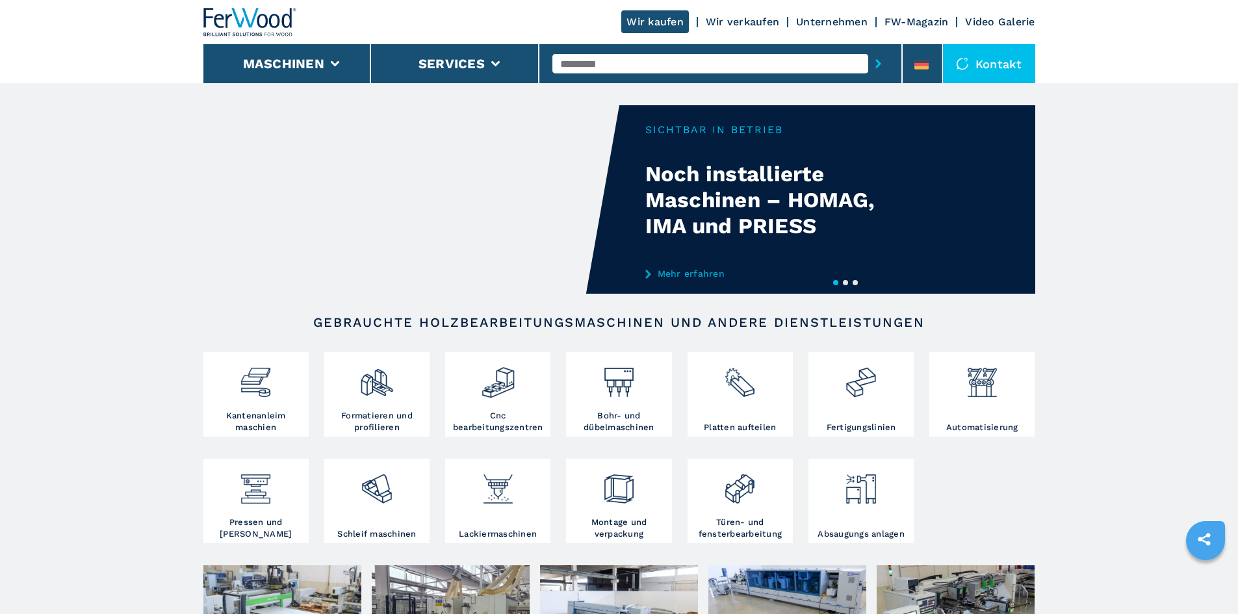
click at [848, 283] on button "2" at bounding box center [845, 282] width 5 height 5
drag, startPoint x: 857, startPoint y: 286, endPoint x: 851, endPoint y: 281, distance: 7.4
click at [852, 281] on button "3" at bounding box center [854, 282] width 5 height 5
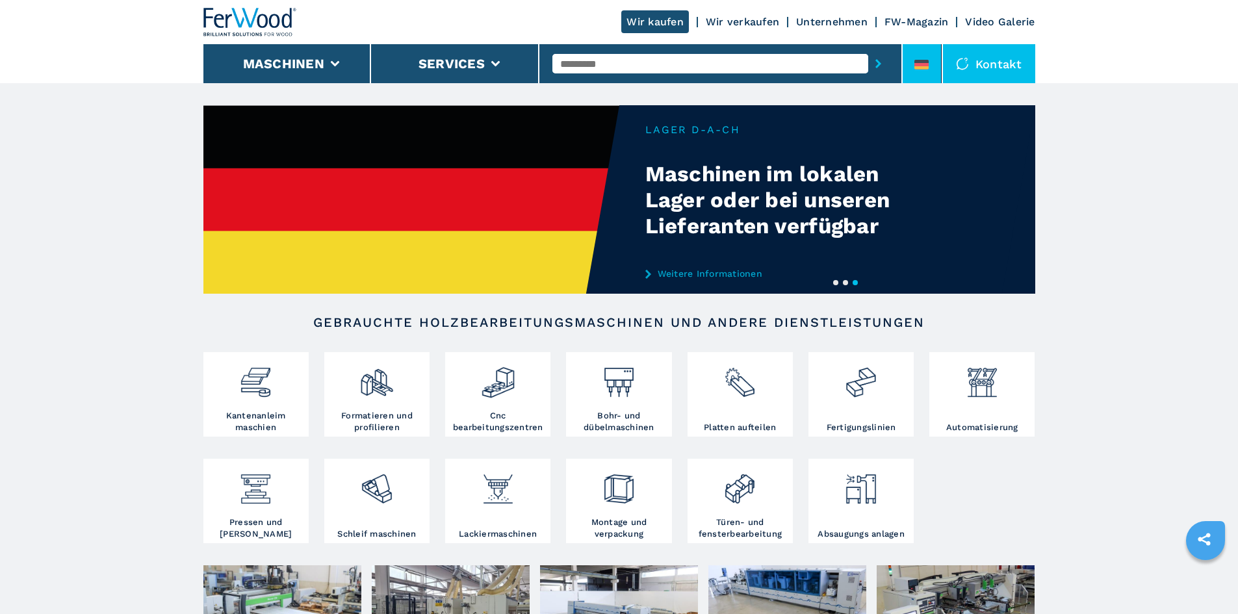
click at [928, 61] on icon at bounding box center [921, 61] width 14 height 3
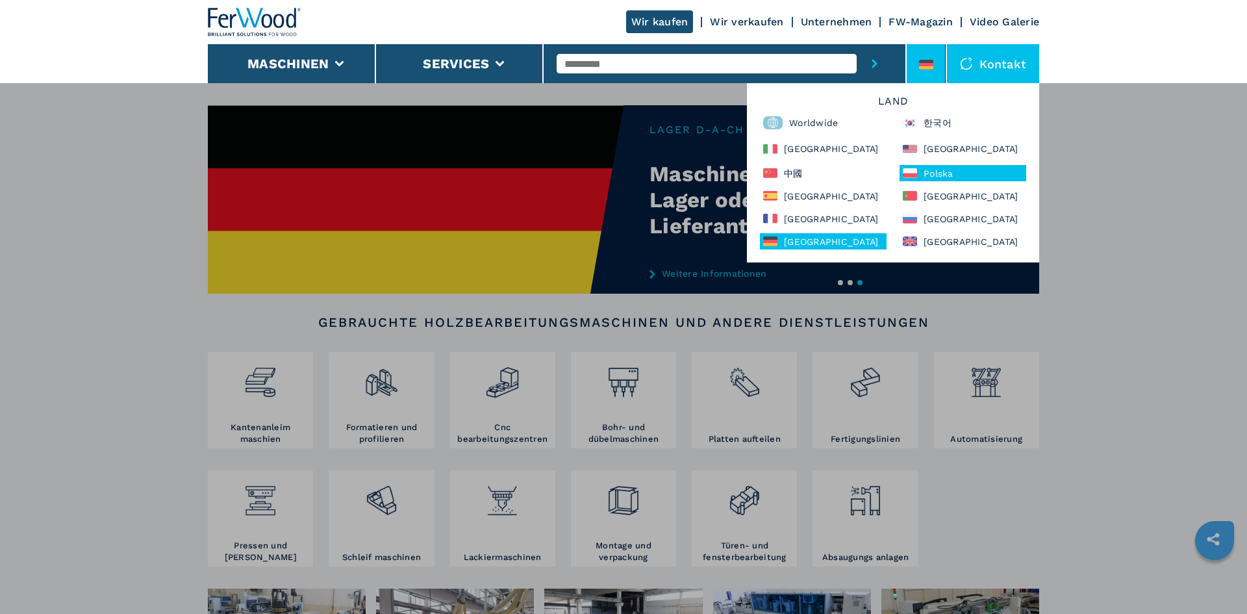
click at [939, 174] on div "Polska" at bounding box center [963, 173] width 127 height 16
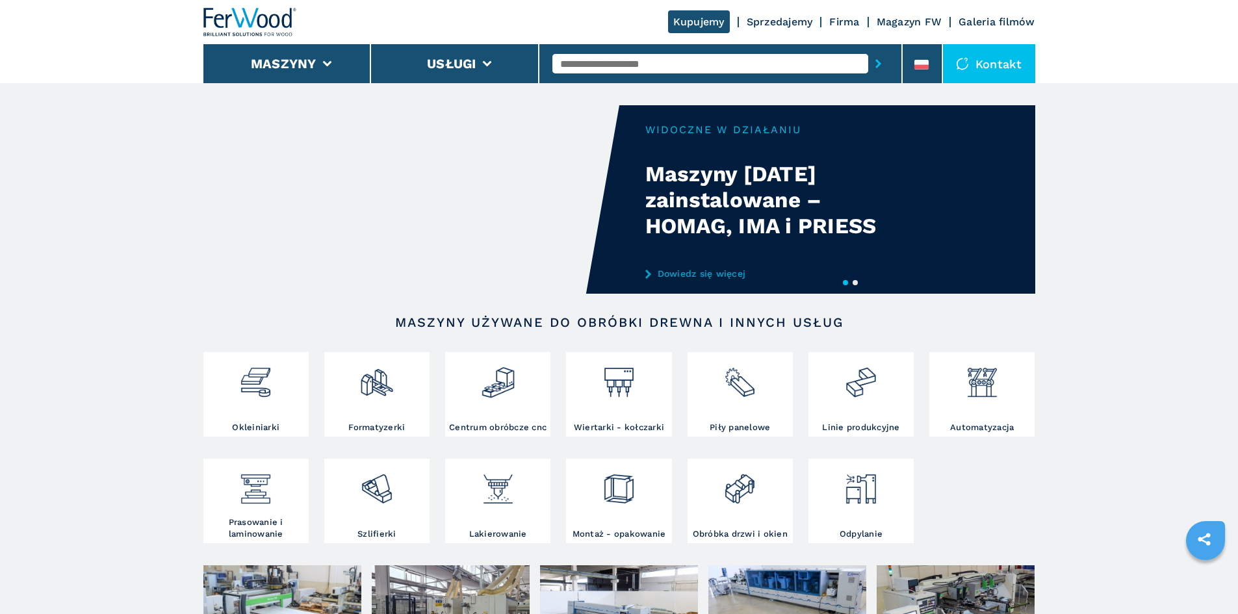
click at [858, 283] on button "2" at bounding box center [854, 282] width 5 height 5
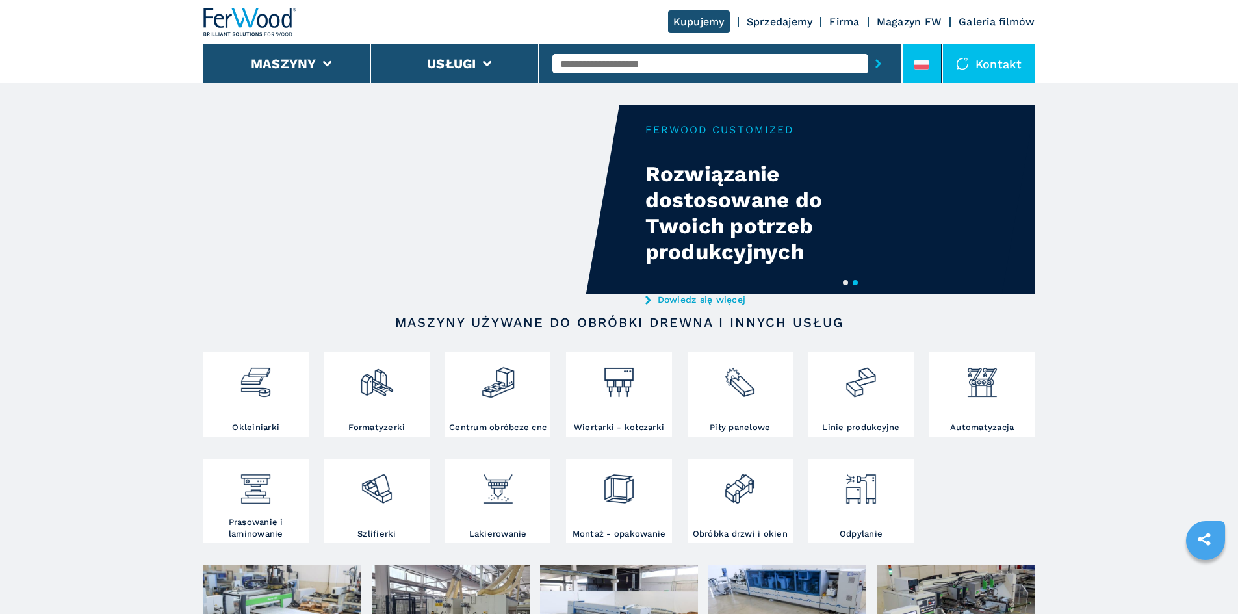
click at [928, 58] on li at bounding box center [921, 63] width 39 height 39
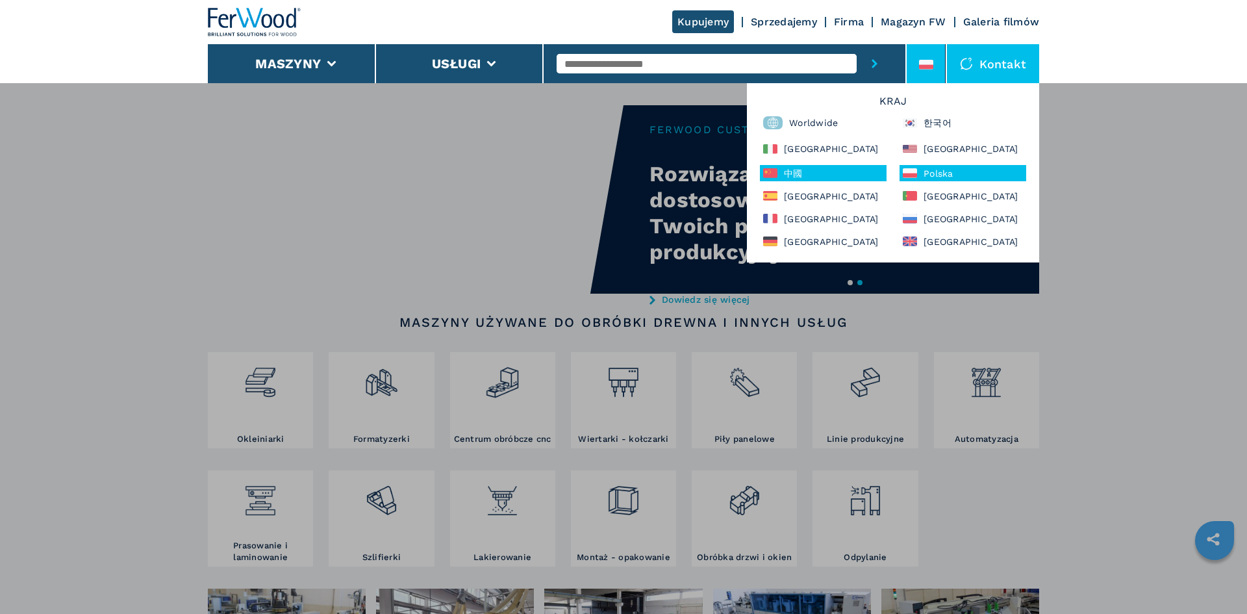
click at [819, 177] on div "中國" at bounding box center [823, 173] width 127 height 16
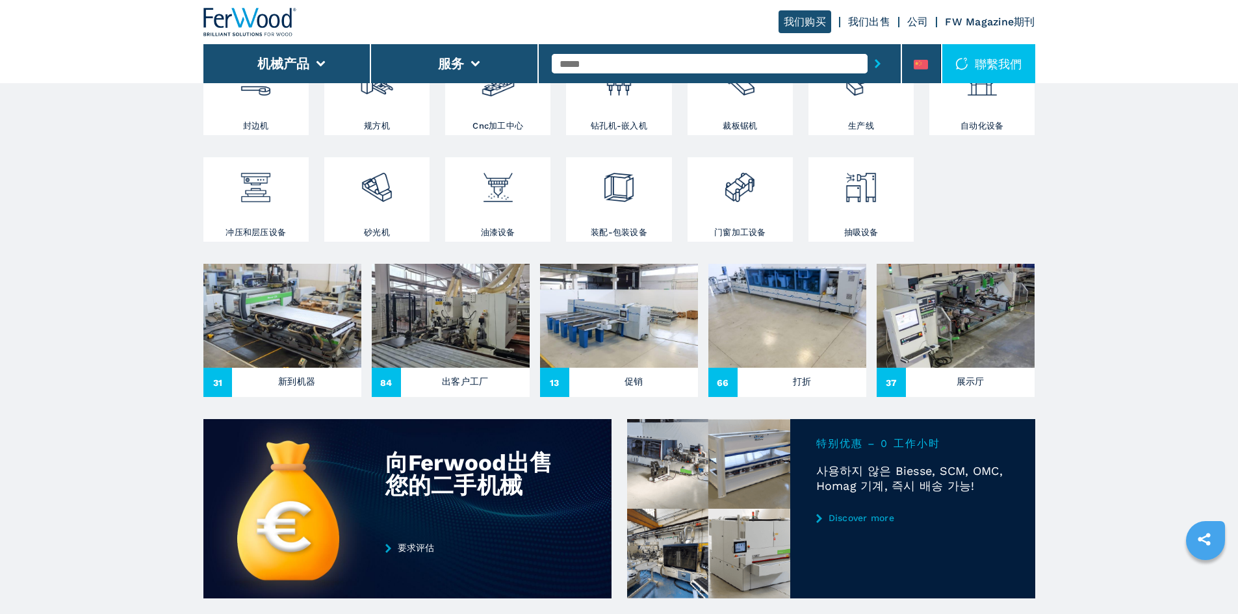
scroll to position [325, 0]
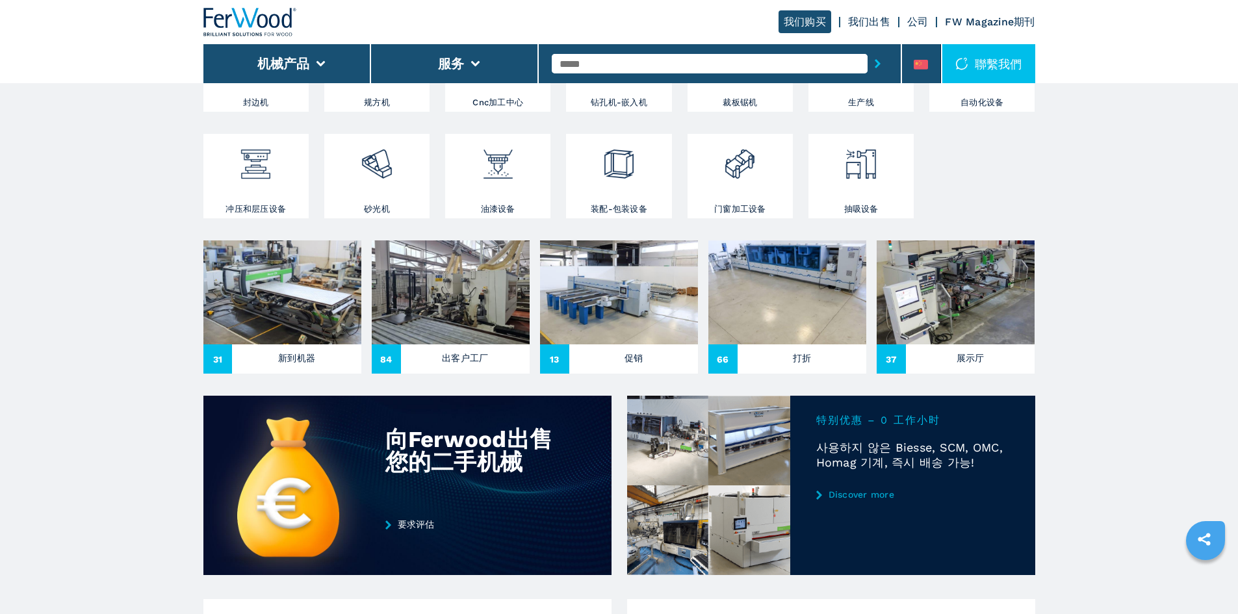
click at [871, 500] on link "Discover more" at bounding box center [912, 494] width 193 height 10
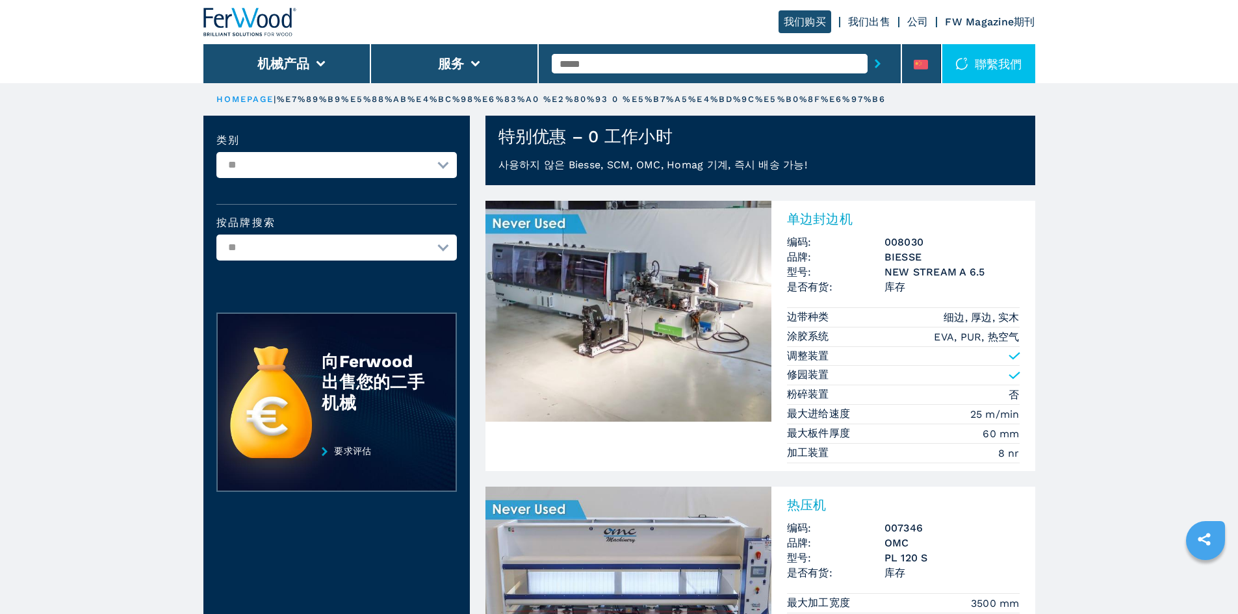
click at [294, 13] on img at bounding box center [250, 22] width 94 height 29
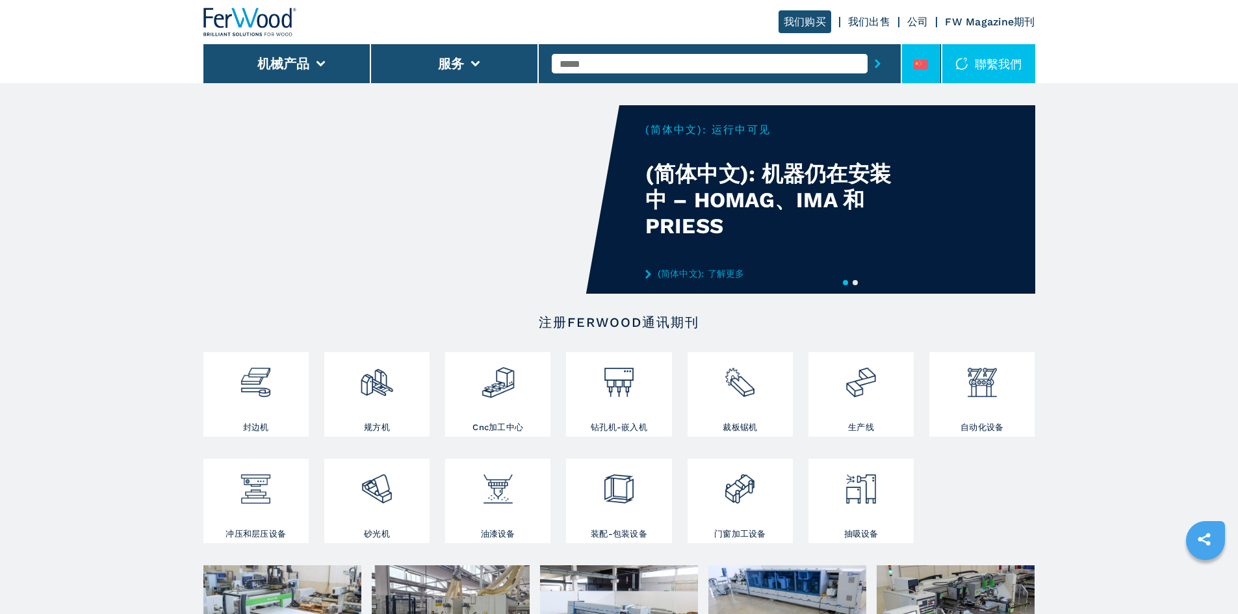
click at [912, 66] on li at bounding box center [921, 63] width 39 height 39
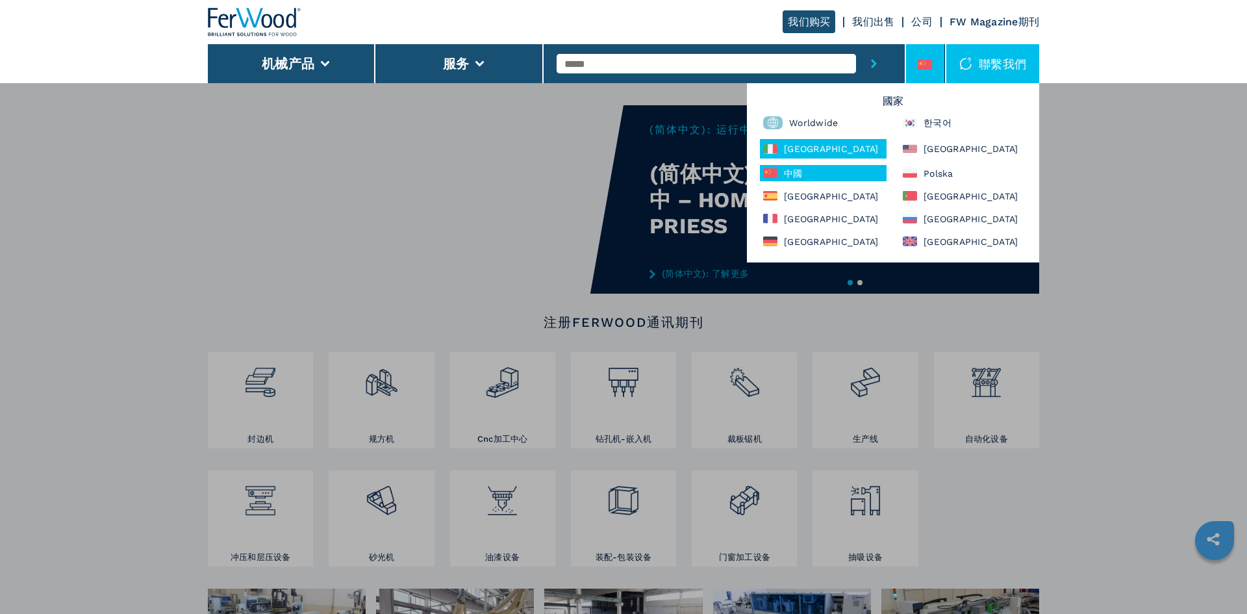
click at [780, 154] on div "[GEOGRAPHIC_DATA]" at bounding box center [823, 148] width 127 height 19
